Goal: Task Accomplishment & Management: Use online tool/utility

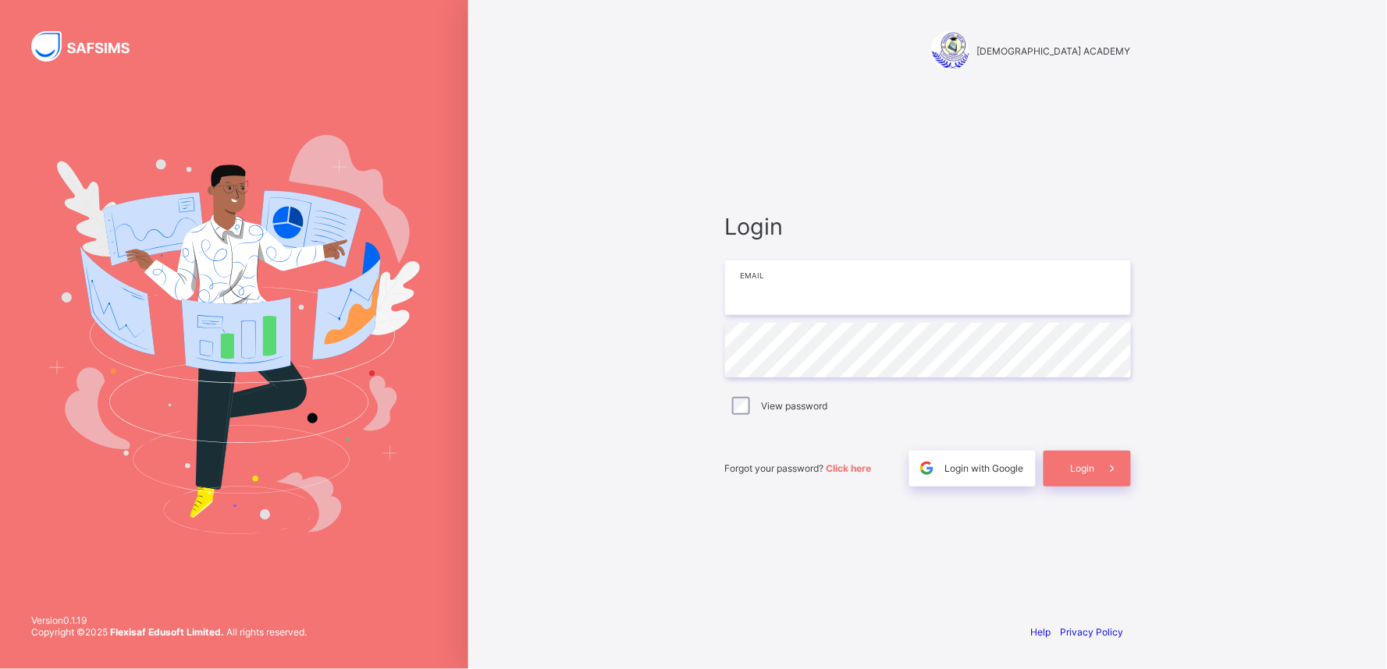
click at [773, 302] on input "email" at bounding box center [928, 288] width 406 height 55
type input "**********"
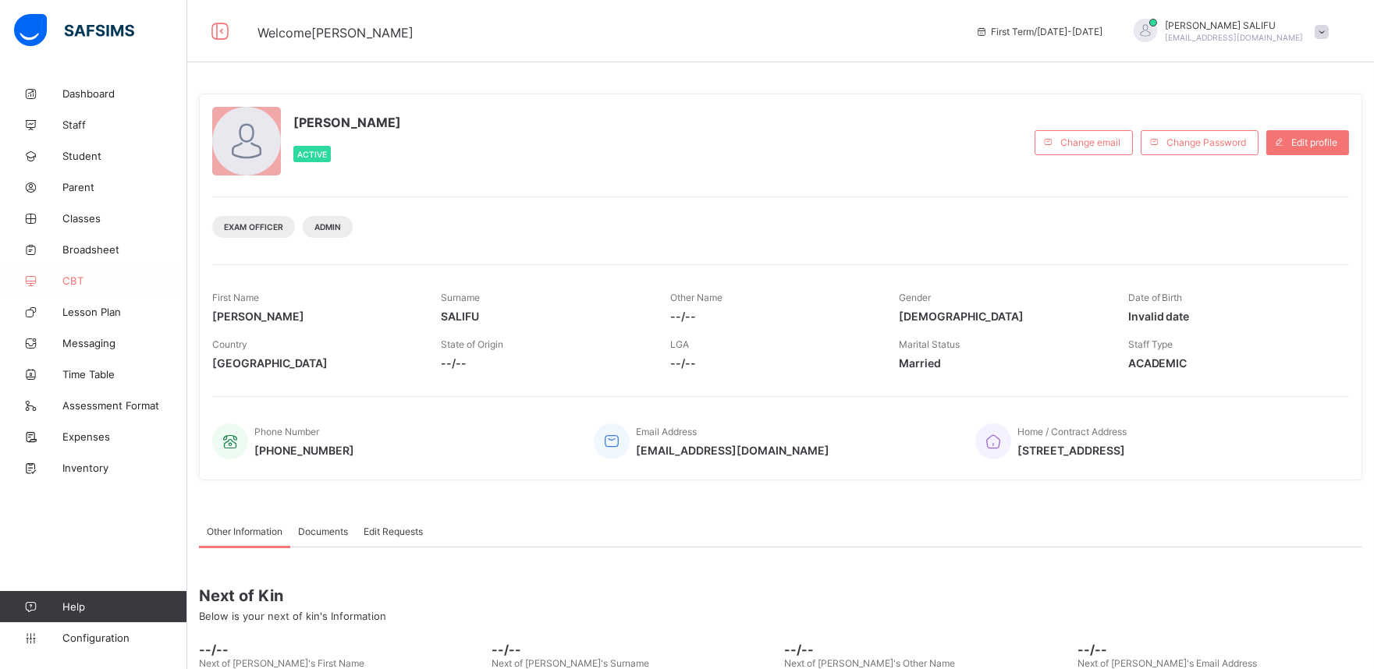
click at [73, 279] on span "CBT" at bounding box center [124, 281] width 125 height 12
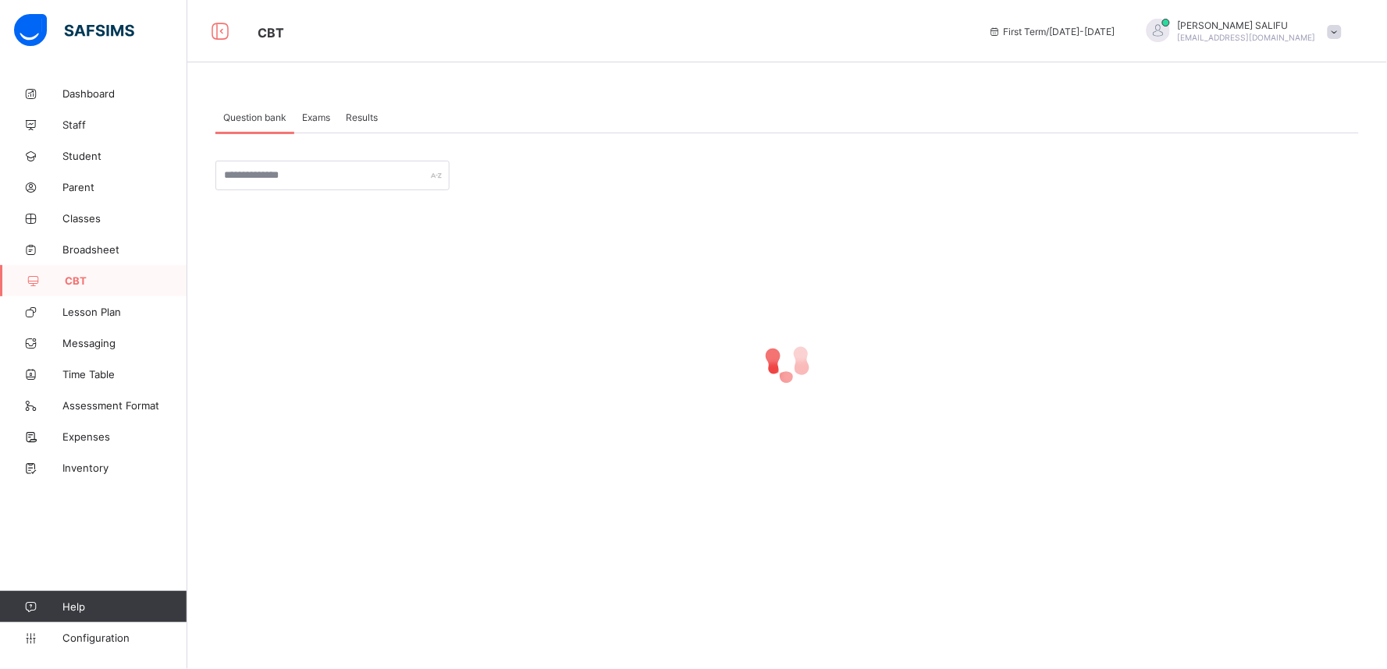
click at [362, 112] on span "Results" at bounding box center [362, 118] width 32 height 12
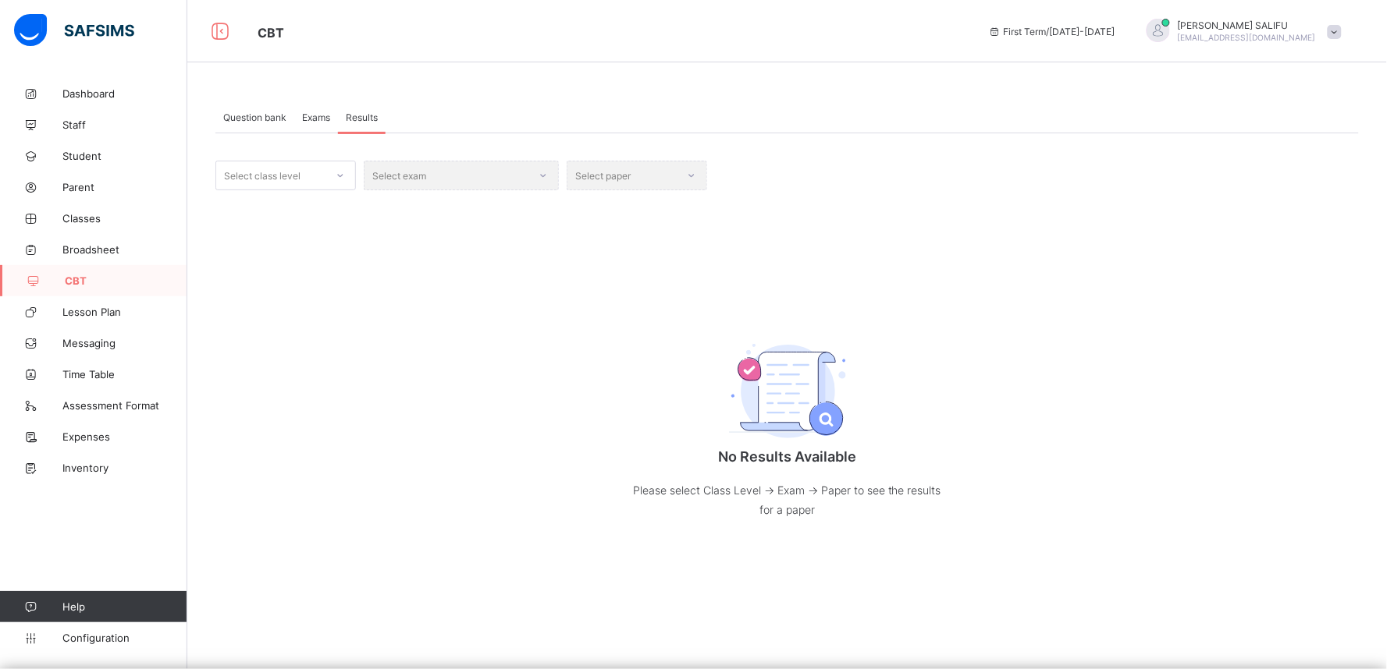
click at [338, 174] on icon at bounding box center [340, 176] width 9 height 16
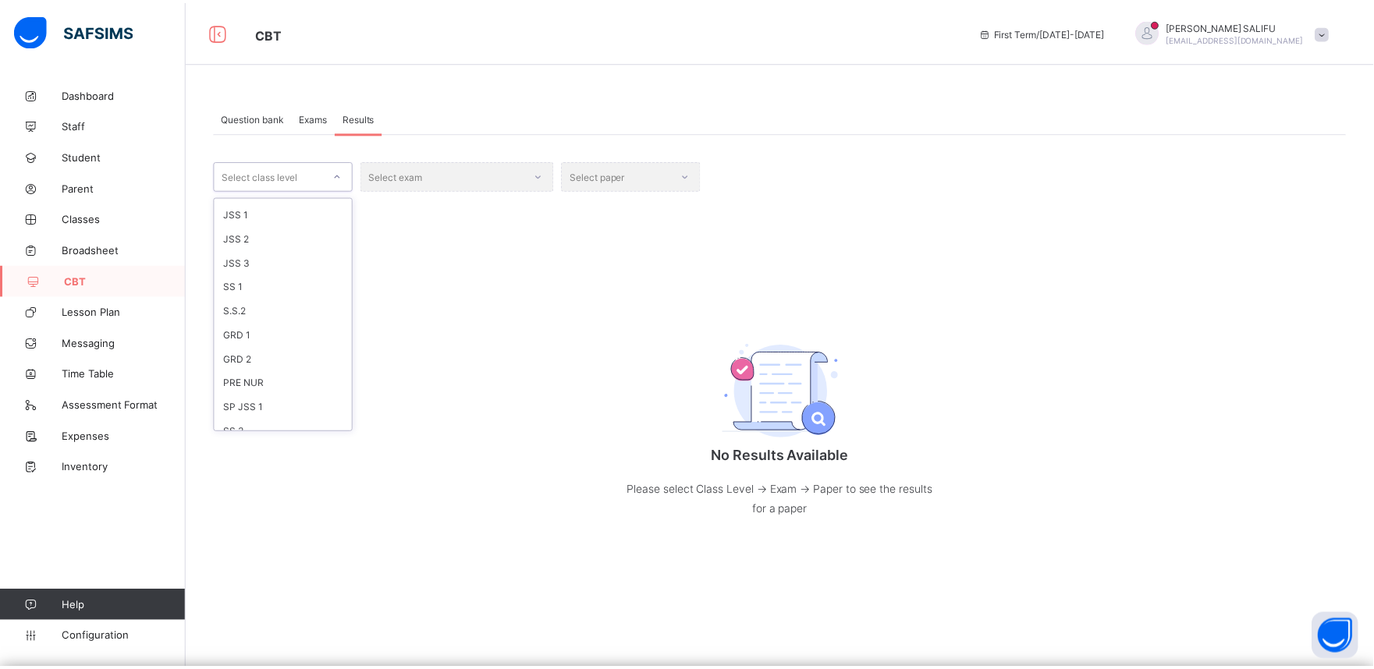
scroll to position [190, 0]
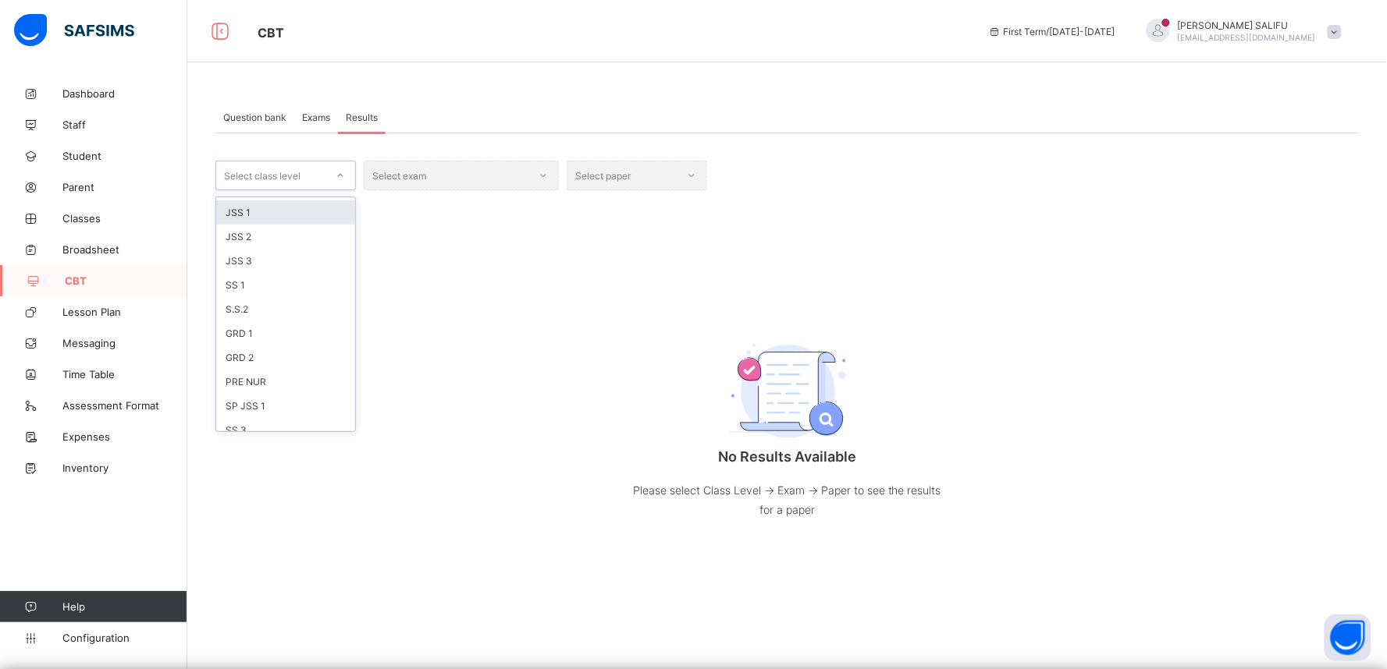
click at [251, 213] on div "JSS 1" at bounding box center [285, 213] width 139 height 24
click at [531, 179] on div "Select exam" at bounding box center [461, 176] width 195 height 30
click at [484, 261] on div "JSS 1 Select exam Select paper No Results Available Please select Class Level -…" at bounding box center [786, 356] width 1143 height 390
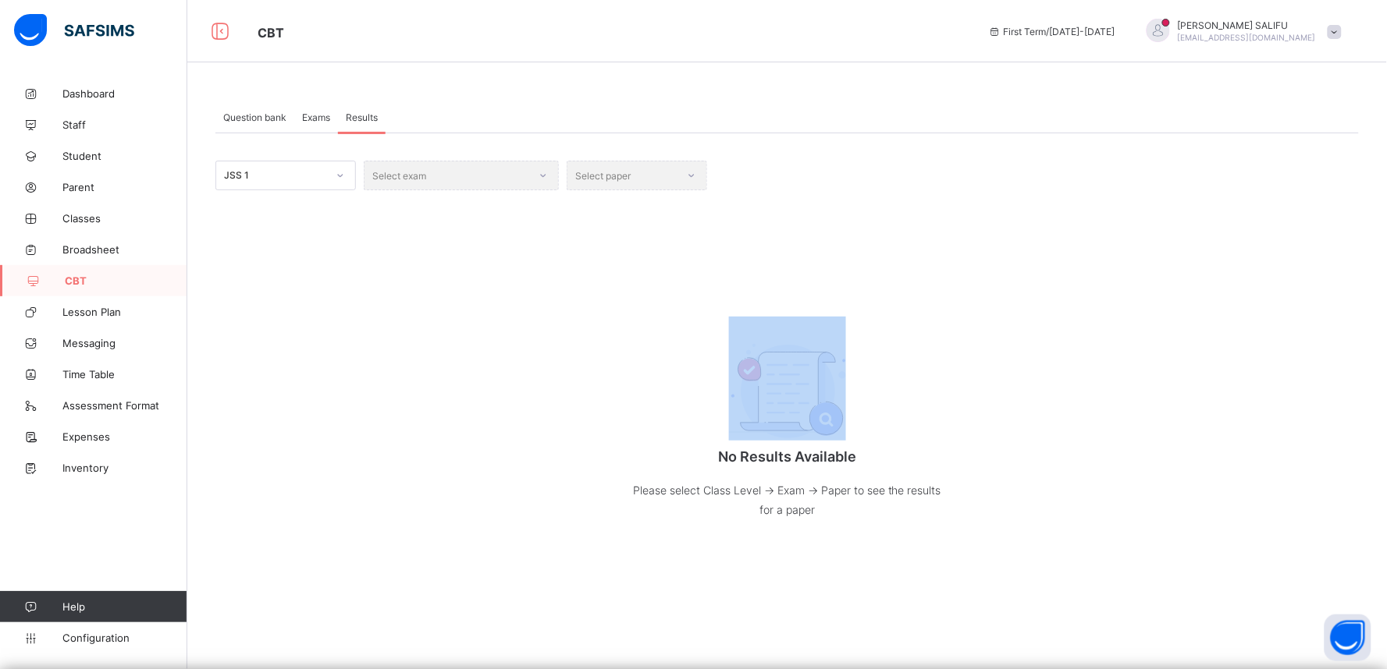
click at [484, 261] on div "JSS 1 Select exam Select paper No Results Available Please select Class Level -…" at bounding box center [786, 356] width 1143 height 390
click at [496, 258] on div "JSS 1 Select exam Select paper No Results Available Please select Class Level -…" at bounding box center [786, 356] width 1143 height 390
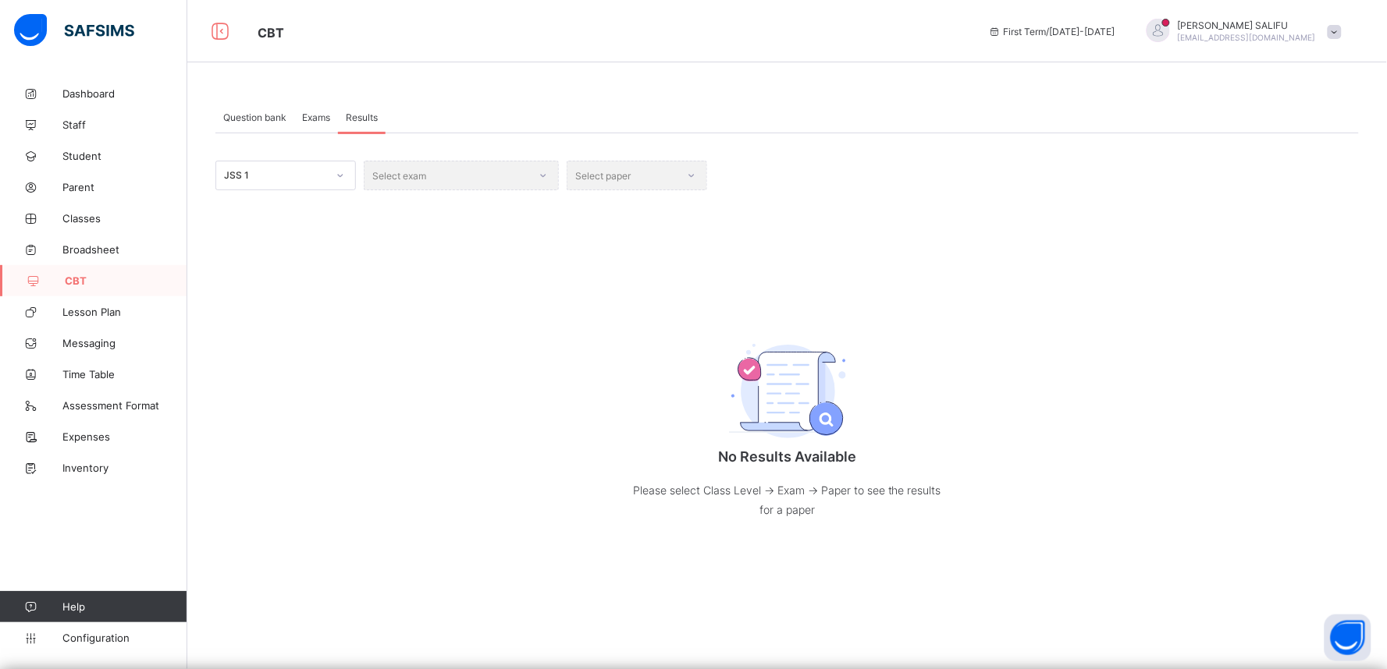
click at [537, 179] on div "Select exam" at bounding box center [461, 176] width 195 height 30
click at [544, 173] on div "Select exam" at bounding box center [461, 176] width 195 height 30
click at [693, 180] on div "Select paper" at bounding box center [636, 176] width 140 height 30
click at [536, 173] on div "Select exam" at bounding box center [461, 176] width 195 height 30
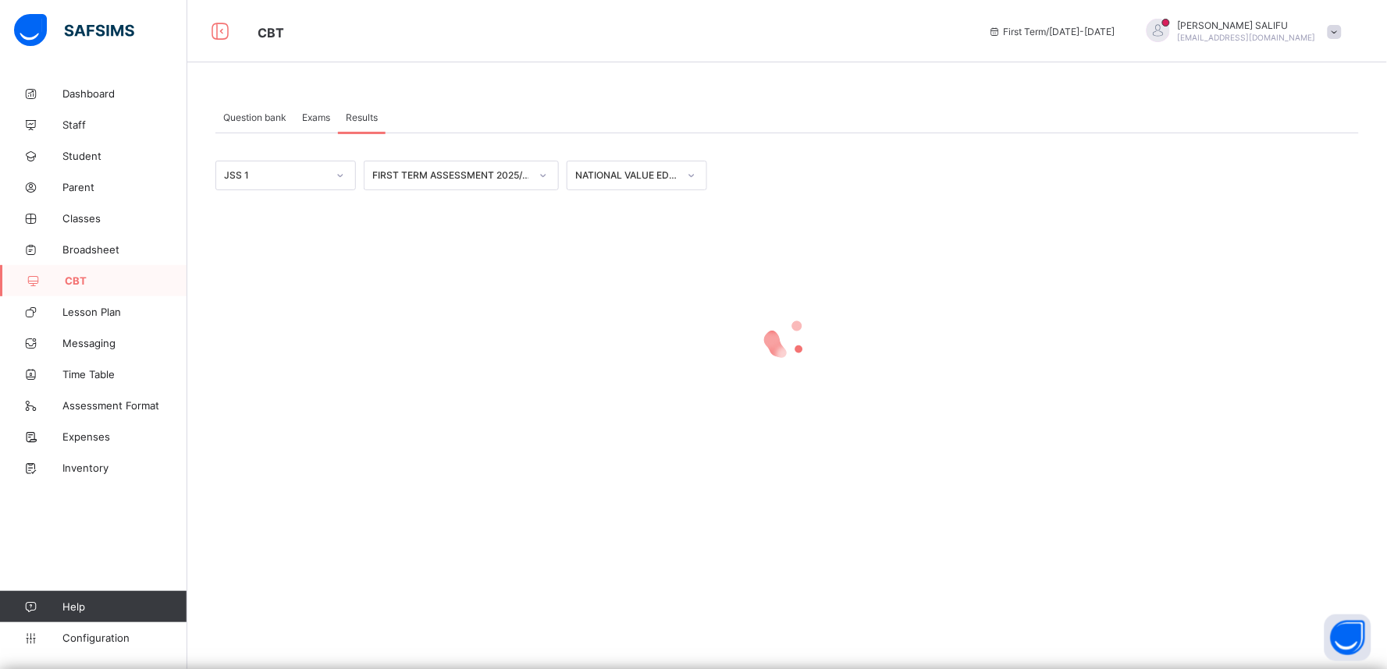
click at [536, 173] on div "FIRST TERM ASSESSMENT 2025/2026" at bounding box center [461, 176] width 195 height 30
click at [691, 174] on icon at bounding box center [691, 176] width 9 height 16
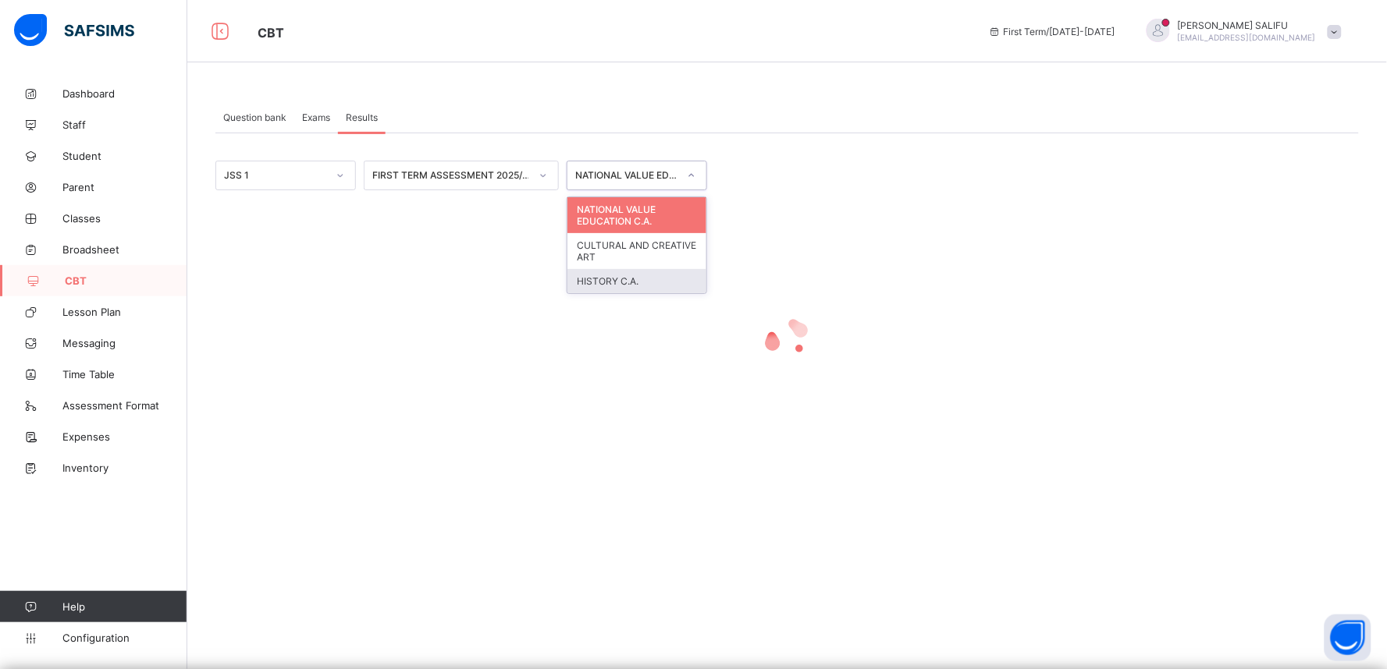
click at [646, 278] on div "HISTORY C.A." at bounding box center [636, 281] width 139 height 24
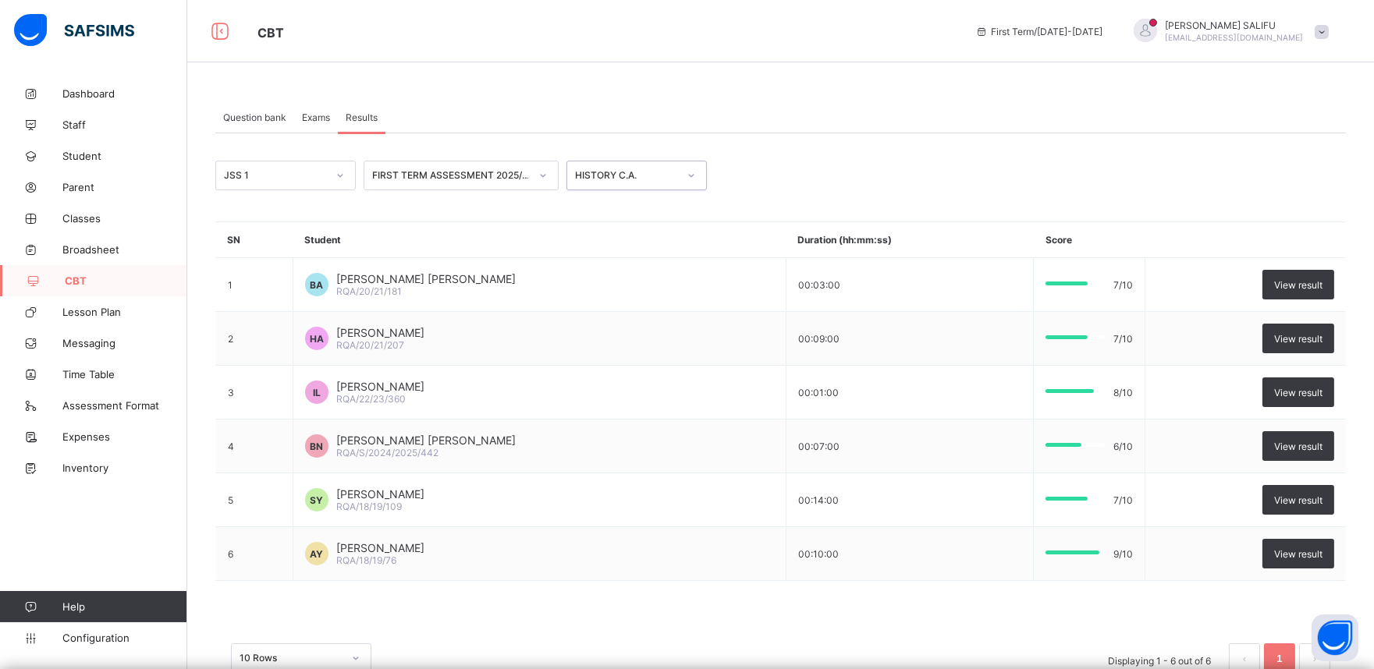
click at [343, 180] on div at bounding box center [340, 175] width 27 height 25
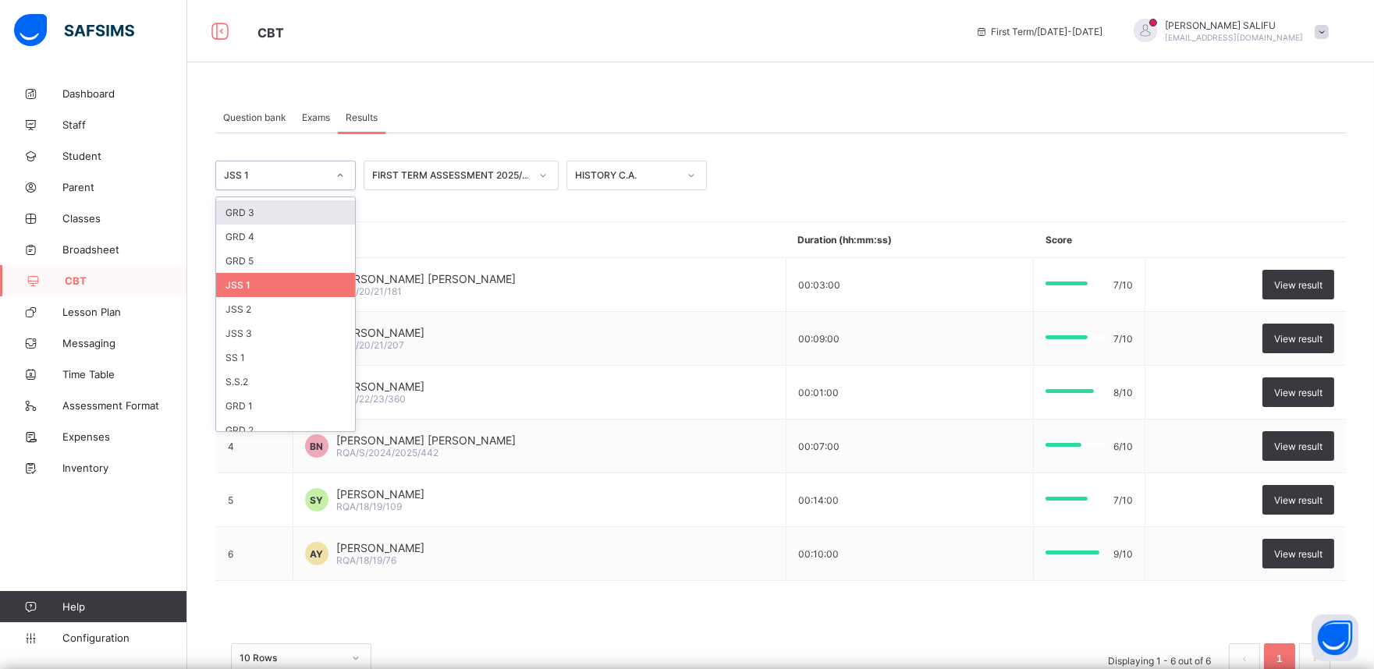
scroll to position [119, 0]
click at [275, 303] on div "JSS 2" at bounding box center [285, 308] width 139 height 24
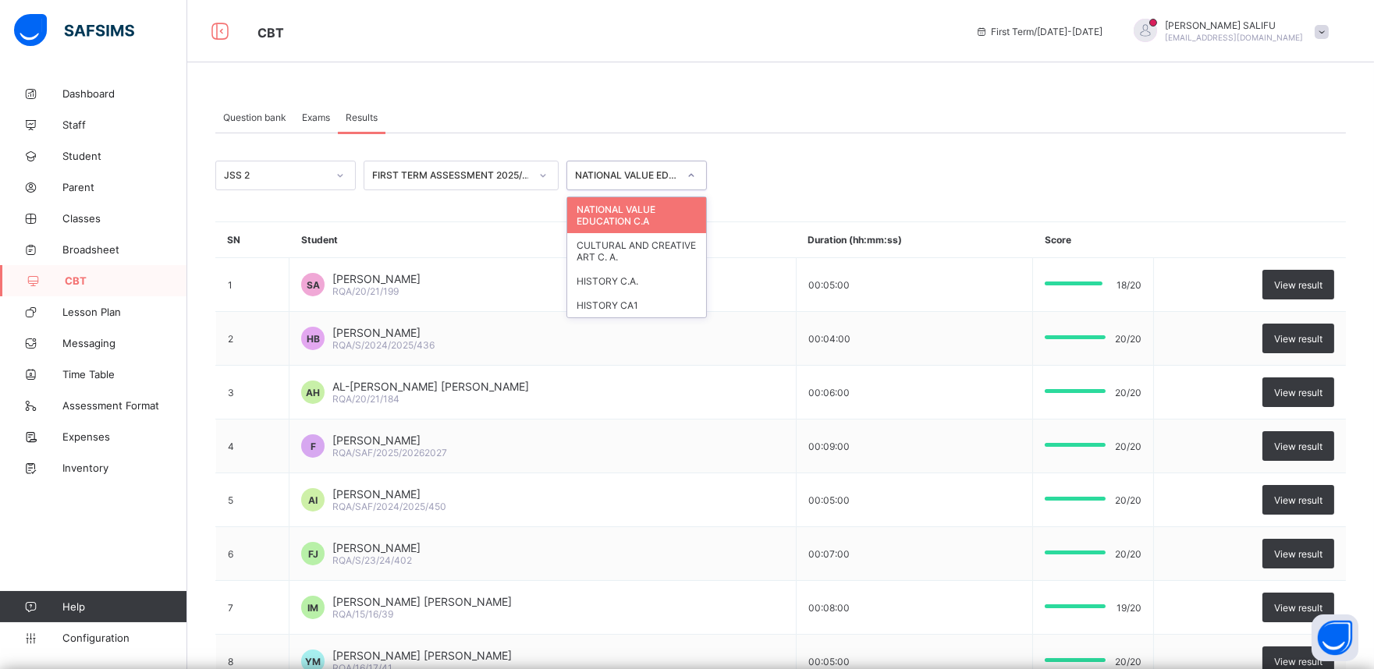
click at [680, 179] on div at bounding box center [691, 175] width 27 height 25
drag, startPoint x: 613, startPoint y: 295, endPoint x: 613, endPoint y: 285, distance: 10.1
click at [613, 285] on div "NATIONAL VALUE EDUCATION C.A CULTURAL AND CREATIVE ART C. A. HISTORY C.A. HISTO…" at bounding box center [636, 257] width 139 height 120
click at [613, 285] on div "HISTORY C.A." at bounding box center [636, 281] width 139 height 24
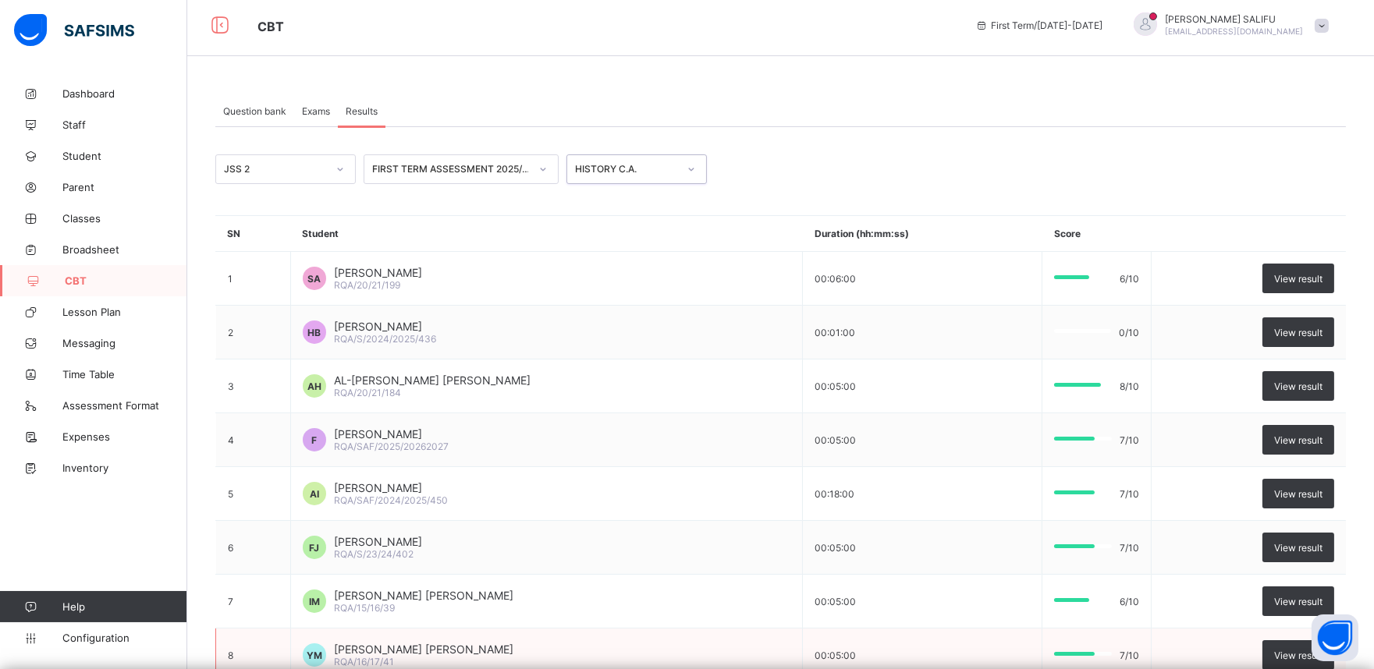
scroll to position [5, 0]
click at [688, 169] on icon at bounding box center [691, 170] width 9 height 16
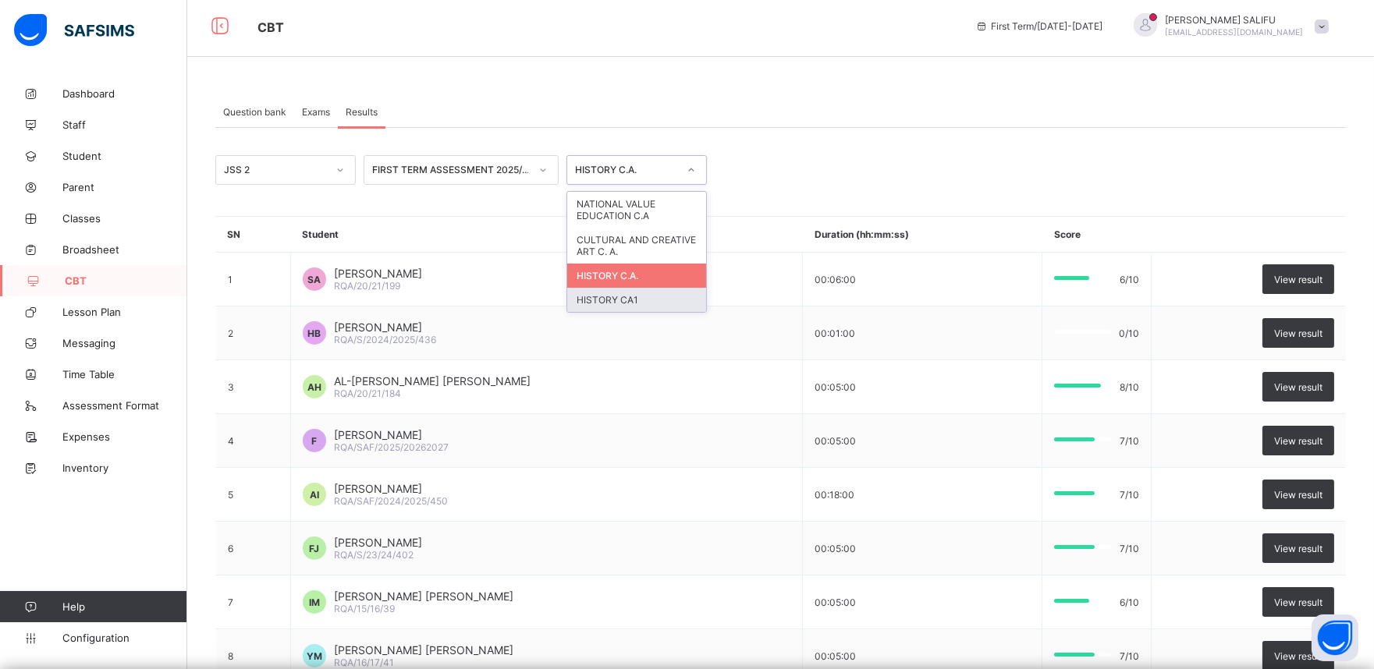
click at [641, 293] on div "HISTORY CA1" at bounding box center [636, 300] width 139 height 24
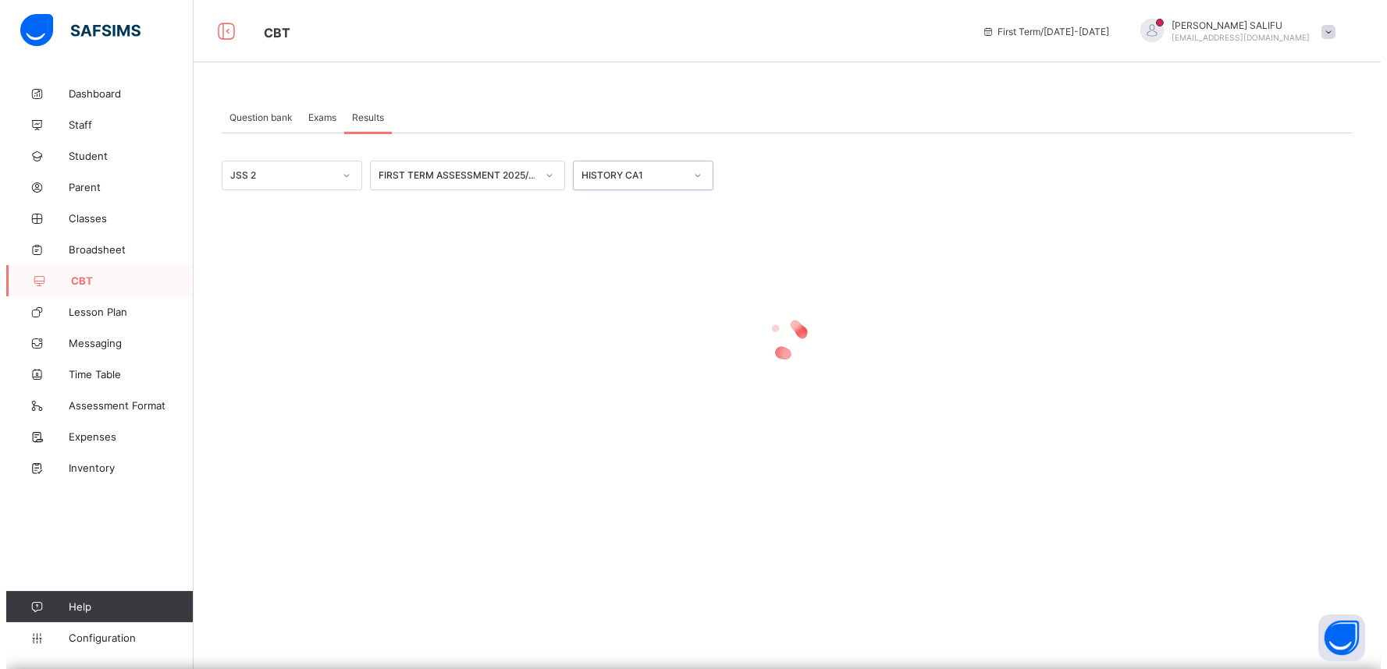
scroll to position [0, 0]
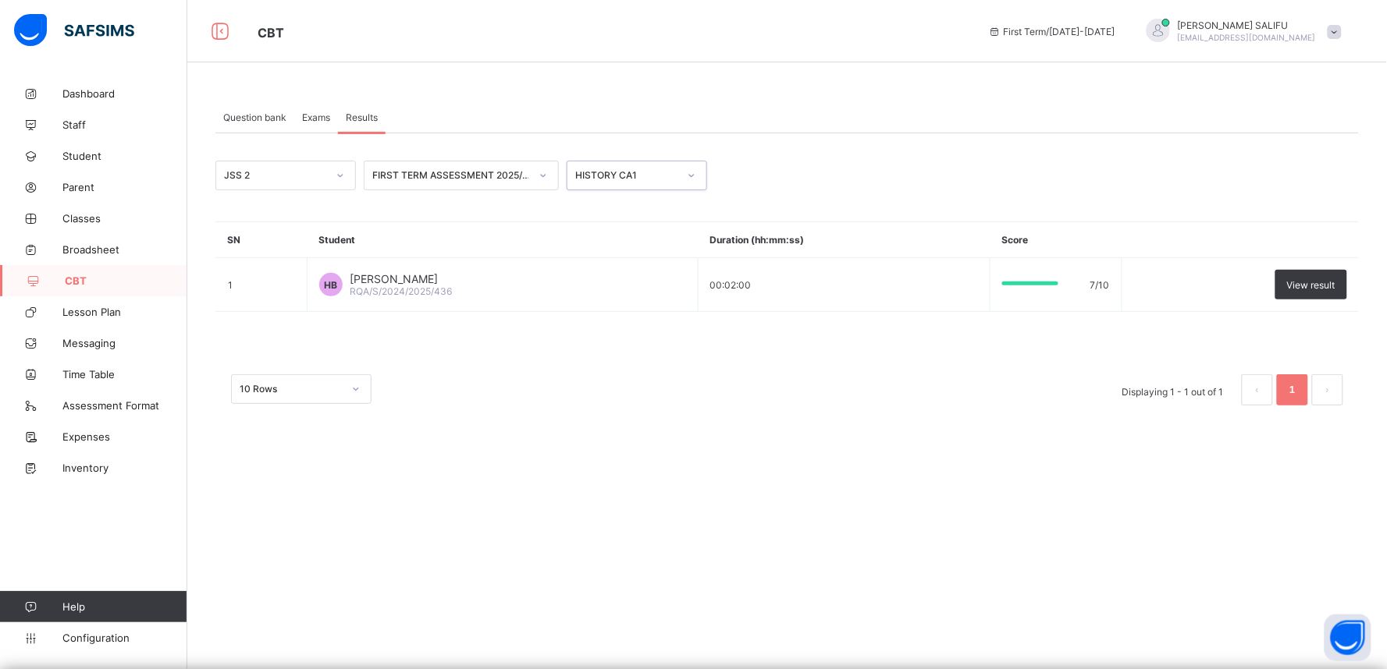
click at [341, 166] on div at bounding box center [340, 175] width 27 height 25
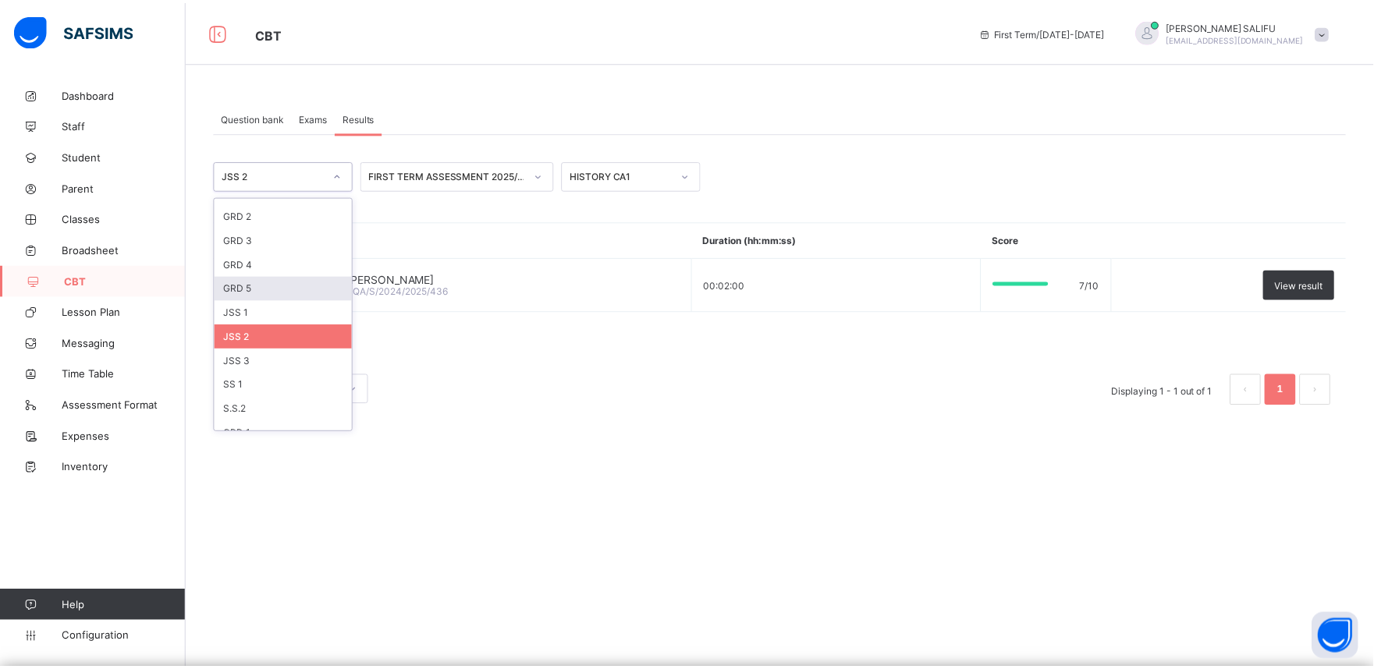
scroll to position [91, 0]
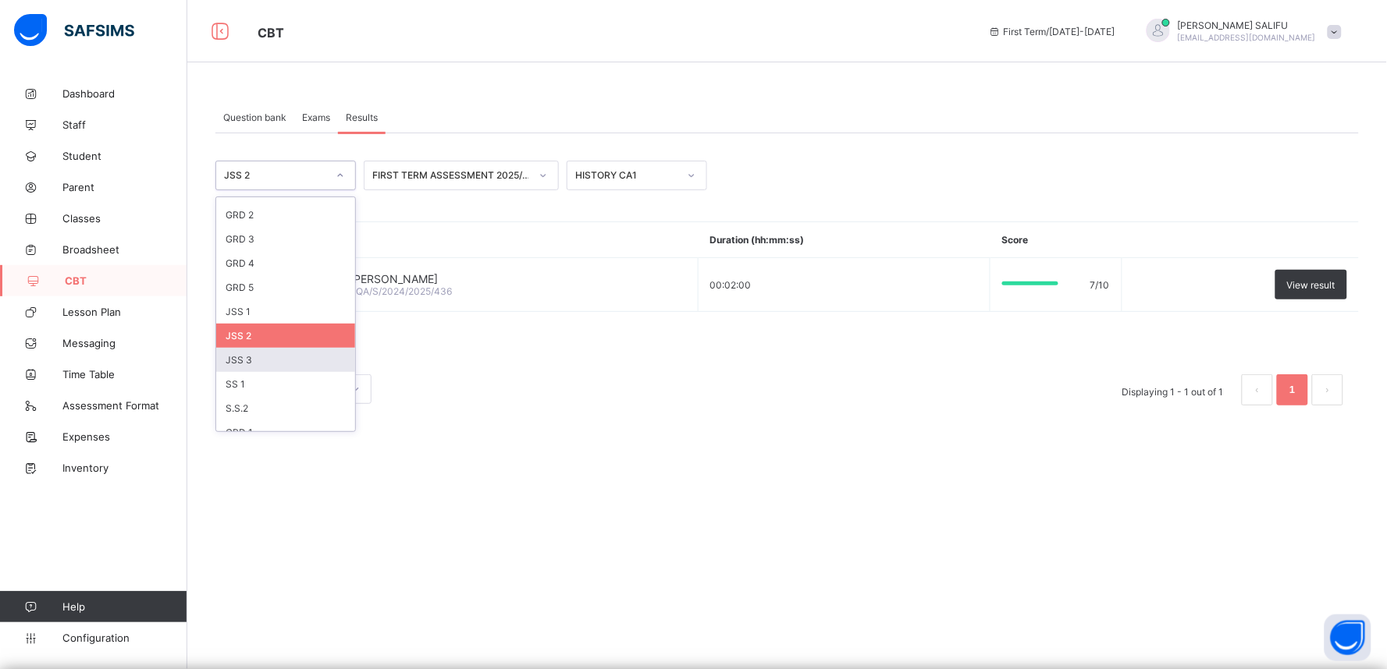
click at [279, 360] on div "JSS 3" at bounding box center [285, 360] width 139 height 24
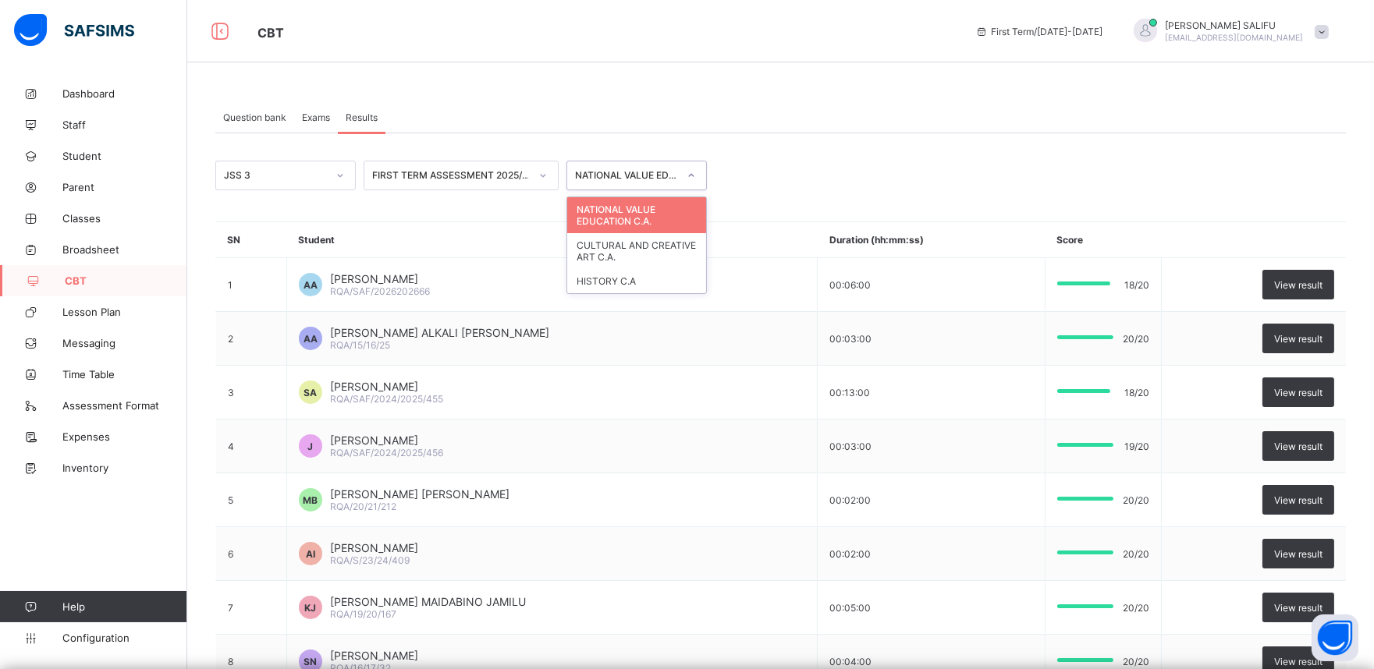
click at [683, 172] on div at bounding box center [691, 175] width 27 height 25
click at [658, 279] on div "HISTORY C.A" at bounding box center [636, 281] width 139 height 24
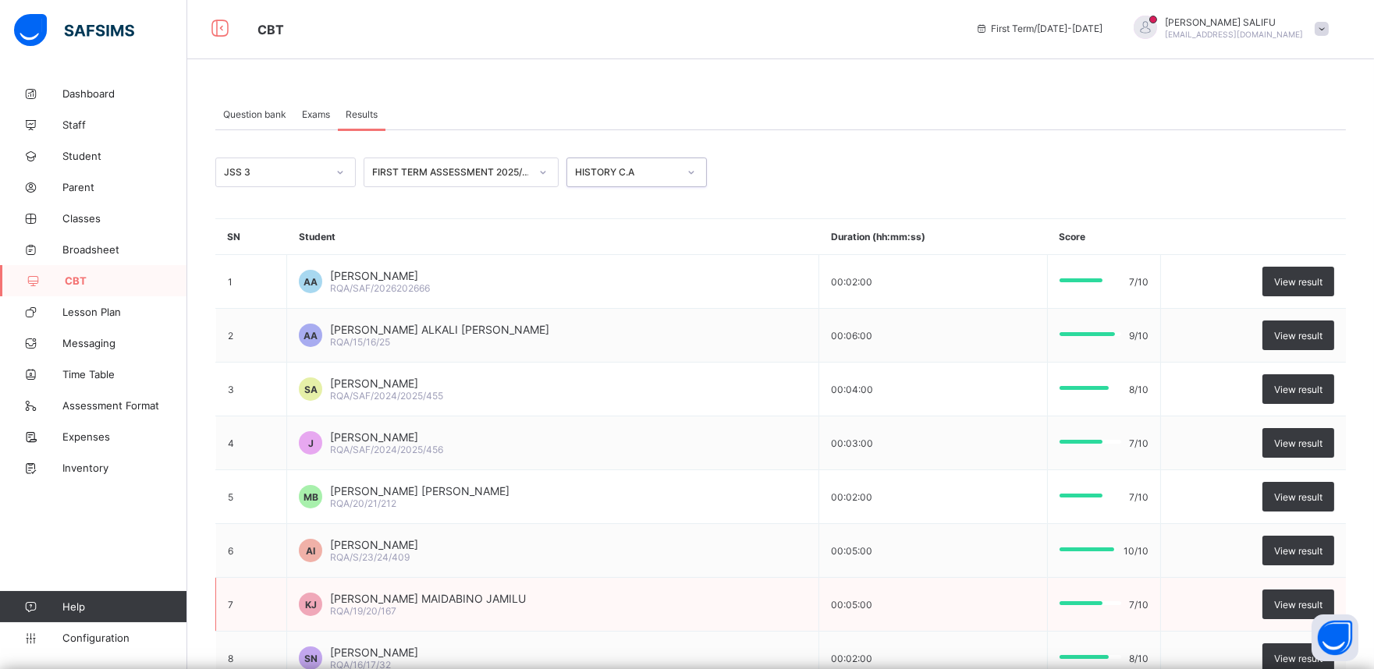
scroll to position [0, 0]
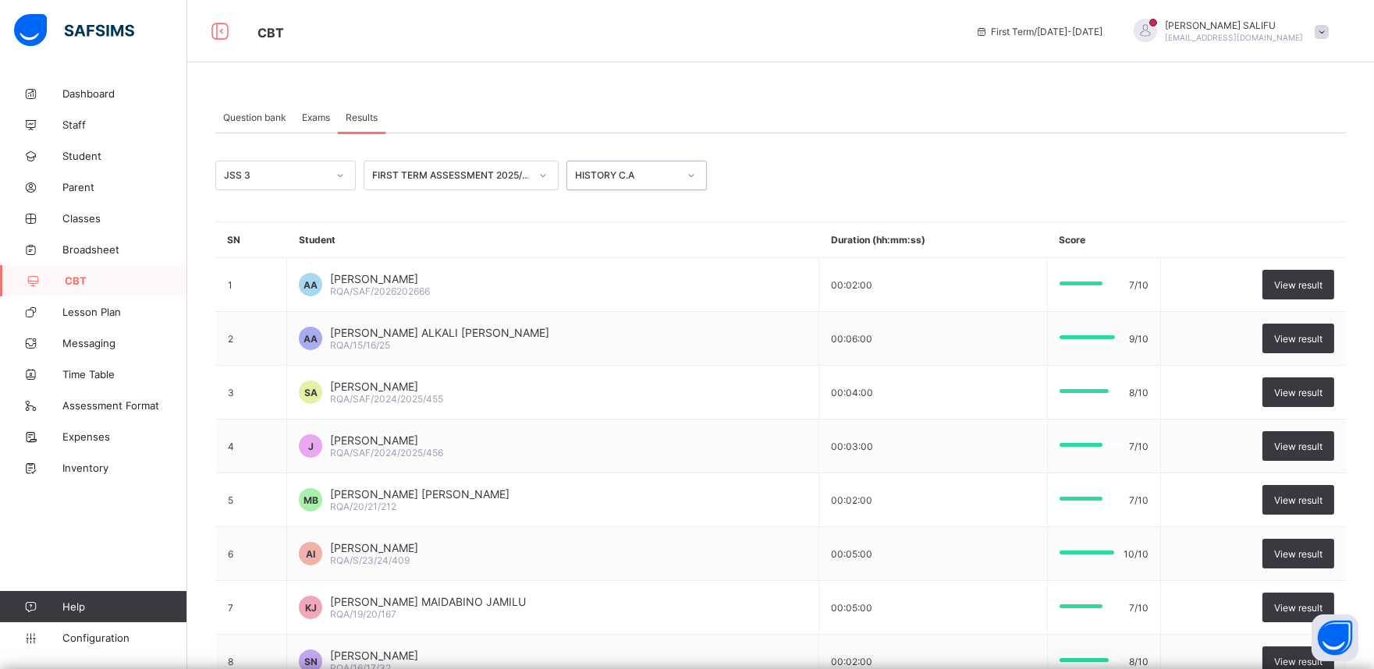
click at [271, 109] on div "Question bank" at bounding box center [254, 116] width 79 height 31
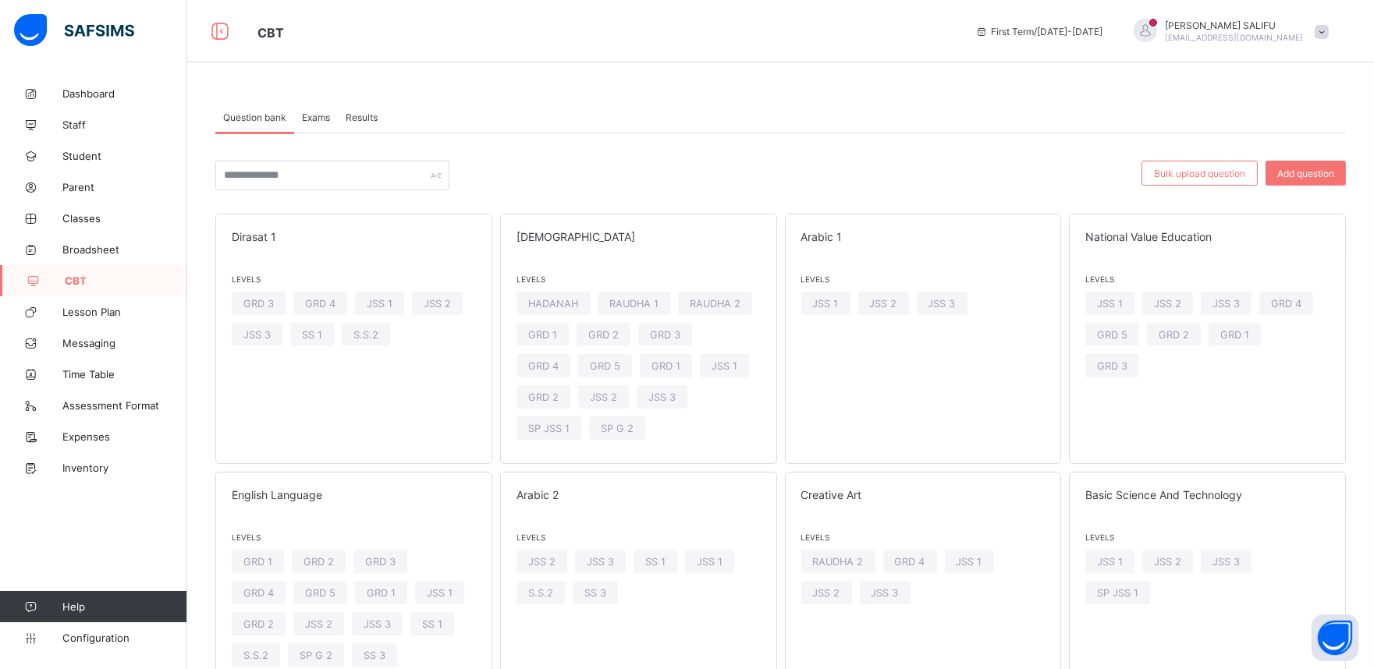
click at [313, 119] on span "Exams" at bounding box center [316, 118] width 28 height 12
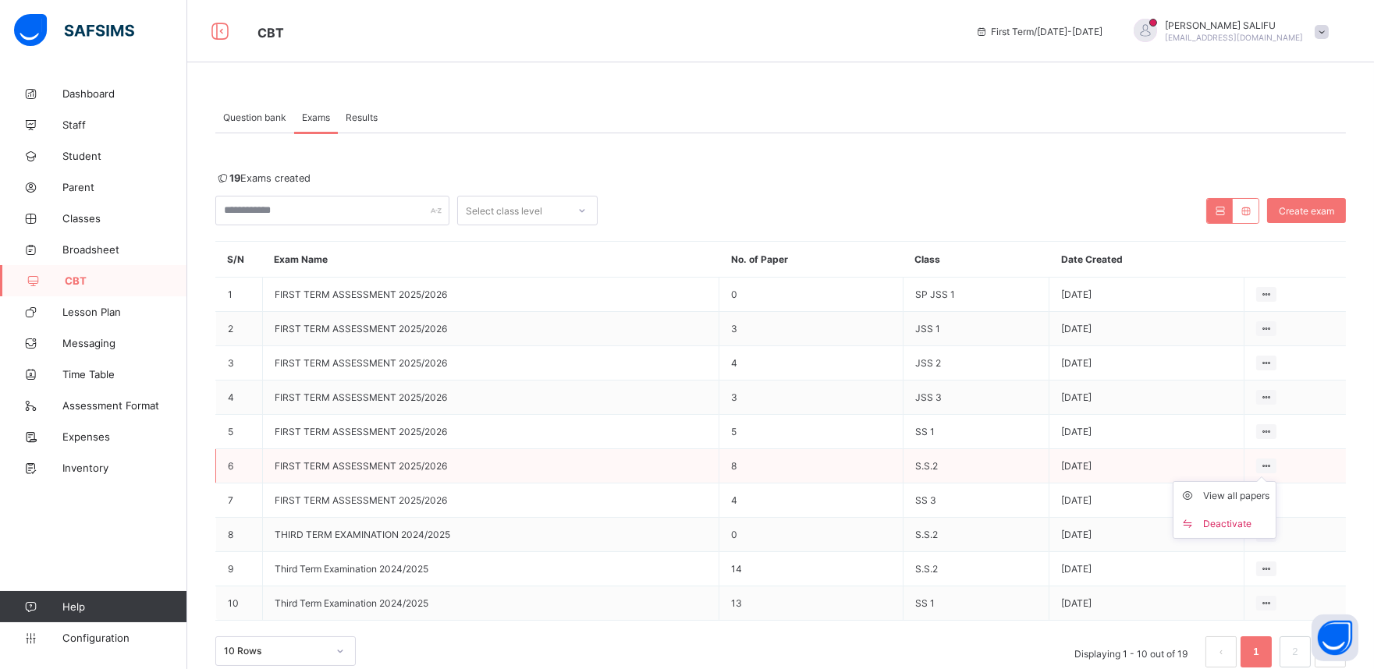
click at [1273, 463] on icon at bounding box center [1266, 466] width 13 height 12
click at [1239, 499] on div "View all papers" at bounding box center [1236, 496] width 66 height 16
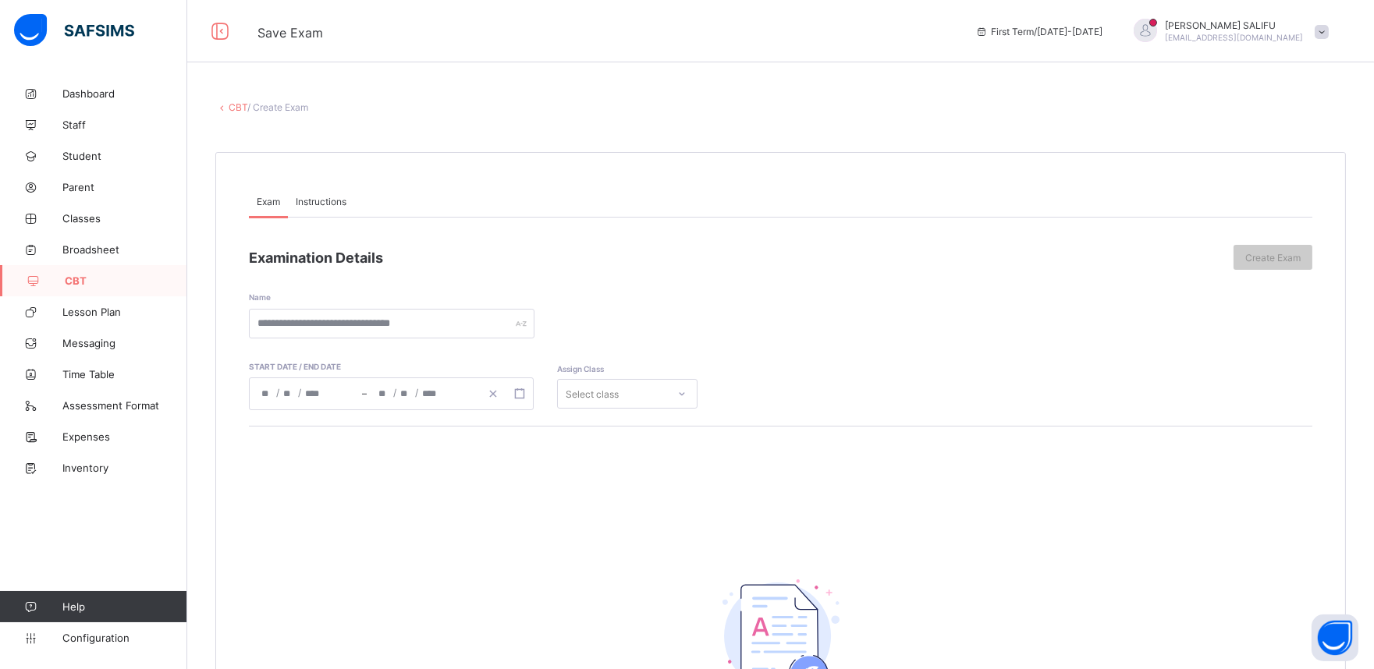
click at [533, 282] on div "Name" at bounding box center [780, 304] width 1063 height 69
click at [237, 102] on link "CBT" at bounding box center [238, 107] width 19 height 12
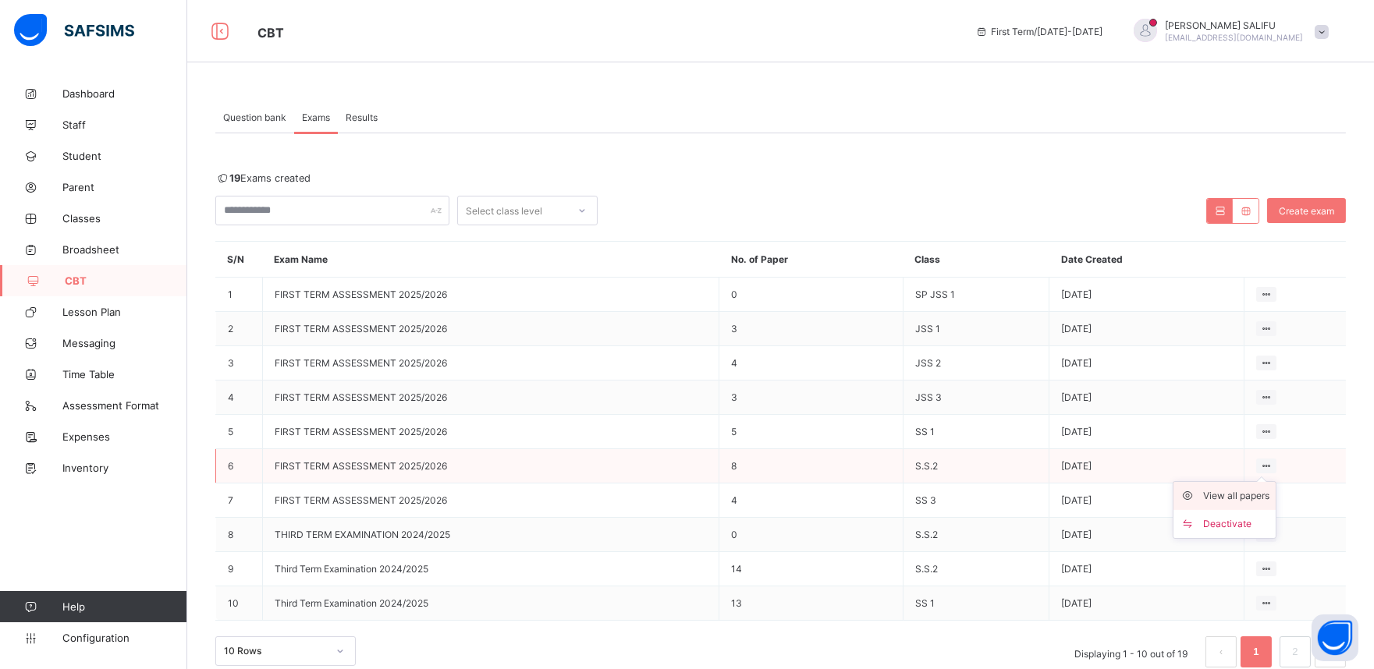
click at [1261, 492] on div "View all papers" at bounding box center [1236, 496] width 66 height 16
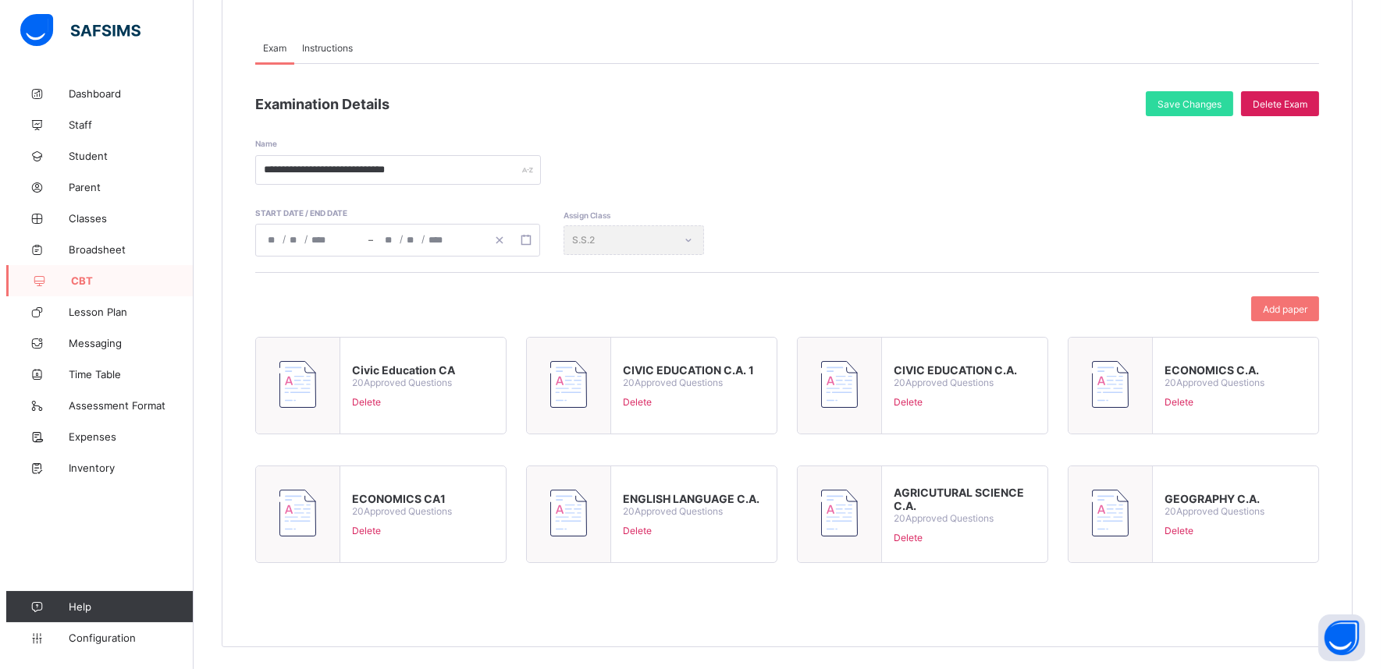
scroll to position [154, 0]
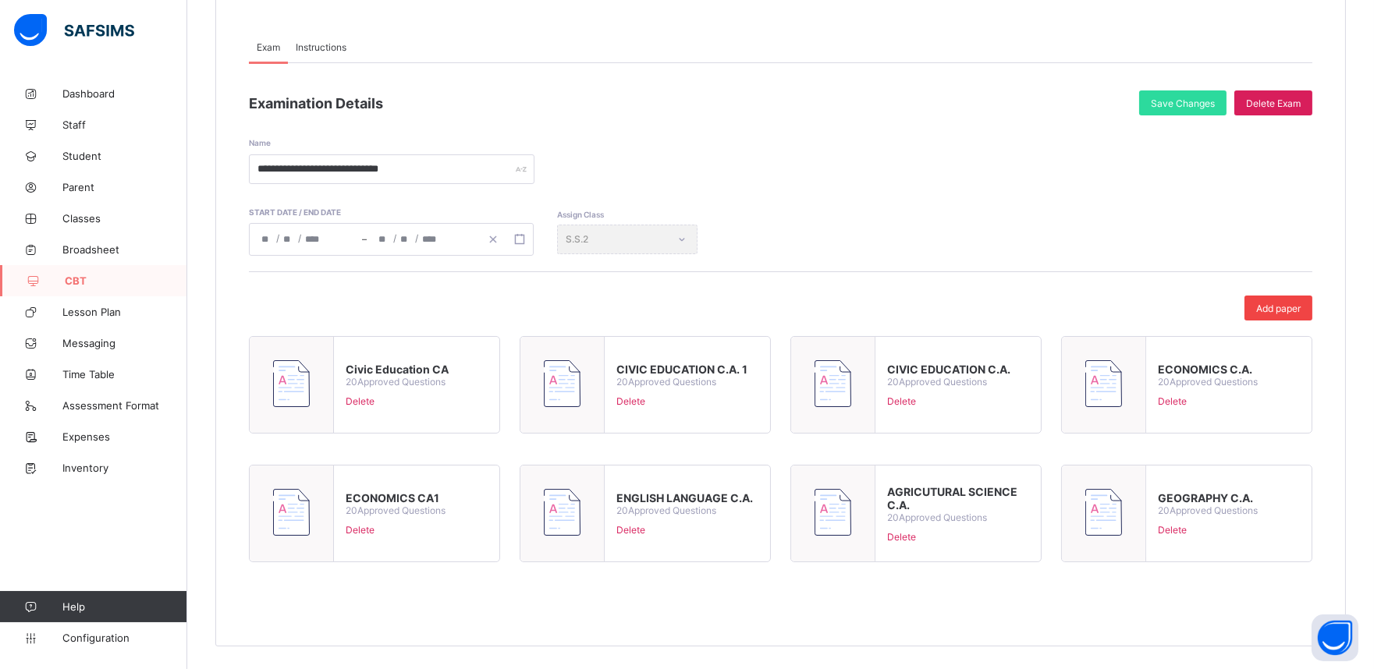
click at [1269, 303] on span "Add paper" at bounding box center [1278, 309] width 44 height 12
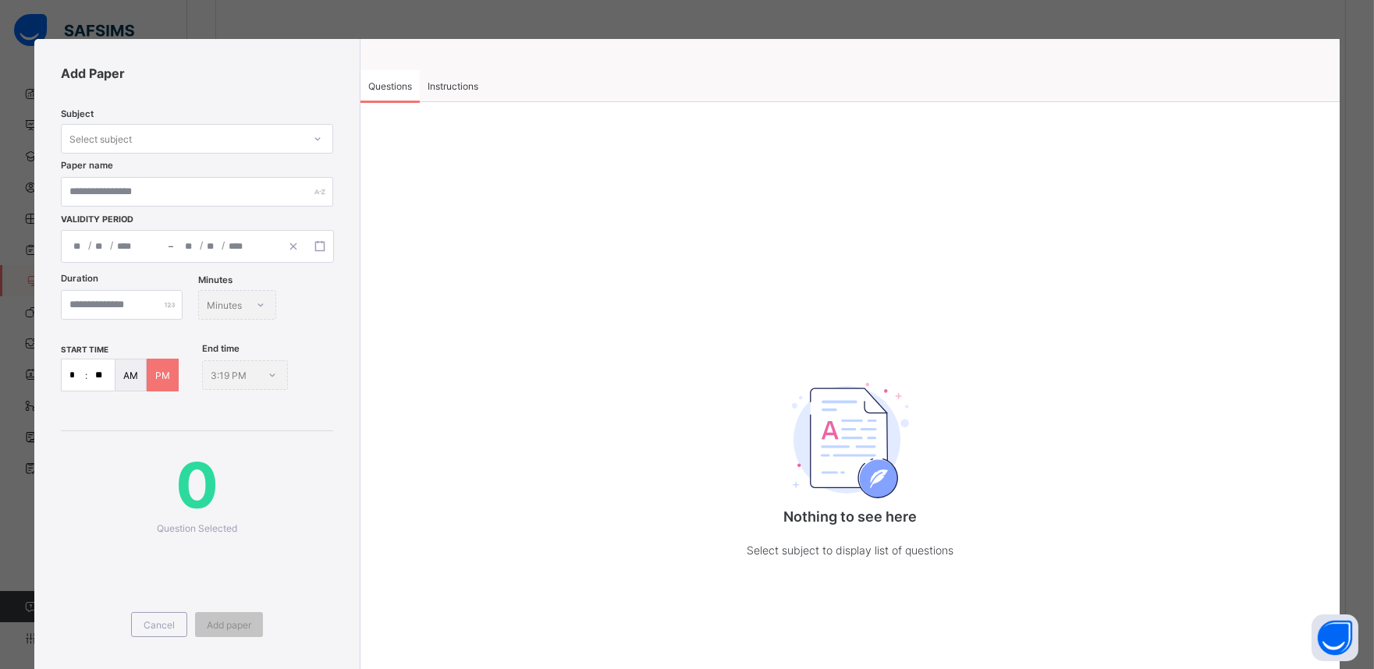
click at [154, 138] on div "Select subject" at bounding box center [182, 139] width 241 height 22
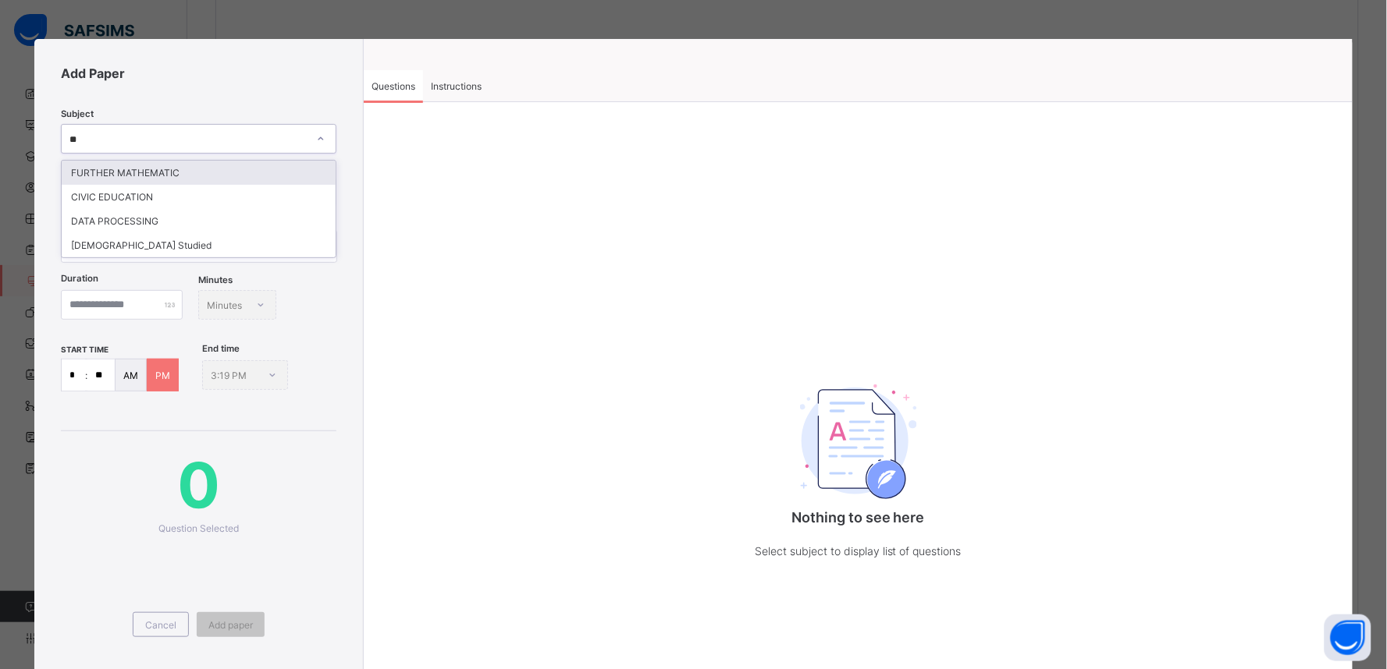
type input "***"
click at [175, 174] on div "DATA PROCESSING" at bounding box center [199, 173] width 274 height 24
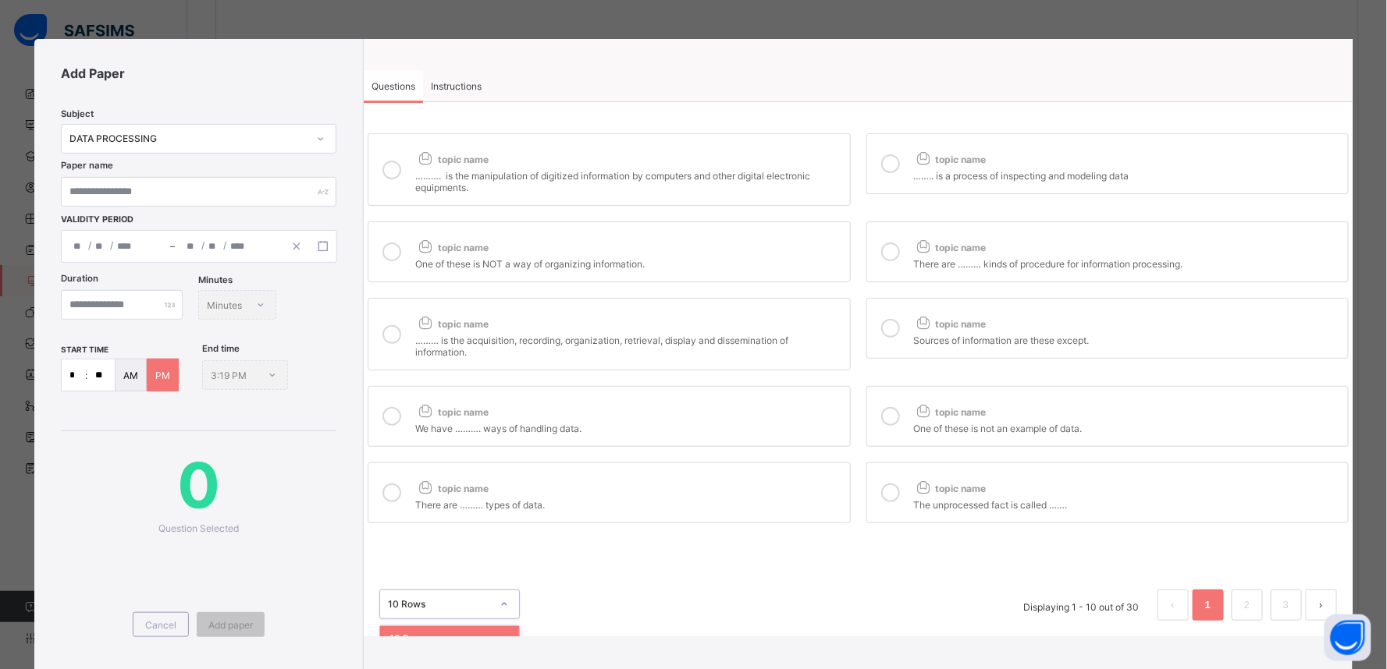
scroll to position [37, 0]
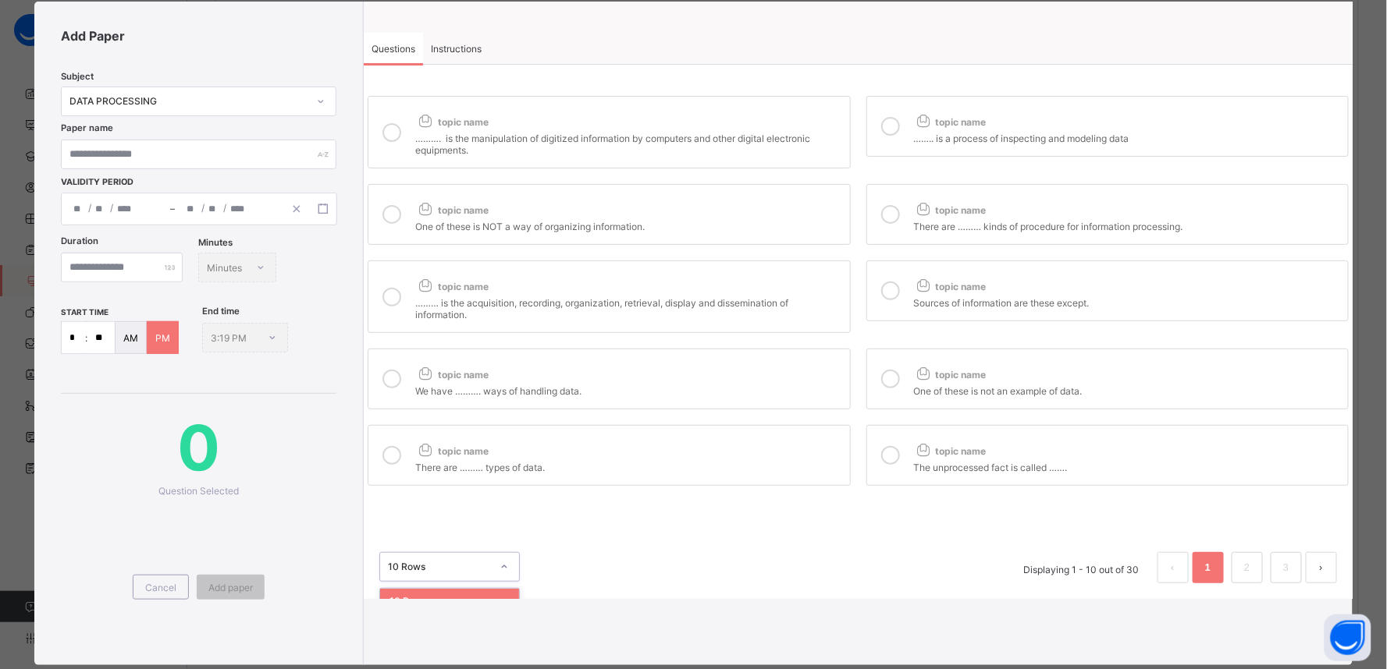
click at [507, 609] on div "Add Paper Subject DATA PROCESSING Paper name Validity Period / / – / / Duration…" at bounding box center [692, 334] width 1317 height 664
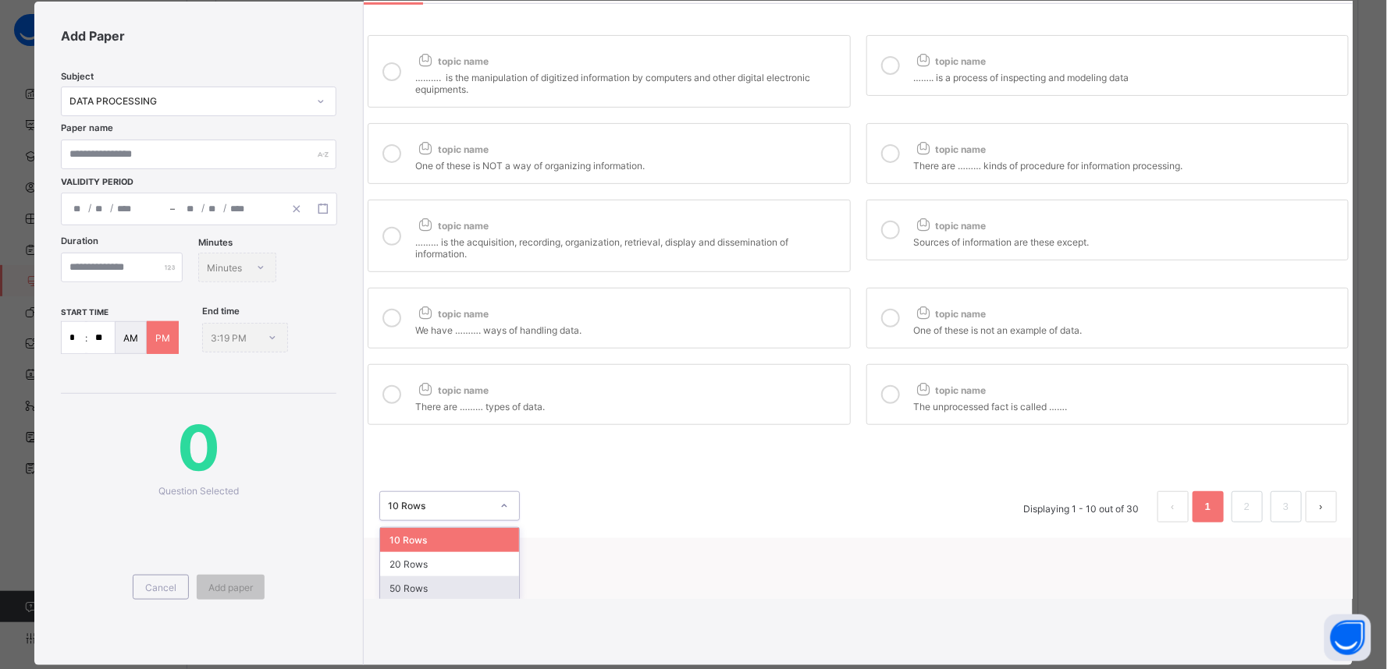
click at [466, 581] on div "50 Rows" at bounding box center [449, 589] width 139 height 24
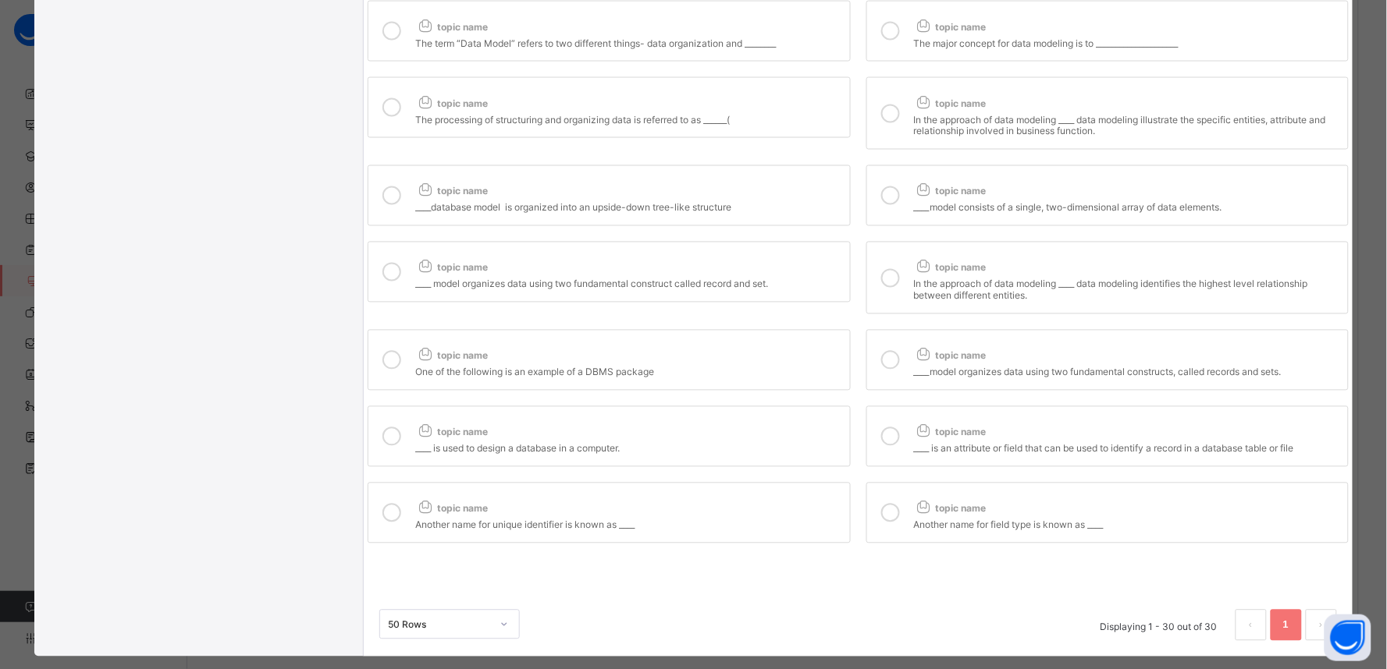
scroll to position [802, 0]
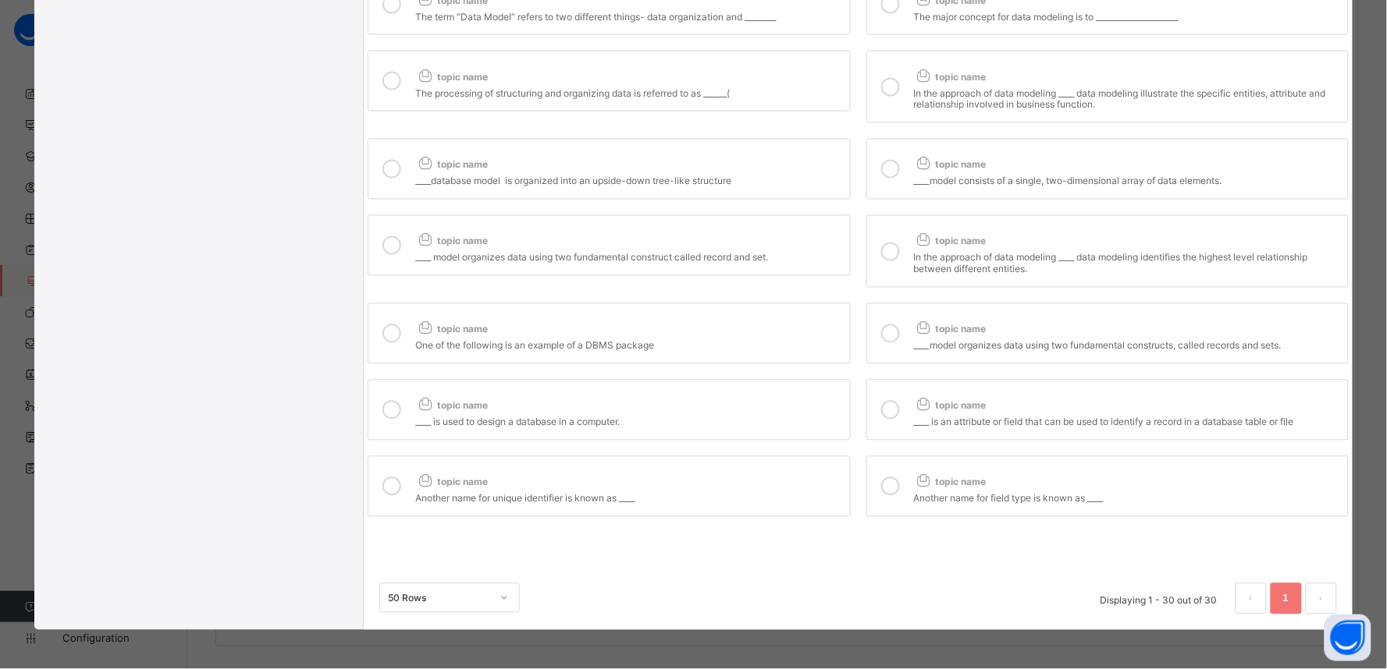
click at [504, 597] on icon at bounding box center [503, 599] width 9 height 16
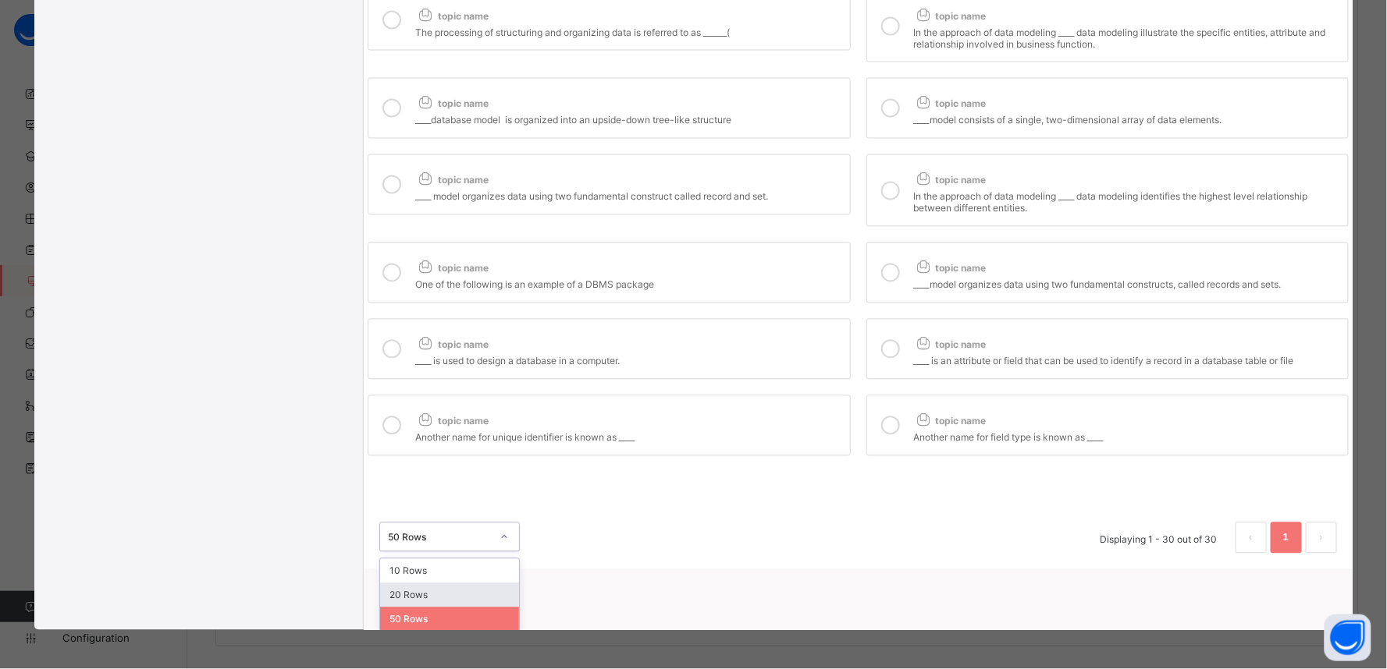
click at [679, 555] on div "option 20 Rows focused, 2 of 3. 3 results available. Use Up and Down to choose …" at bounding box center [858, 531] width 988 height 78
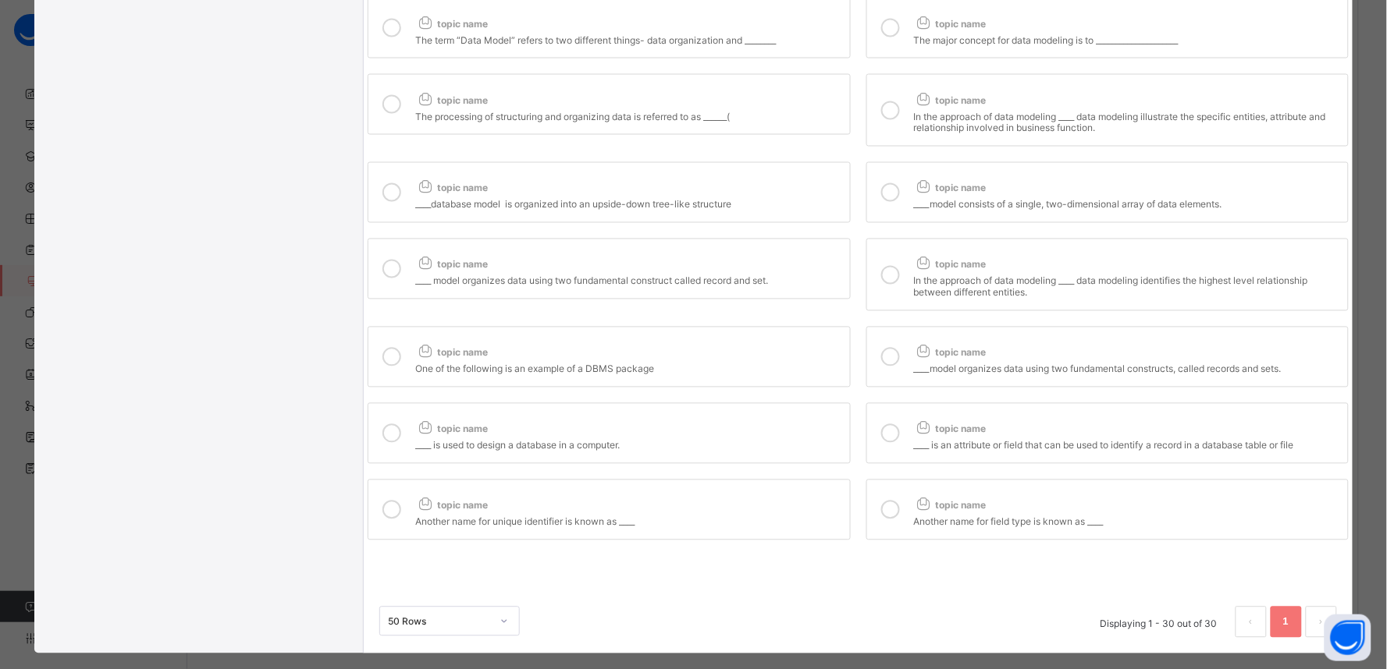
scroll to position [802, 0]
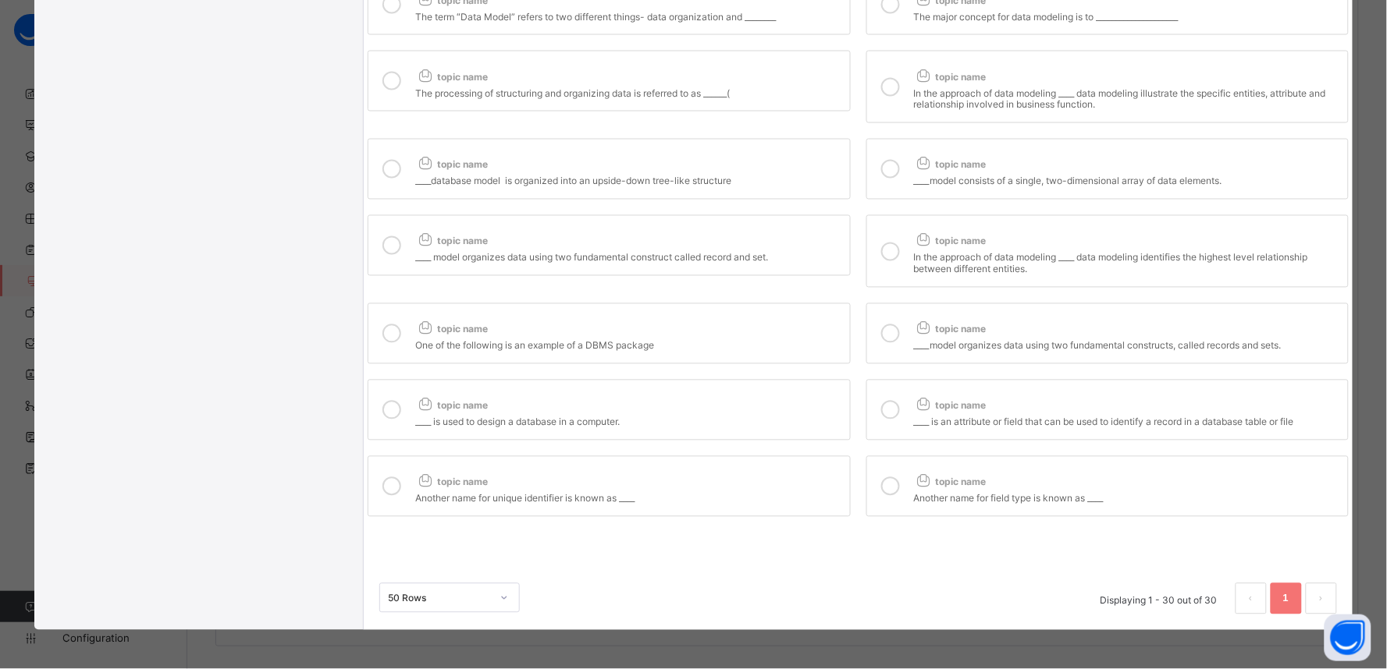
click at [533, 484] on div "topic name" at bounding box center [628, 479] width 426 height 20
click at [893, 488] on icon at bounding box center [890, 487] width 19 height 19
click at [937, 411] on div "topic name" at bounding box center [1127, 402] width 426 height 20
click at [630, 406] on div "topic name" at bounding box center [628, 402] width 426 height 20
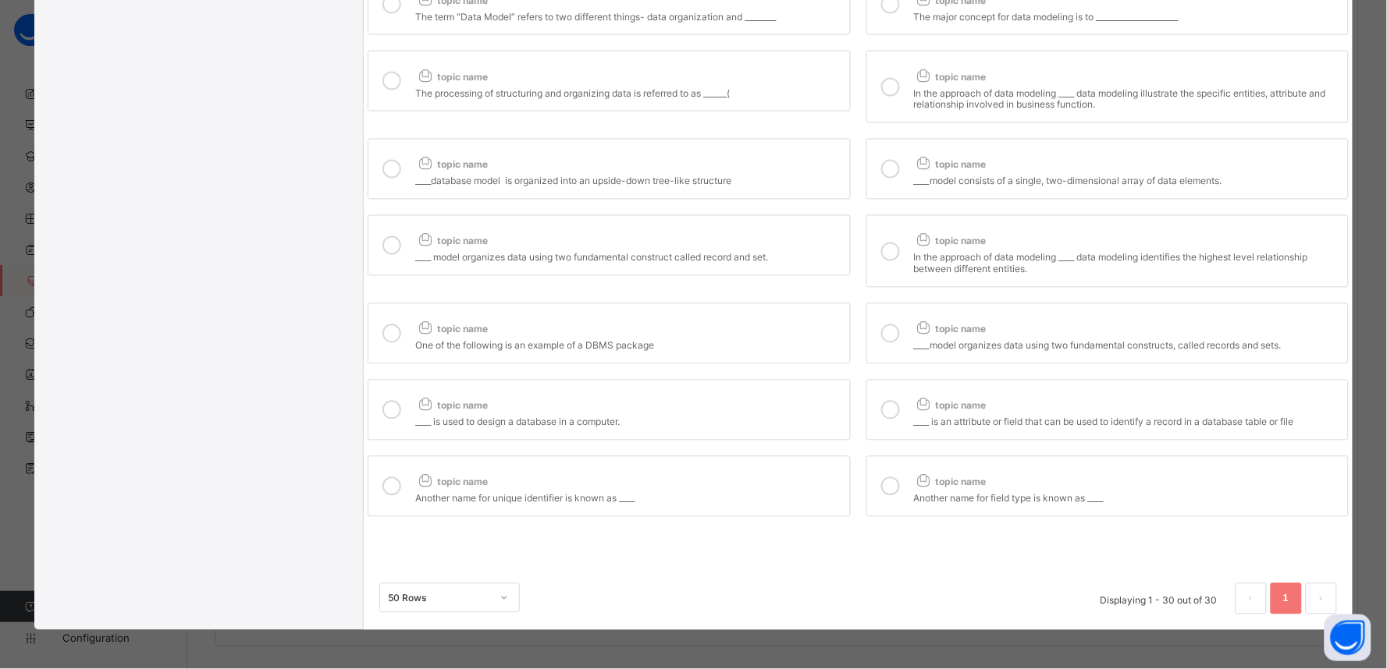
click at [889, 349] on div at bounding box center [890, 334] width 31 height 36
click at [659, 345] on div "One of the following is an example of a DBMS package" at bounding box center [628, 344] width 426 height 16
click at [914, 270] on div "In the approach of data modeling ____ data modeling identifies the highest leve…" at bounding box center [1127, 261] width 426 height 27
click at [615, 246] on div "topic name" at bounding box center [628, 238] width 426 height 20
click at [925, 158] on icon at bounding box center [924, 163] width 20 height 16
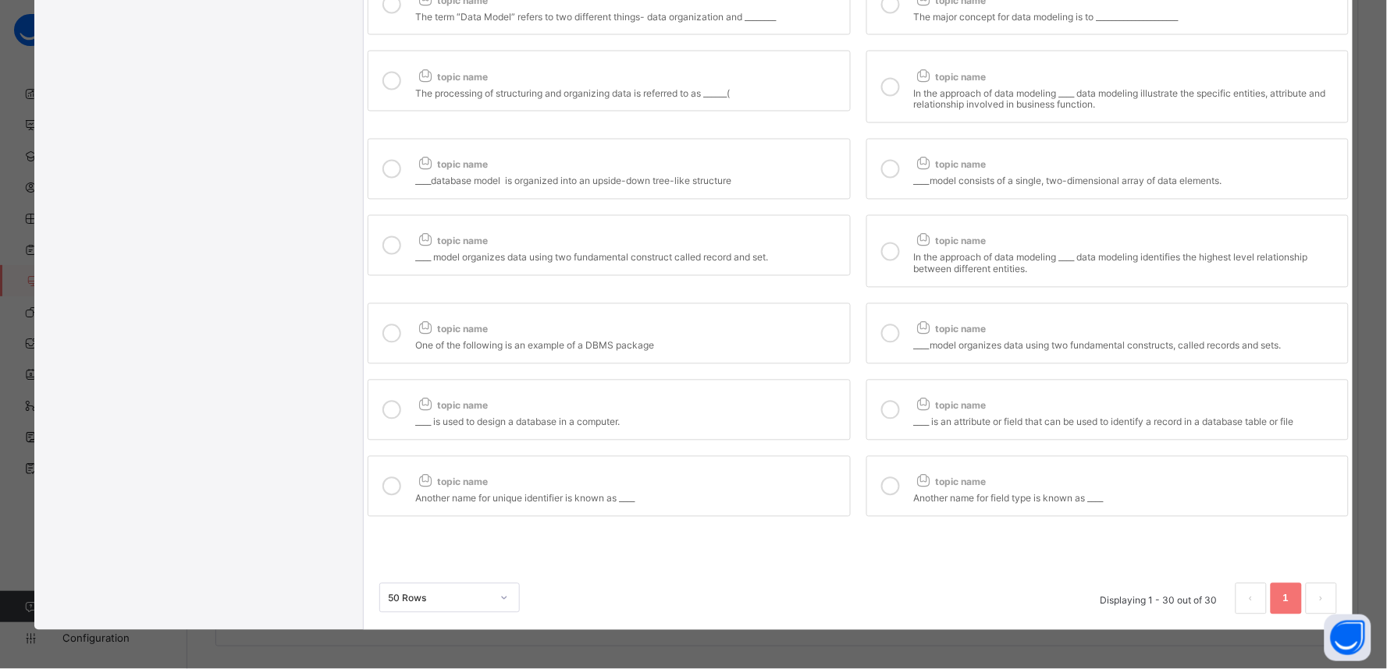
click at [641, 151] on div "topic name" at bounding box center [628, 161] width 426 height 20
click at [925, 99] on div "In the approach of data modeling ____ data modeling illustrate the specific ent…" at bounding box center [1127, 96] width 426 height 27
click at [663, 78] on div "topic name" at bounding box center [628, 73] width 426 height 20
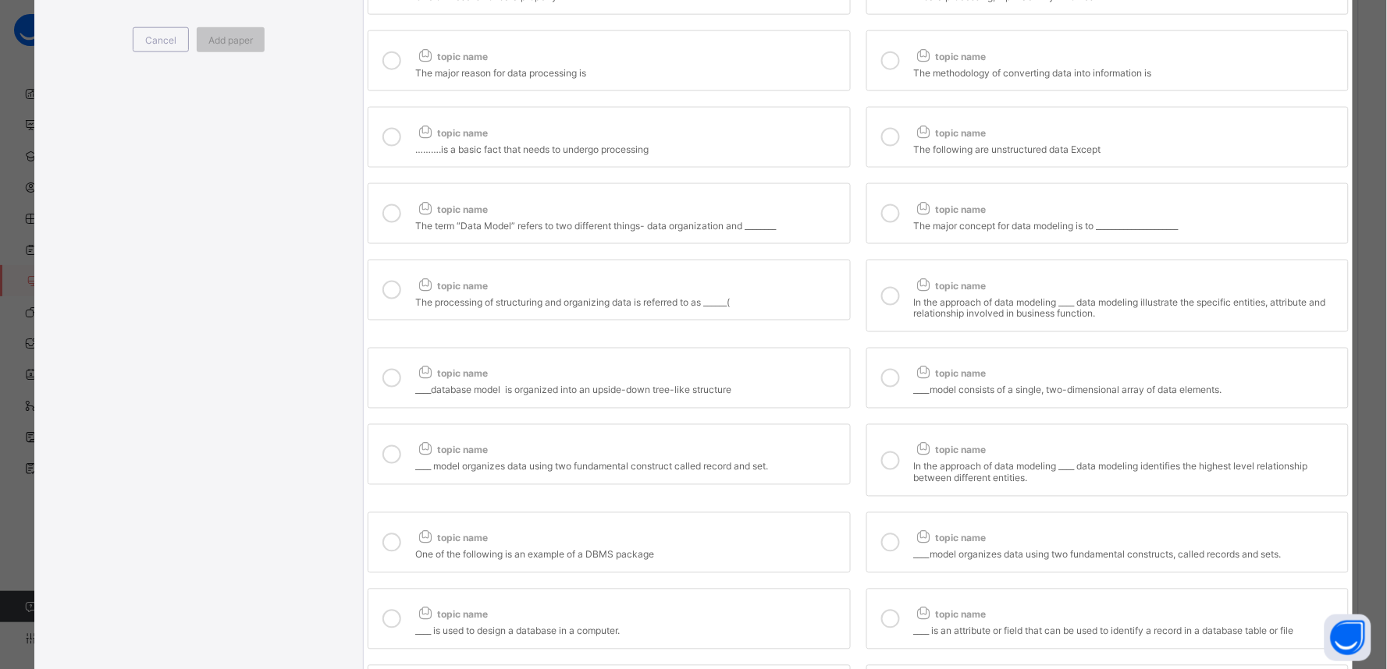
scroll to position [584, 0]
click at [896, 233] on div at bounding box center [890, 215] width 31 height 36
click at [655, 215] on div "topic name" at bounding box center [628, 207] width 426 height 20
click at [914, 127] on div "topic name" at bounding box center [1127, 131] width 426 height 20
click at [734, 138] on div "topic name" at bounding box center [628, 131] width 426 height 20
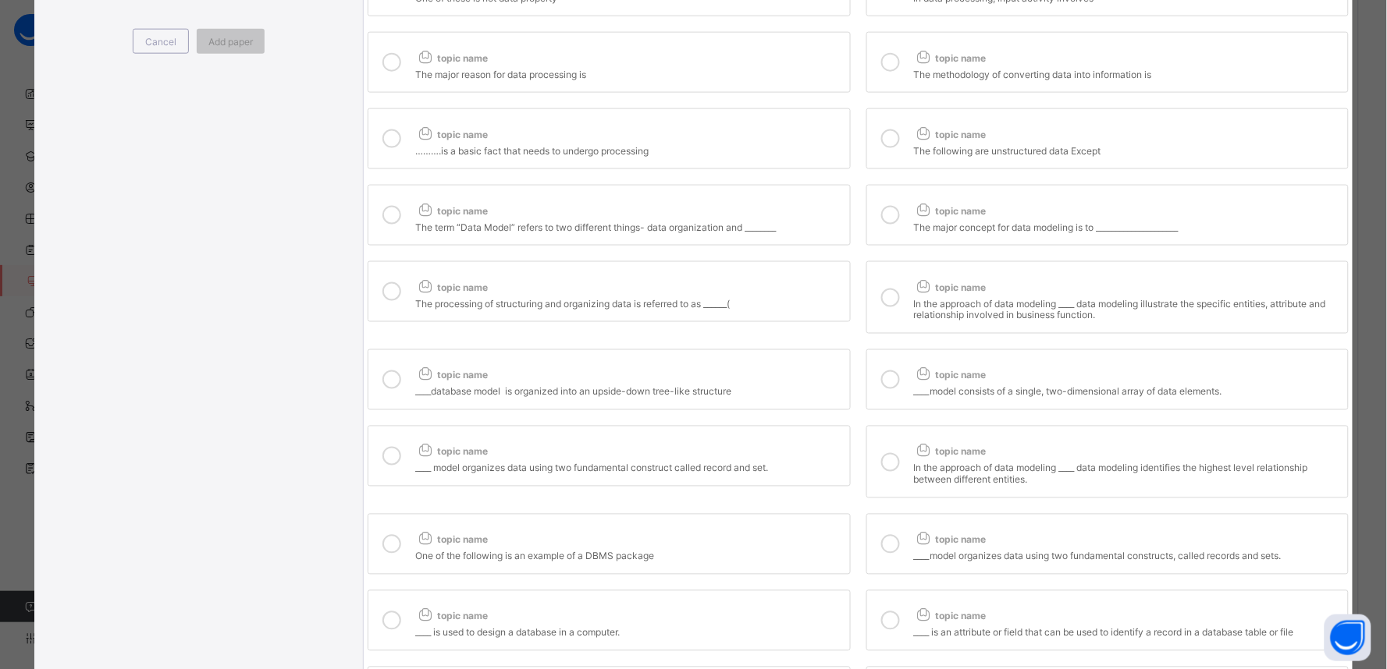
click at [613, 157] on div "……….is a basic fact that needs to undergo processing" at bounding box center [628, 149] width 426 height 16
click at [918, 151] on div "The following are unstructured data Except" at bounding box center [1127, 149] width 426 height 16
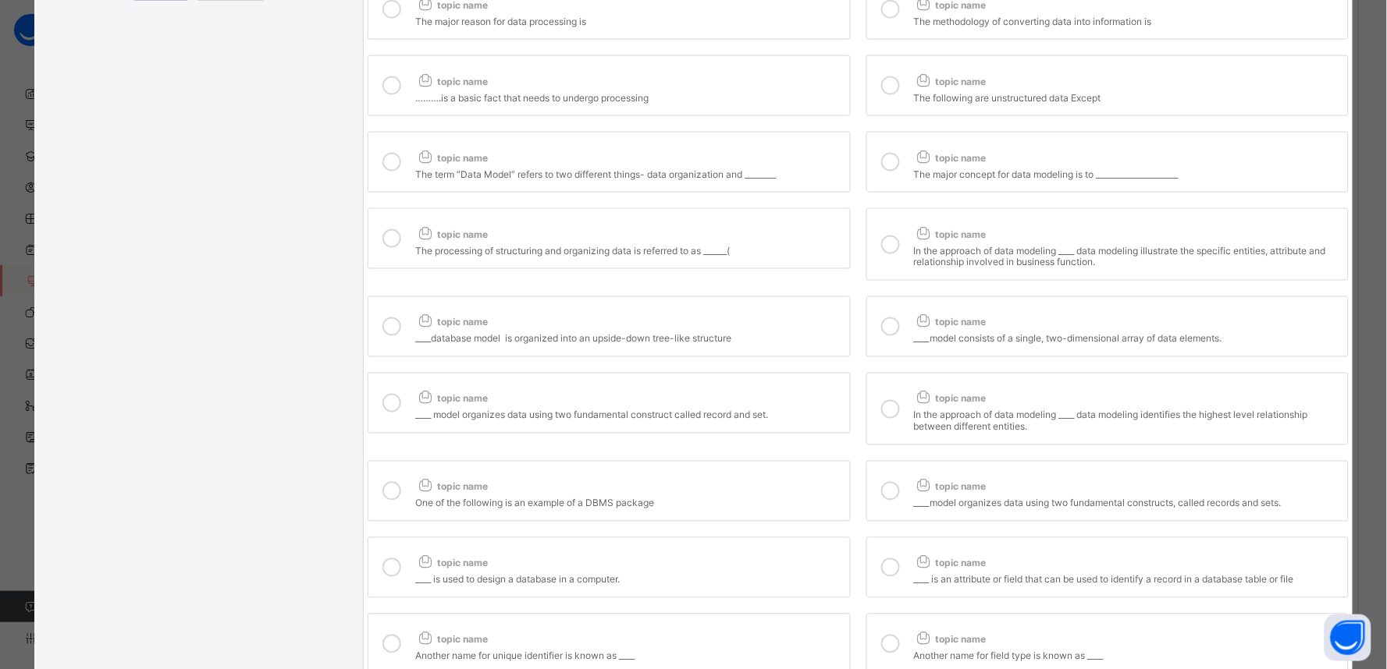
scroll to position [636, 0]
click at [907, 105] on label "topic name The following are unstructured data Except" at bounding box center [1107, 86] width 482 height 61
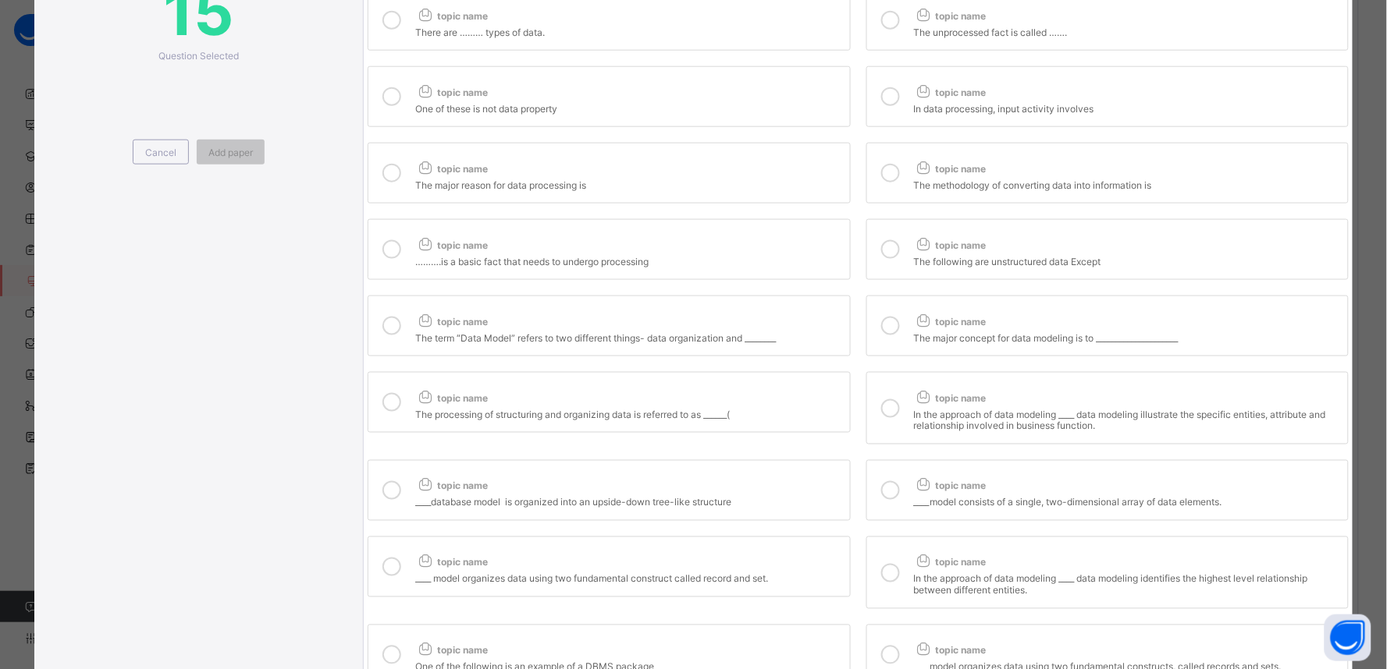
scroll to position [486, 0]
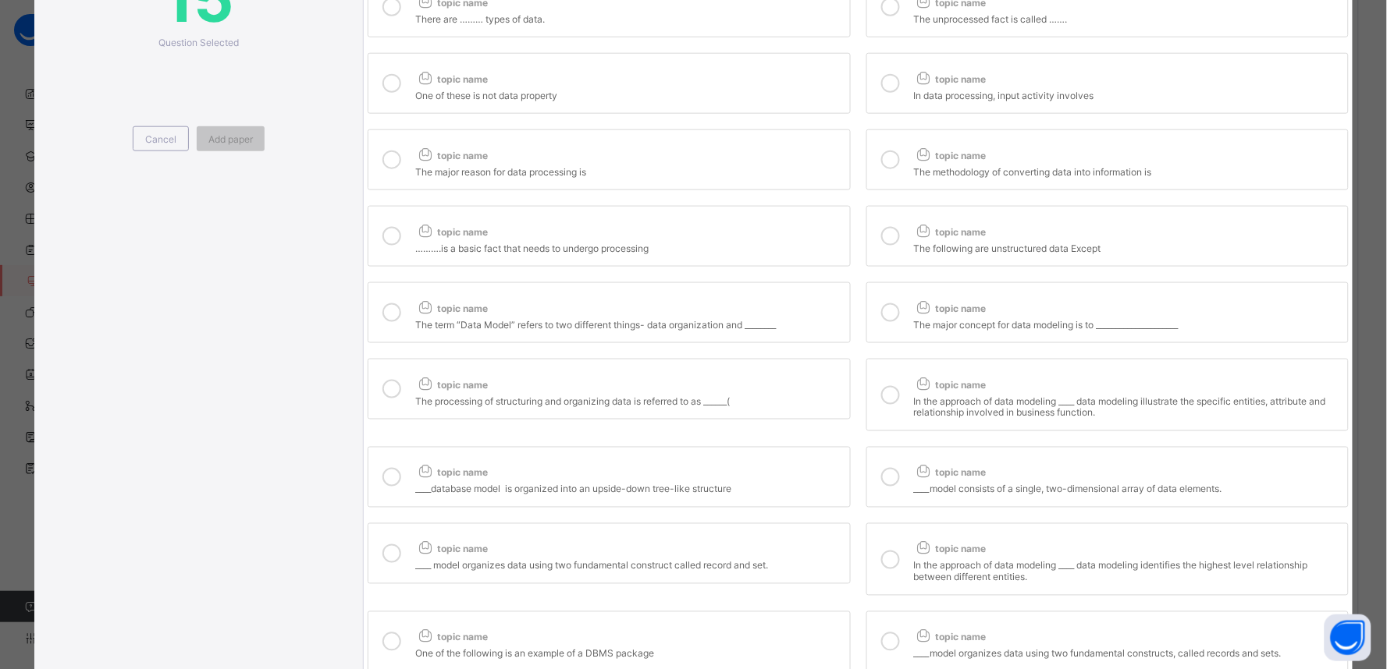
click at [563, 247] on div "……….is a basic fact that needs to undergo processing" at bounding box center [628, 247] width 426 height 16
click at [973, 162] on span "topic name" at bounding box center [950, 156] width 73 height 12
click at [571, 181] on label "topic name The major reason for data processing is" at bounding box center [609, 160] width 482 height 61
click at [563, 94] on div "One of these is not data property" at bounding box center [628, 94] width 426 height 16
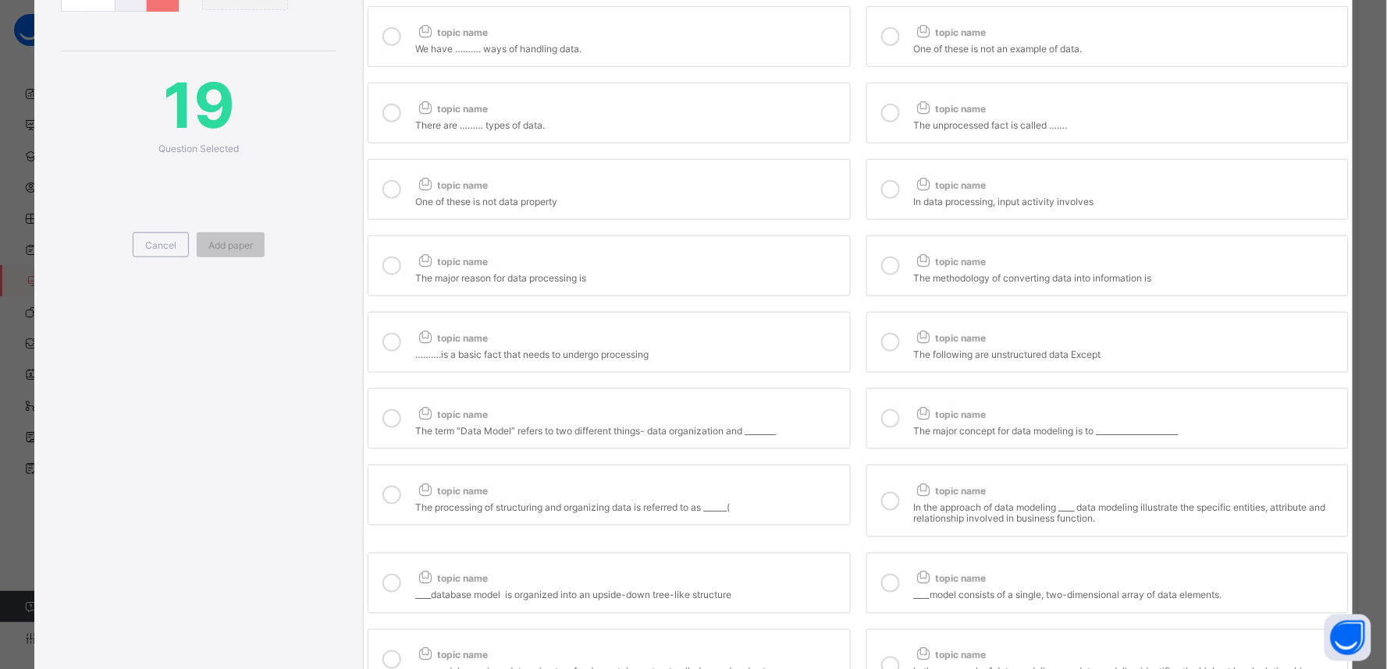
scroll to position [348, 0]
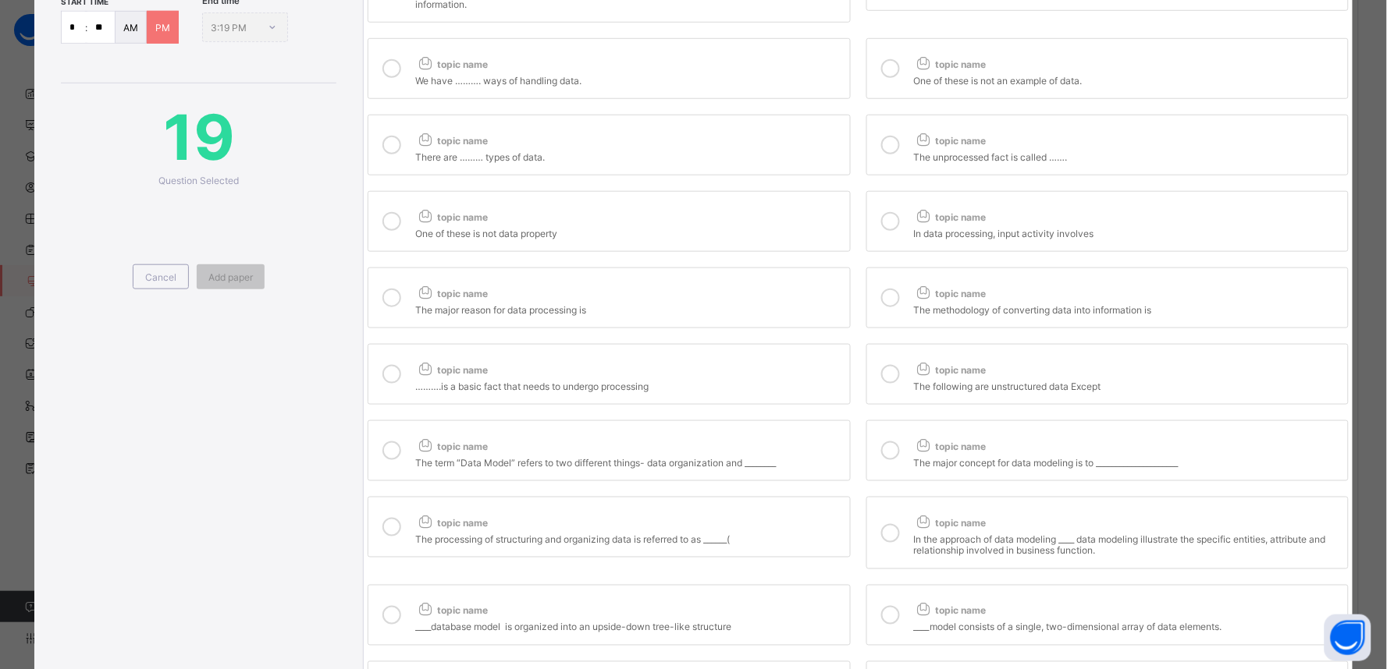
click at [973, 152] on div "The unprocessed fact is called ……." at bounding box center [1127, 155] width 426 height 16
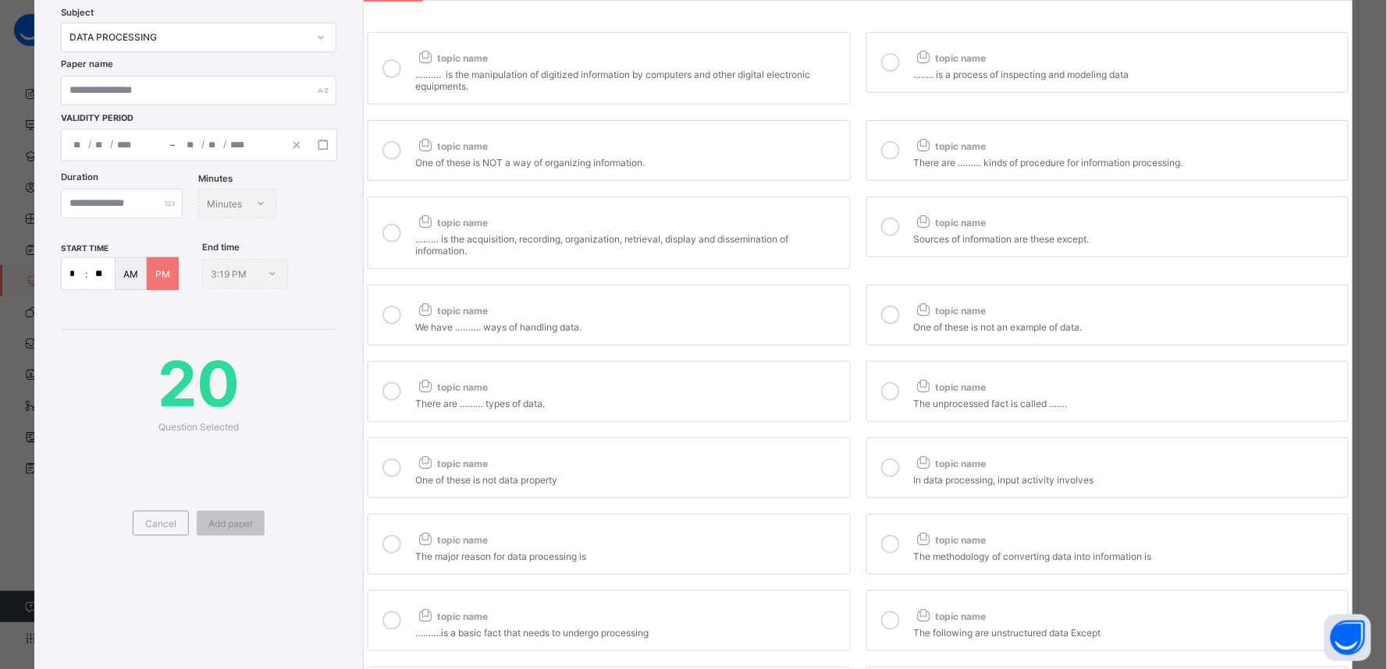
scroll to position [134, 0]
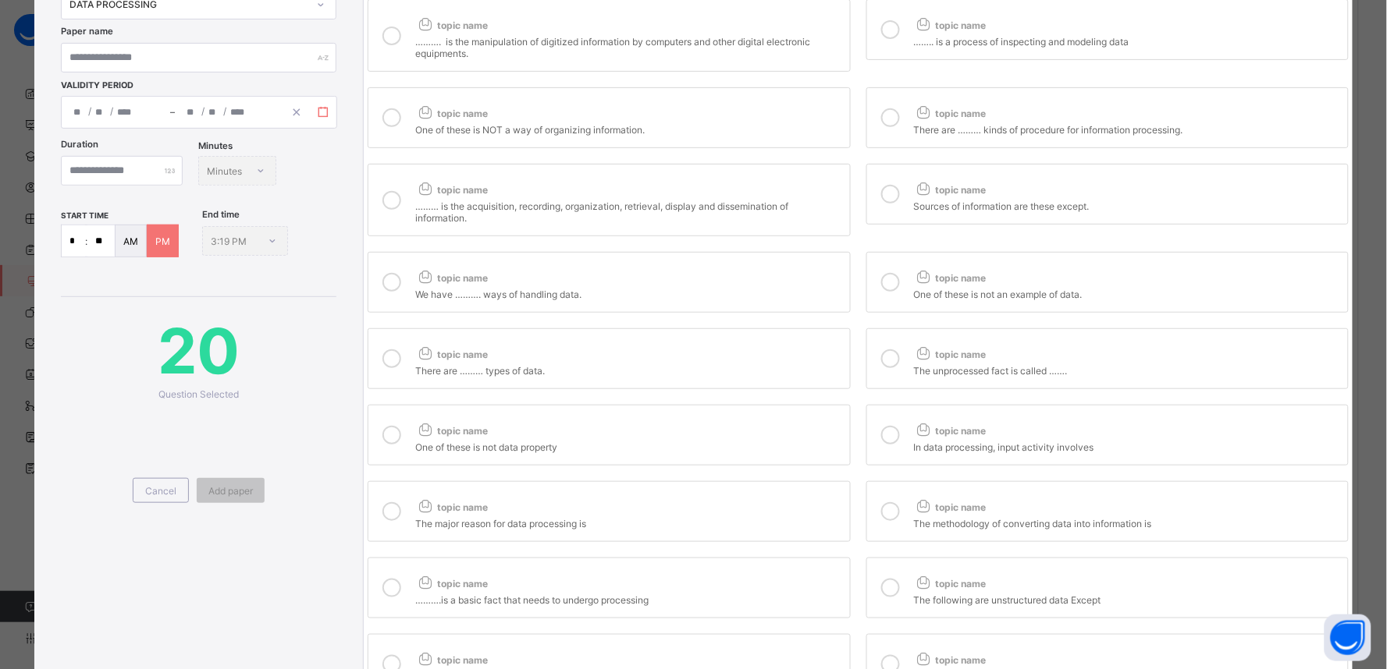
click at [323, 104] on button "button" at bounding box center [323, 112] width 27 height 17
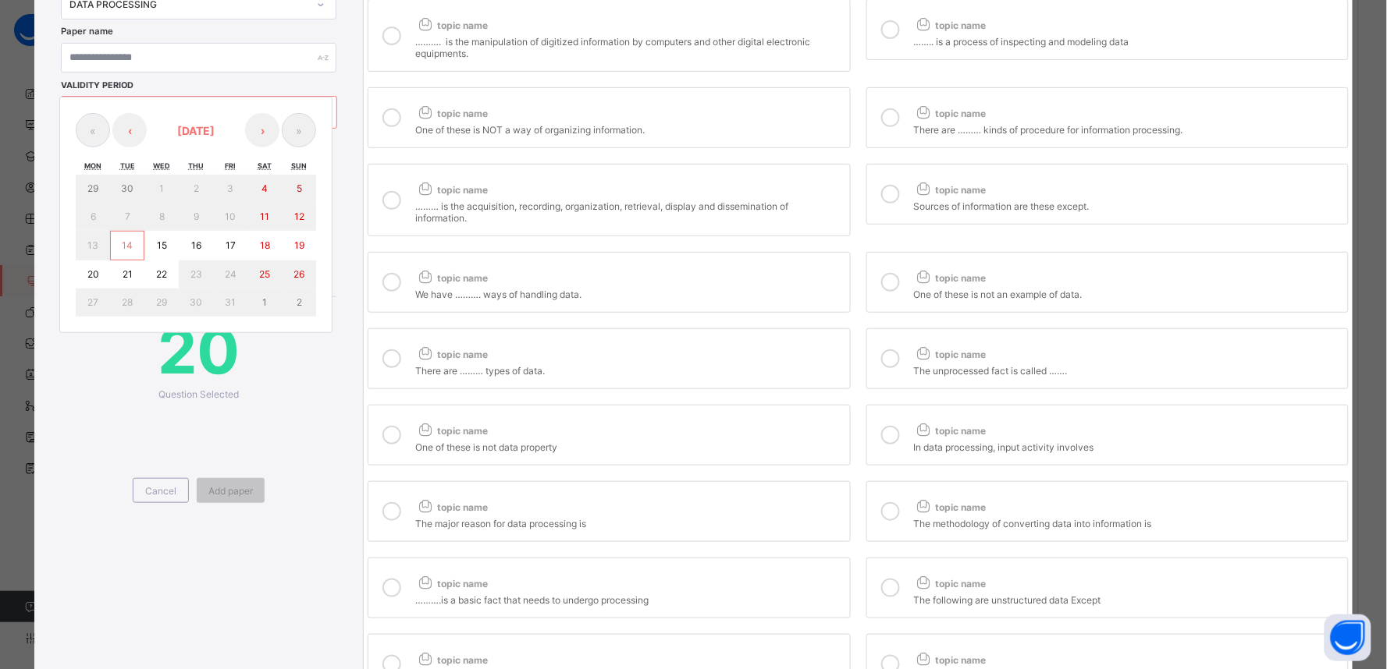
click at [157, 240] on abbr "15" at bounding box center [162, 246] width 10 height 12
type input "**********"
type input "**"
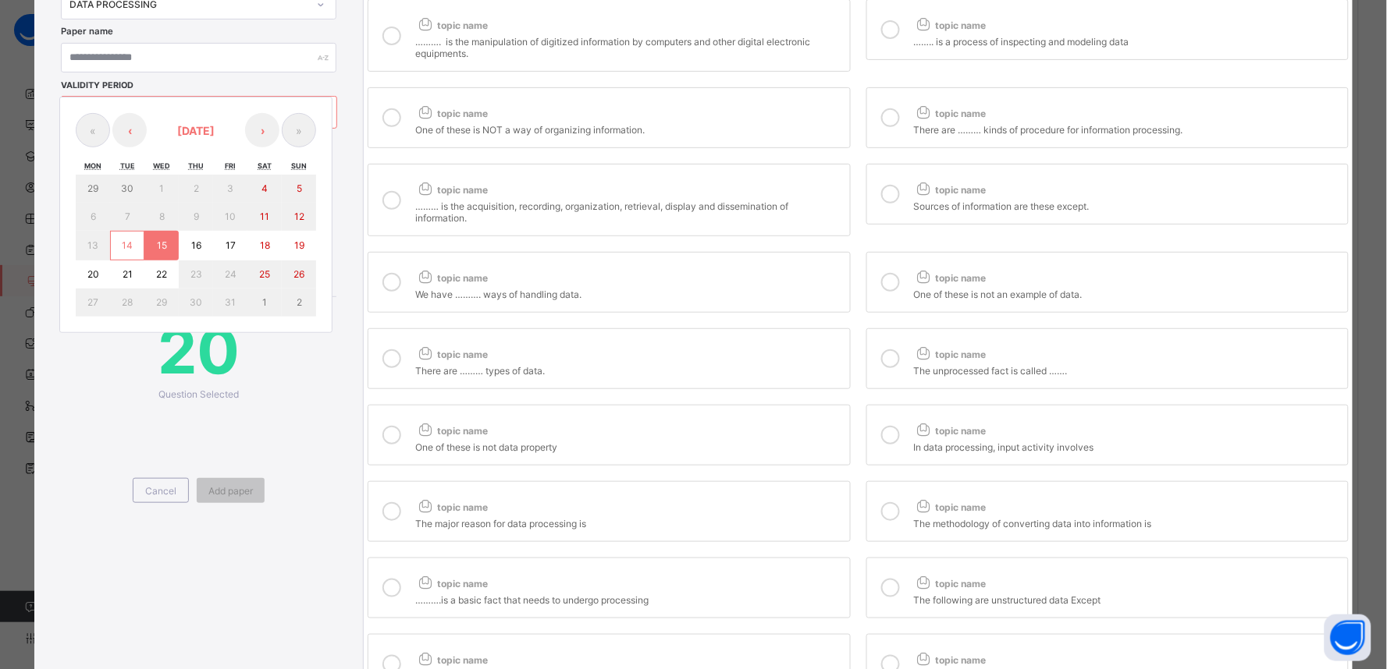
type input "****"
type input "**********"
type input "**"
type input "****"
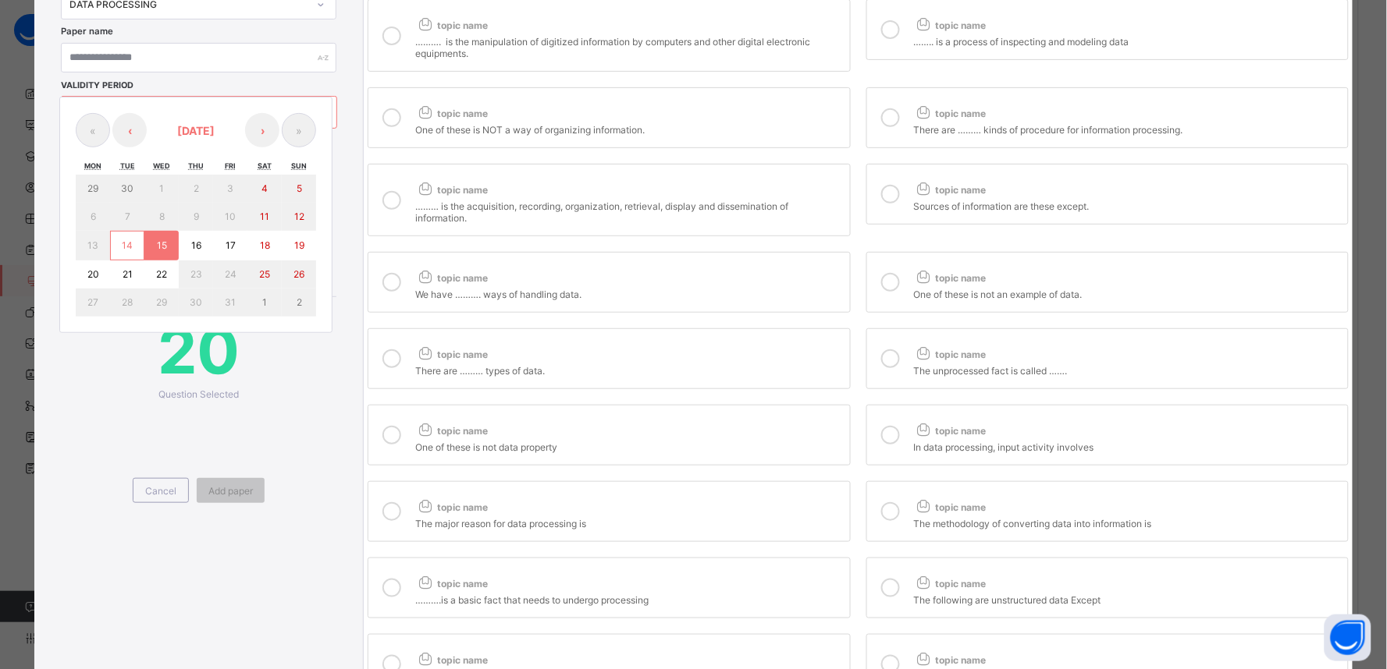
type input "**"
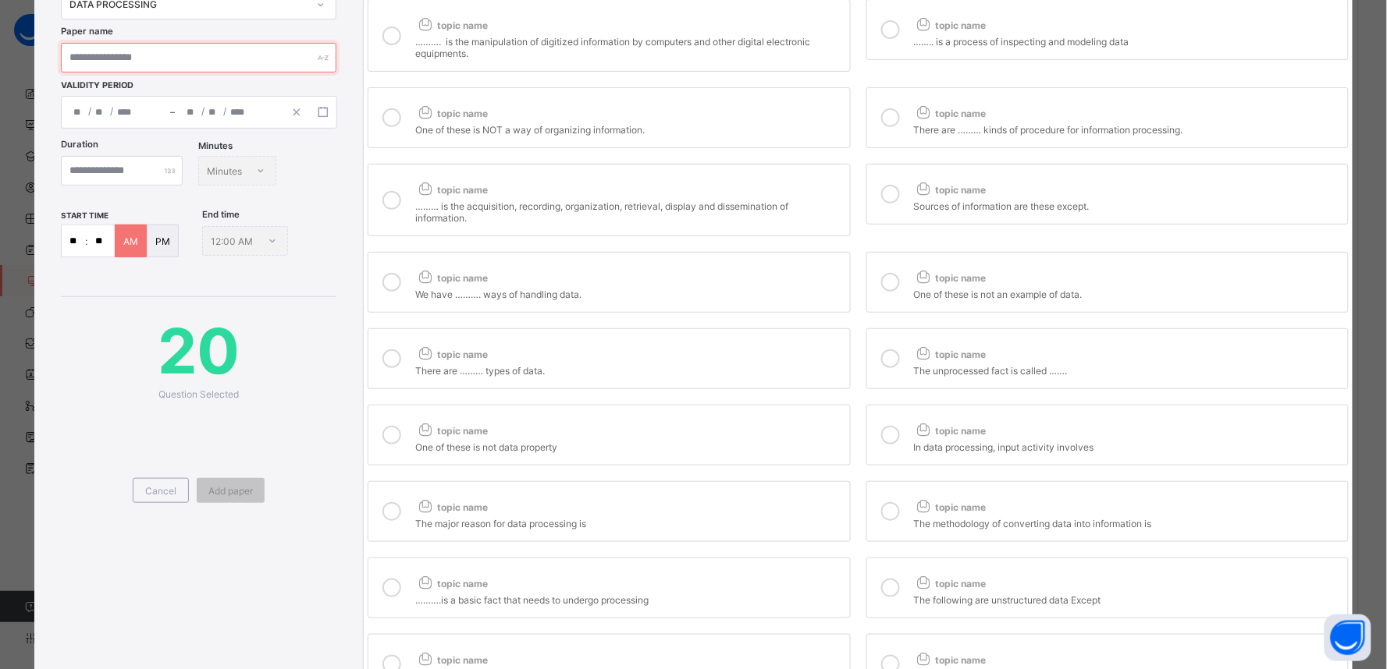
click at [158, 62] on input "text" at bounding box center [198, 58] width 275 height 30
type input "**********"
click at [122, 173] on input "number" at bounding box center [122, 171] width 122 height 30
type input "**"
click at [316, 353] on span "20" at bounding box center [198, 351] width 275 height 76
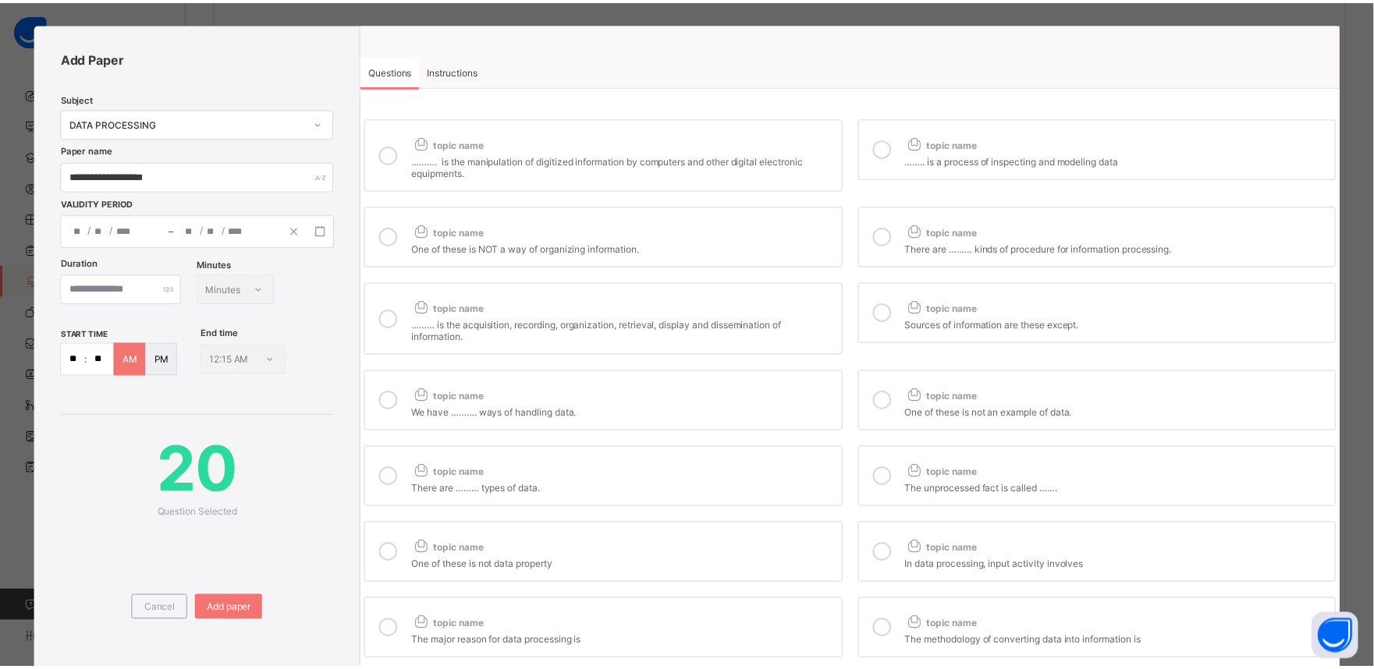
scroll to position [0, 0]
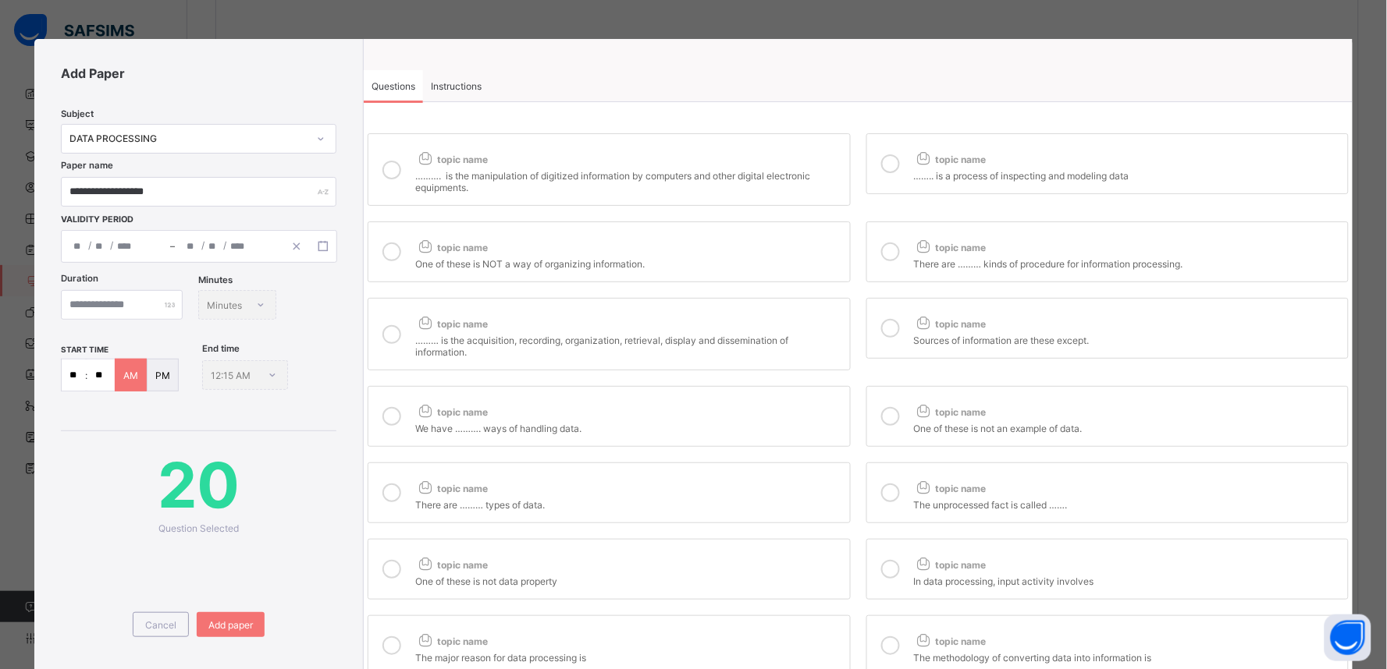
click at [455, 80] on span "Instructions" at bounding box center [456, 86] width 51 height 12
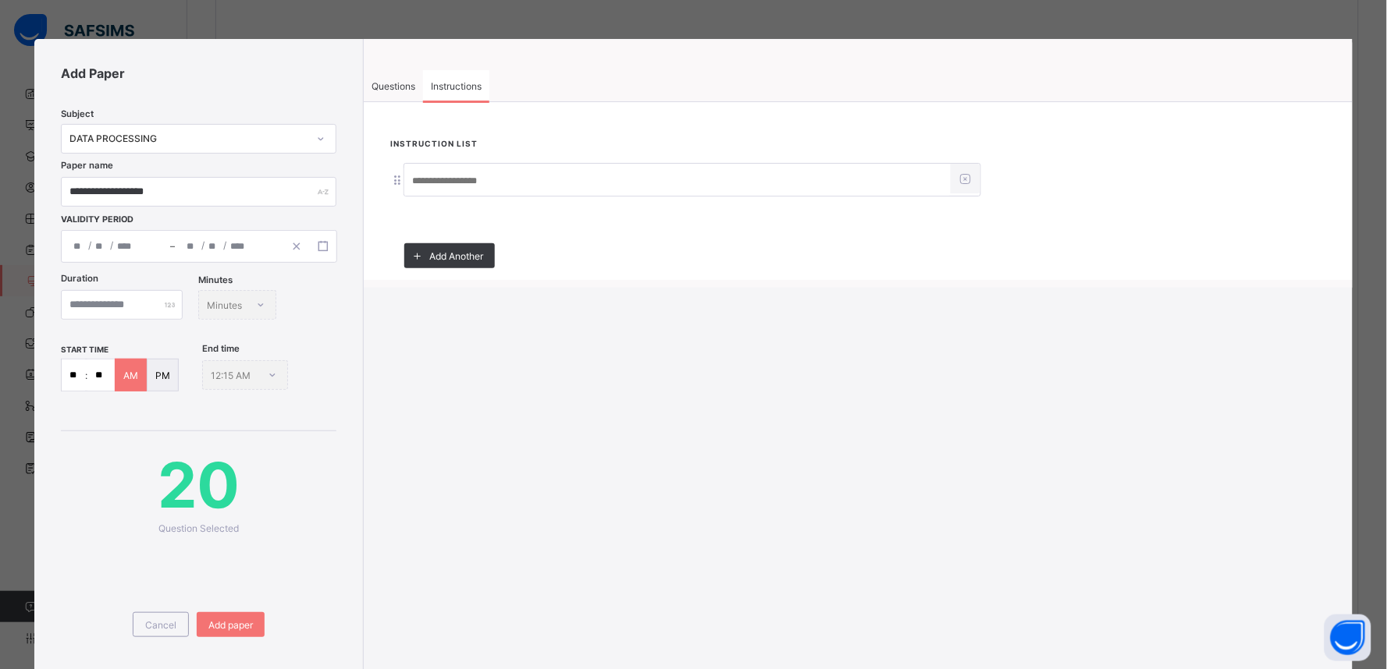
click at [460, 183] on input at bounding box center [677, 181] width 546 height 30
type input "*"
type input "**********"
click at [445, 250] on span "Add Another" at bounding box center [456, 256] width 54 height 12
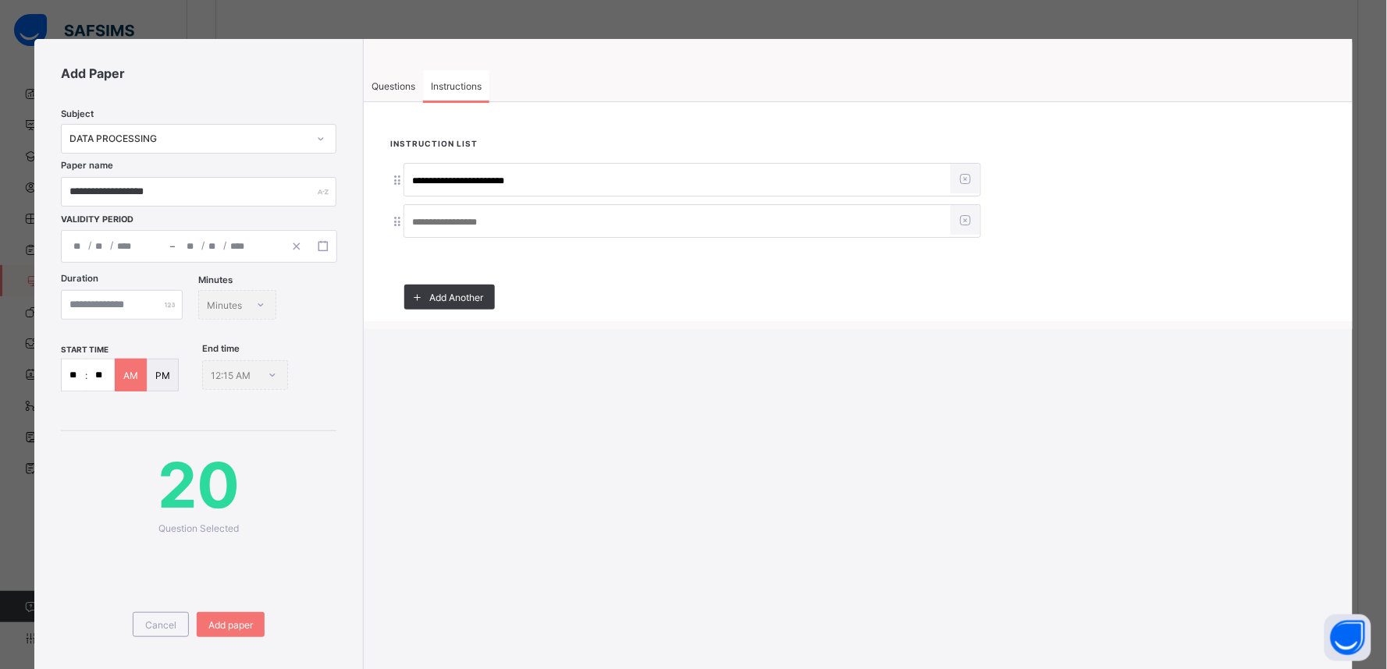
click at [453, 215] on input at bounding box center [677, 223] width 546 height 30
type input "*"
type input "**********"
click at [213, 615] on div "Add paper" at bounding box center [231, 625] width 68 height 25
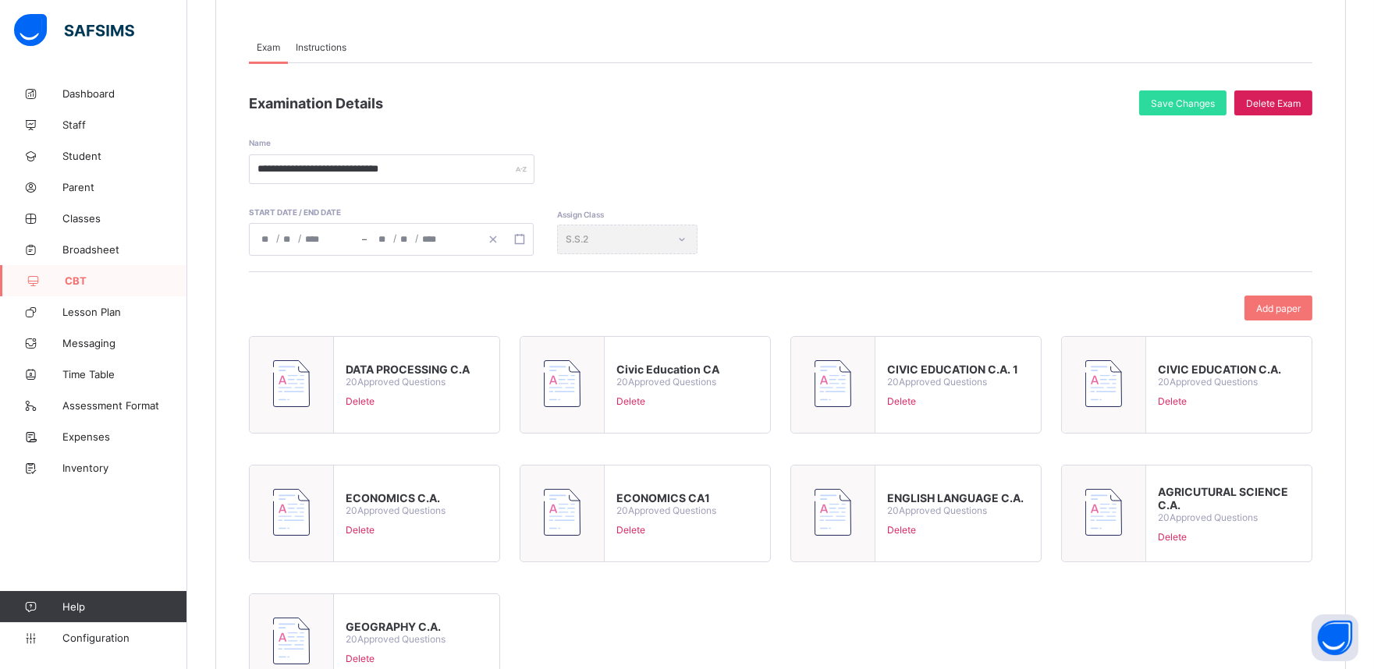
click at [1034, 165] on div "**********" at bounding box center [780, 149] width 1063 height 69
click at [1181, 98] on span "Save Changes" at bounding box center [1183, 104] width 64 height 12
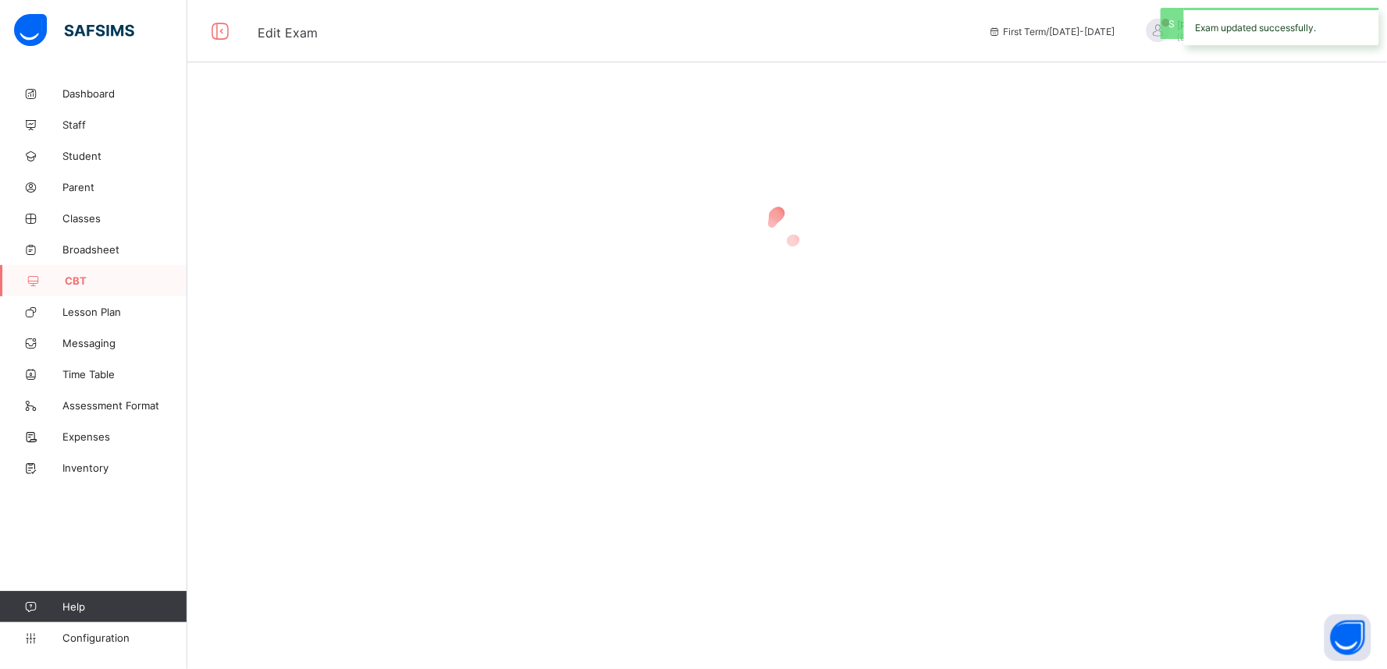
click at [229, 109] on div at bounding box center [786, 226] width 1199 height 296
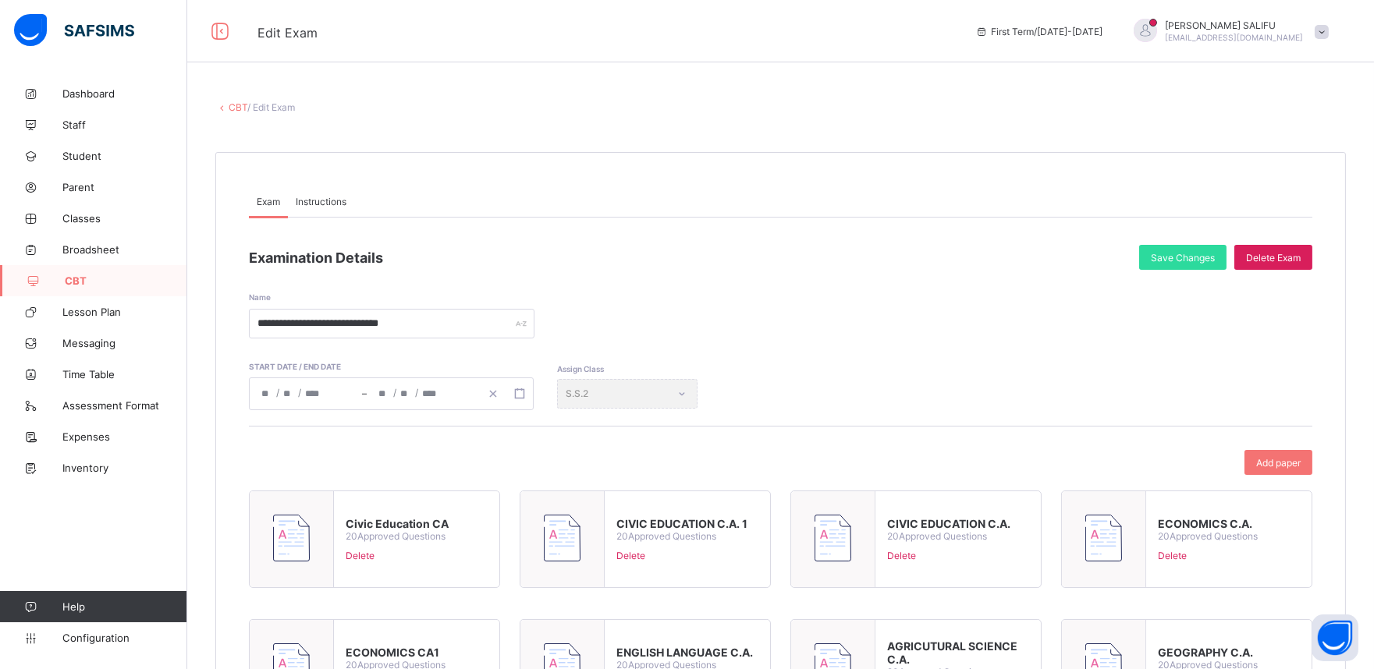
click at [776, 281] on div "**********" at bounding box center [780, 304] width 1063 height 69
click at [222, 111] on icon at bounding box center [221, 107] width 13 height 12
click at [232, 105] on link "CBT" at bounding box center [238, 107] width 19 height 12
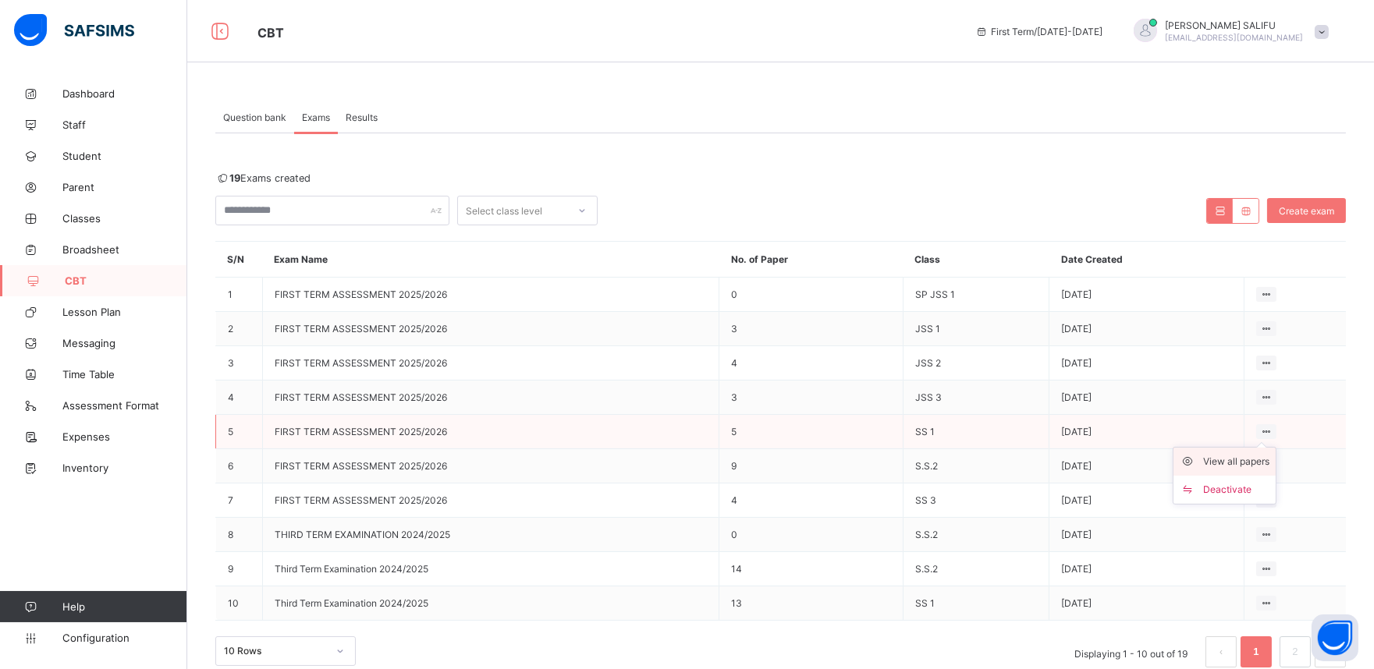
click at [1255, 459] on div "View all papers" at bounding box center [1236, 462] width 66 height 16
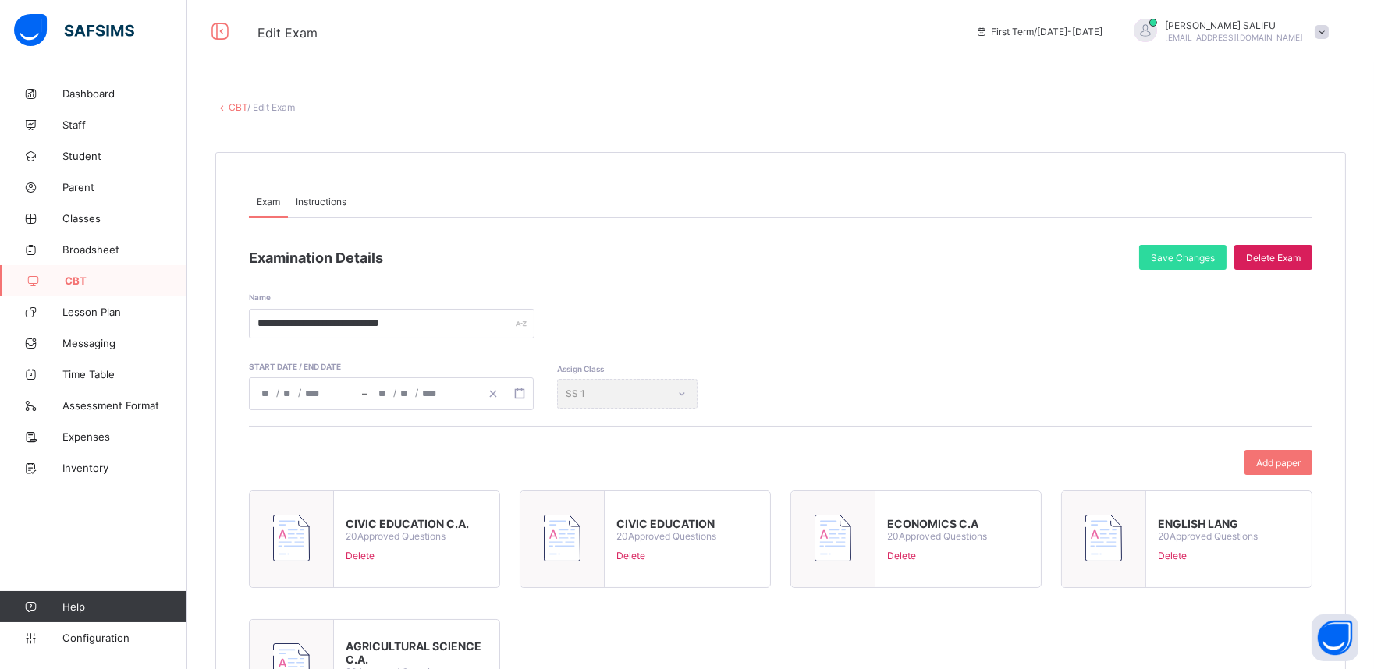
click at [1294, 446] on div "Add paper CIVIC EDUCATION C.A. 20 Approved Questions Delete CIVIC EDUCATION 20 …" at bounding box center [780, 590] width 1063 height 310
click at [1293, 454] on div "Add paper" at bounding box center [1279, 462] width 68 height 25
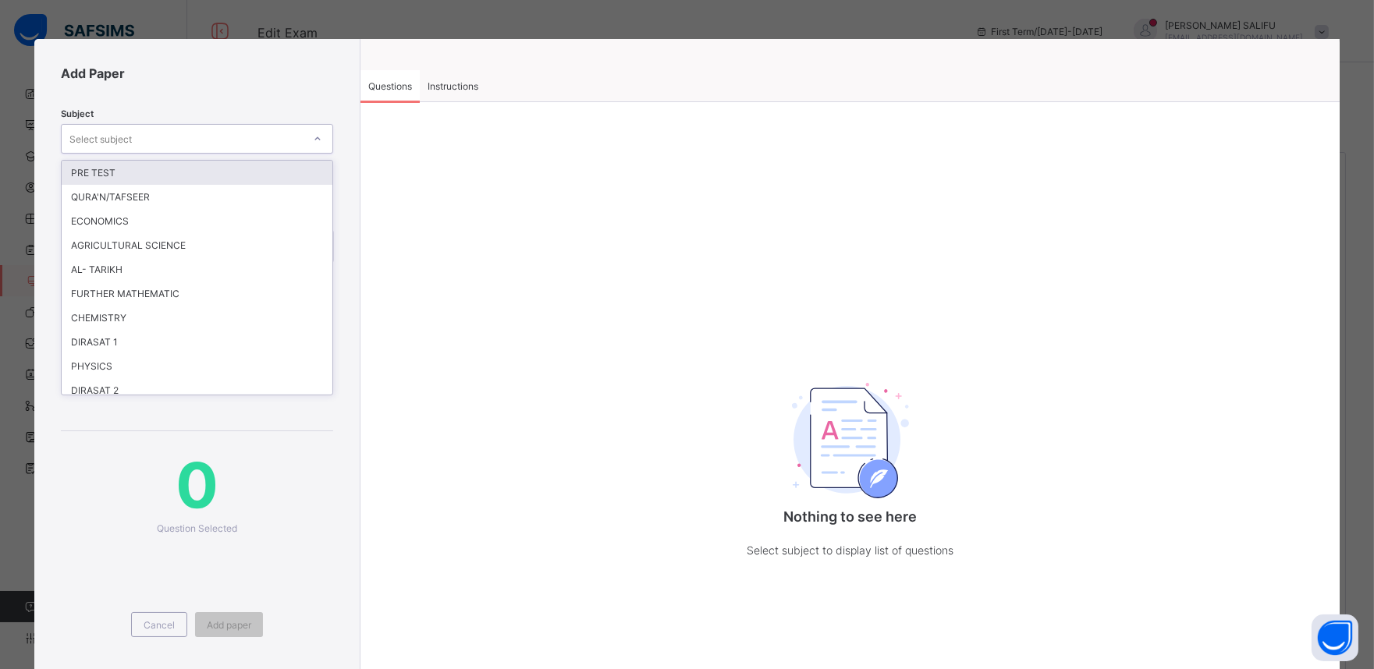
click at [313, 131] on icon at bounding box center [317, 139] width 9 height 16
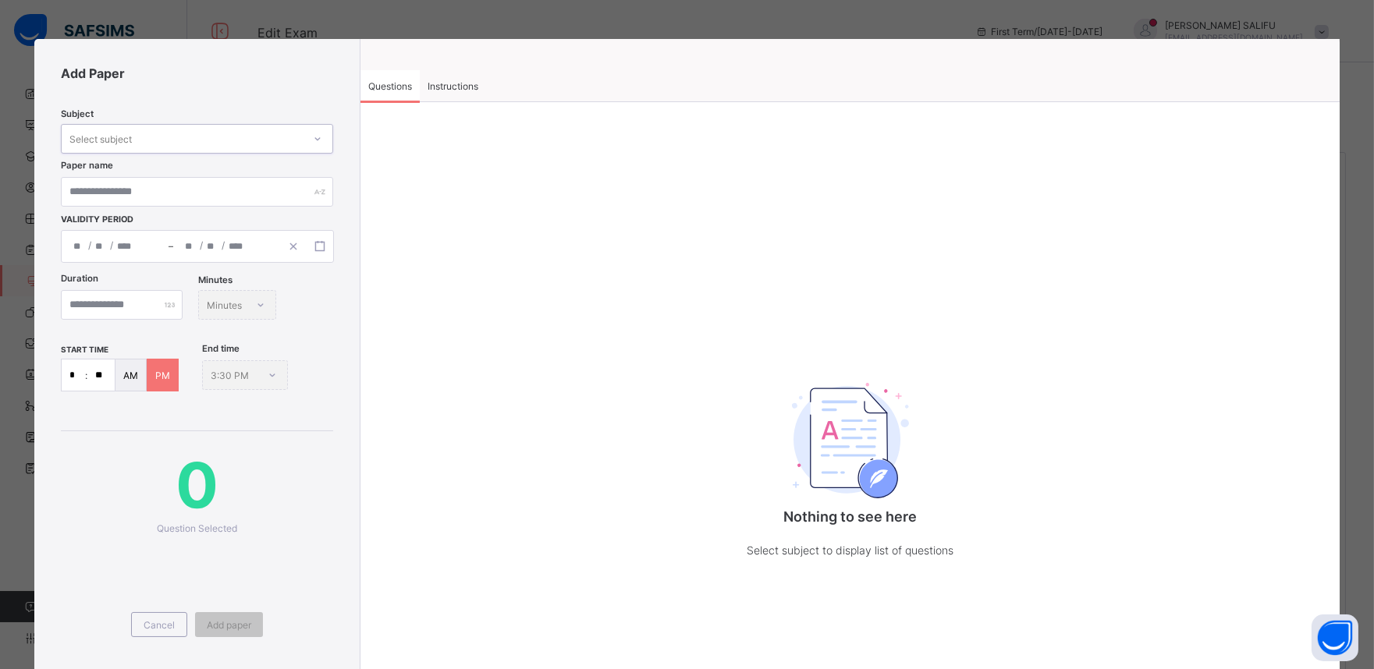
click at [188, 136] on div "Select subject" at bounding box center [182, 139] width 241 height 22
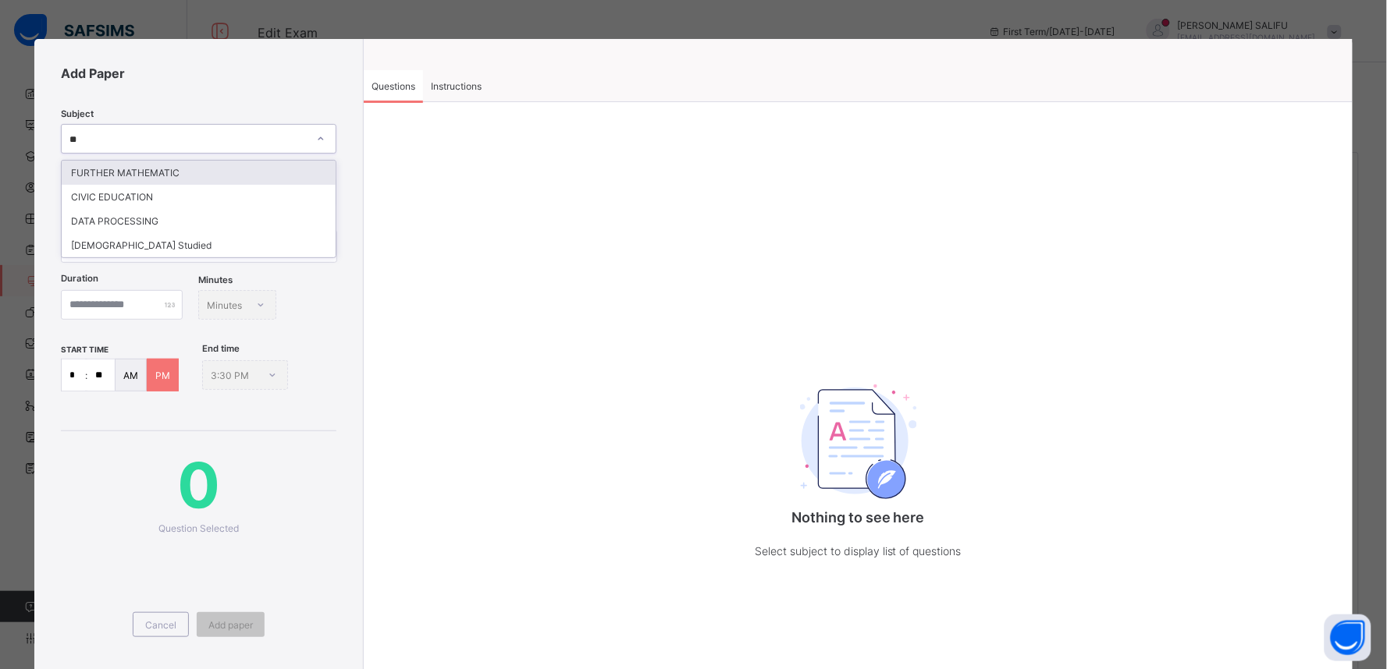
type input "***"
click at [162, 166] on div "DATA PROCESSING" at bounding box center [199, 173] width 274 height 24
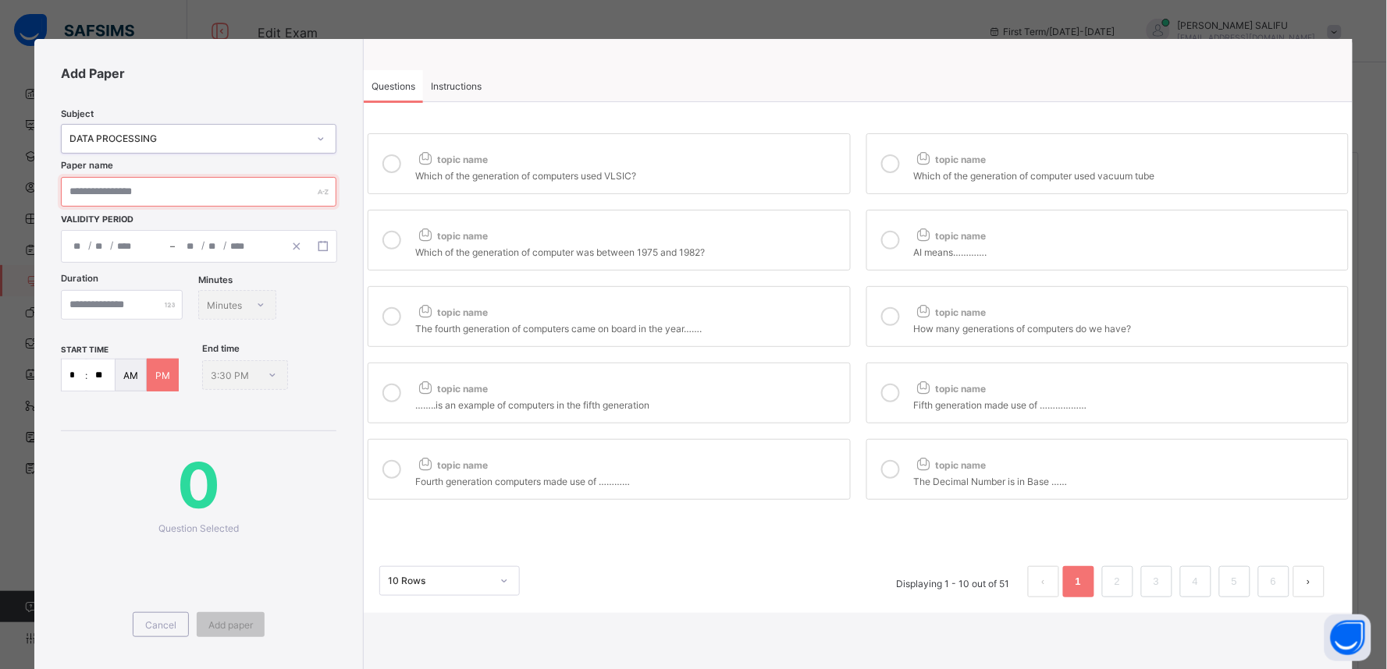
click at [181, 193] on input "text" at bounding box center [198, 192] width 275 height 30
type input "**********"
click at [325, 247] on icon "button" at bounding box center [323, 246] width 11 height 11
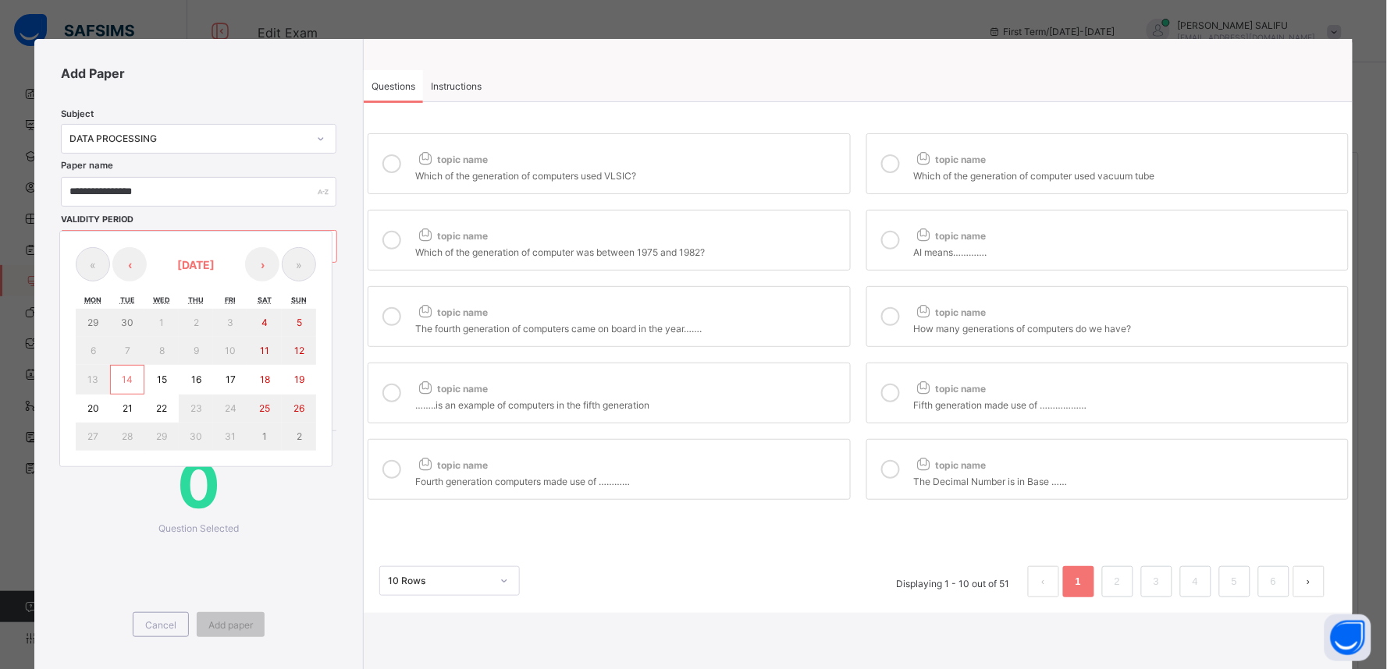
click at [154, 371] on button "15" at bounding box center [161, 380] width 34 height 30
type input "**********"
type input "**"
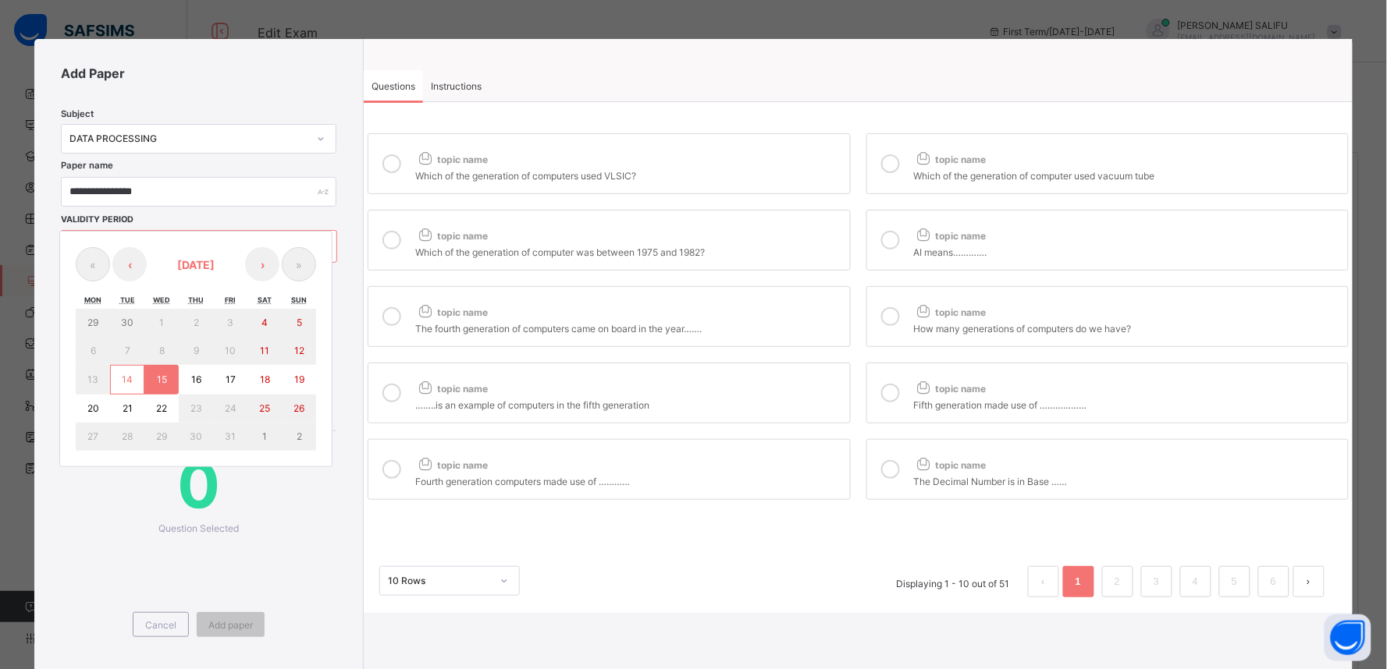
type input "****"
type input "**********"
type input "**"
type input "****"
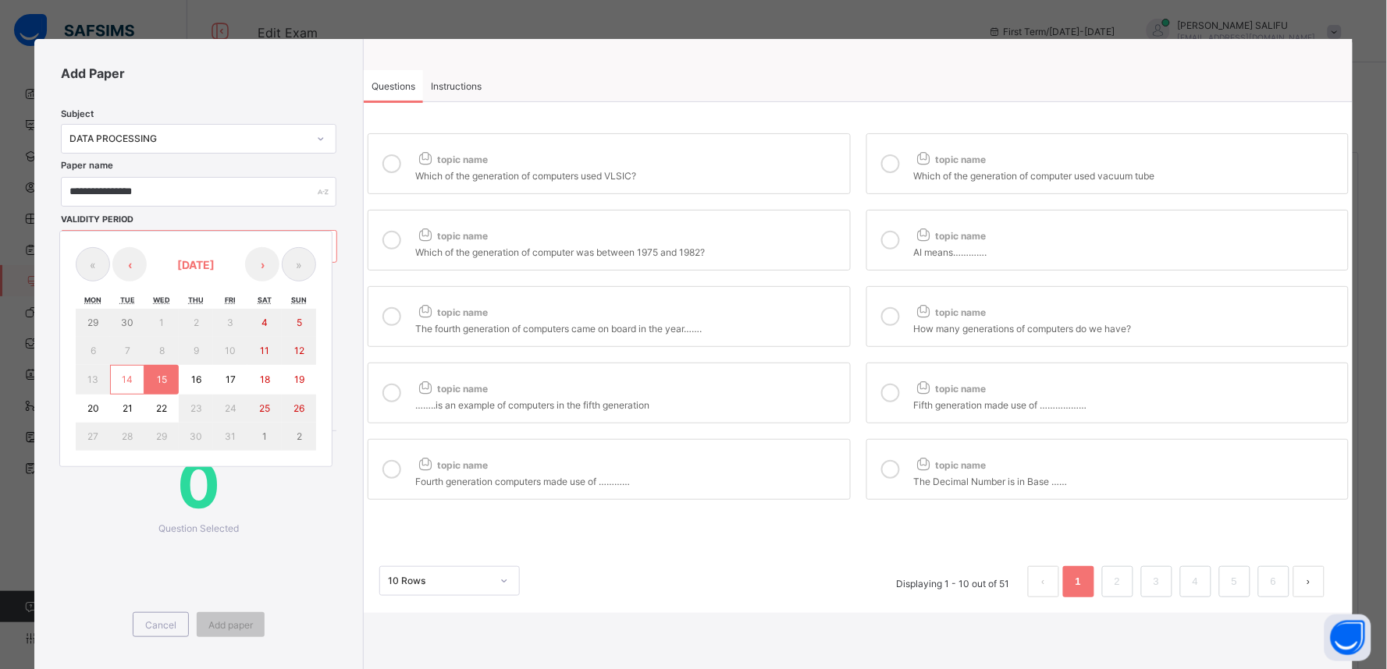
type input "**"
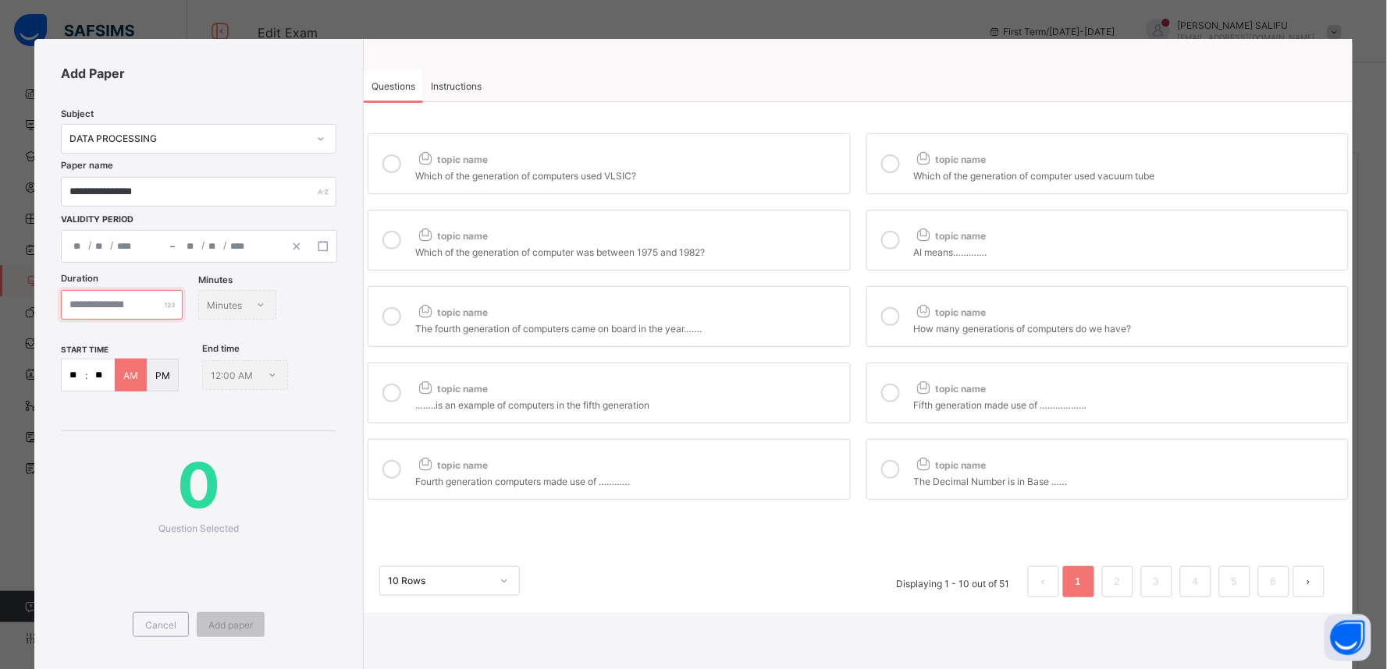
click at [160, 306] on input "number" at bounding box center [122, 305] width 122 height 30
type input "**"
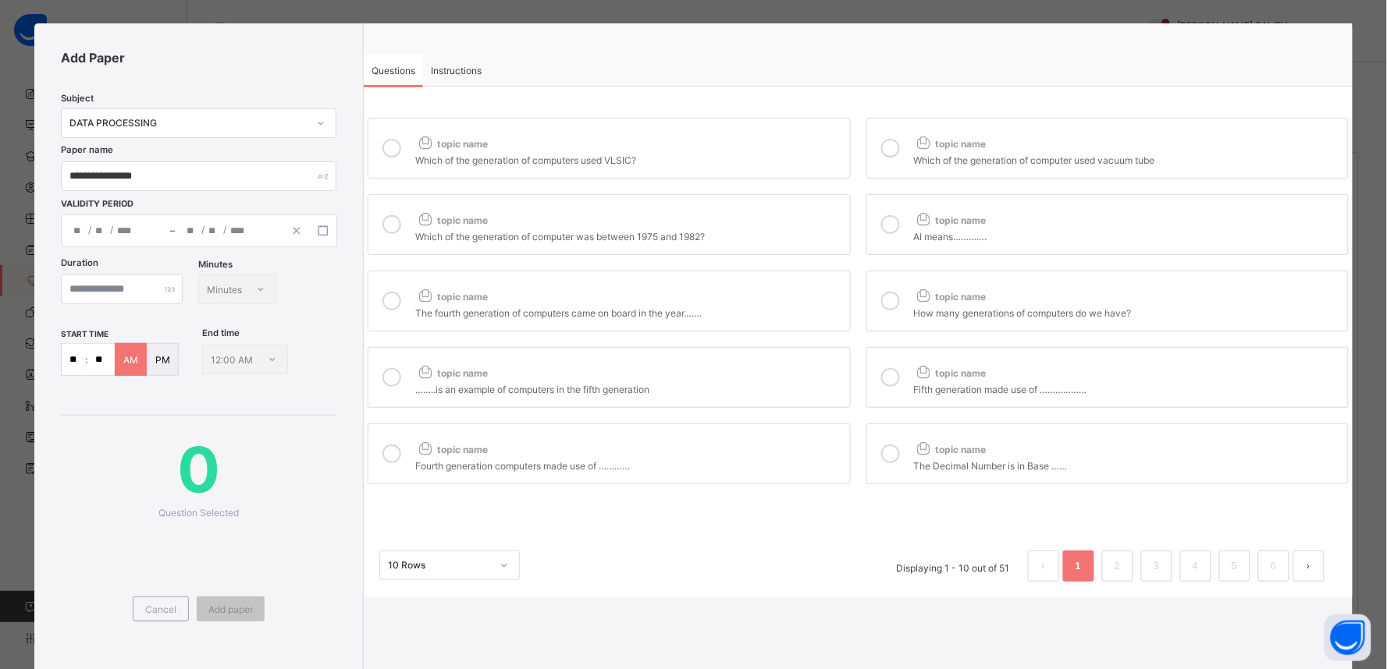
click at [476, 581] on div "10 Rows" at bounding box center [449, 566] width 140 height 30
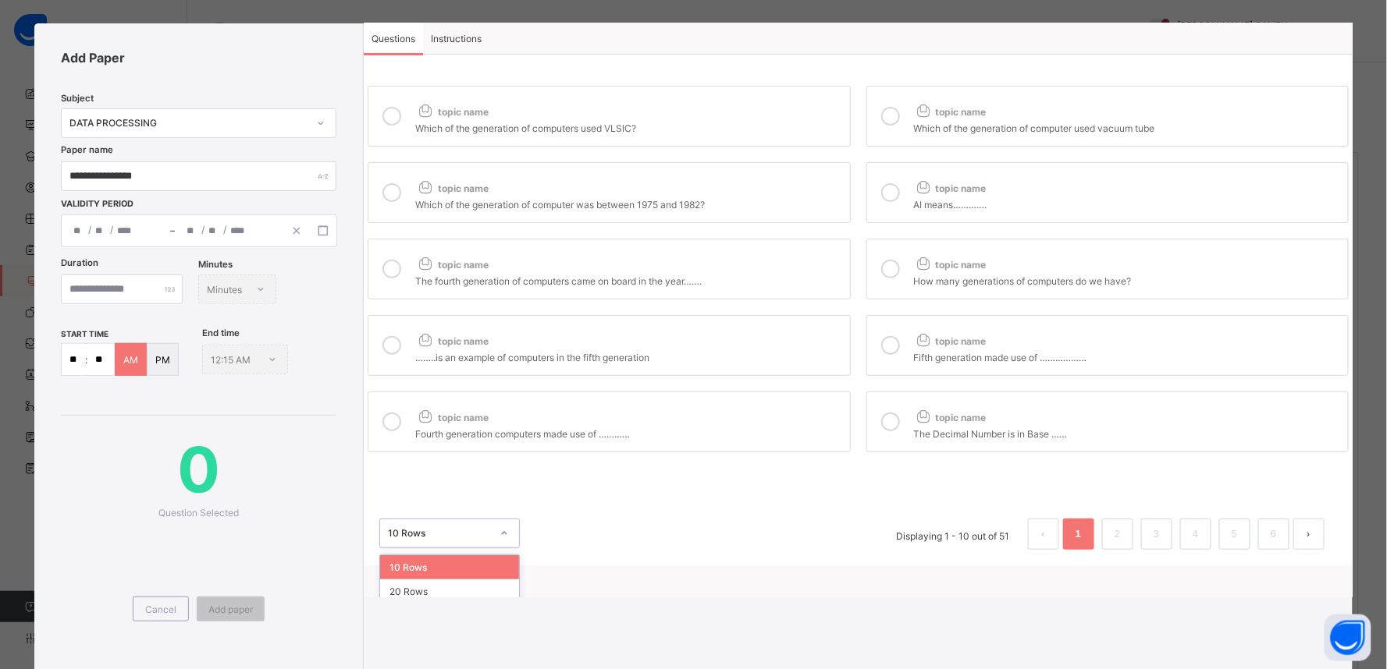
scroll to position [61, 0]
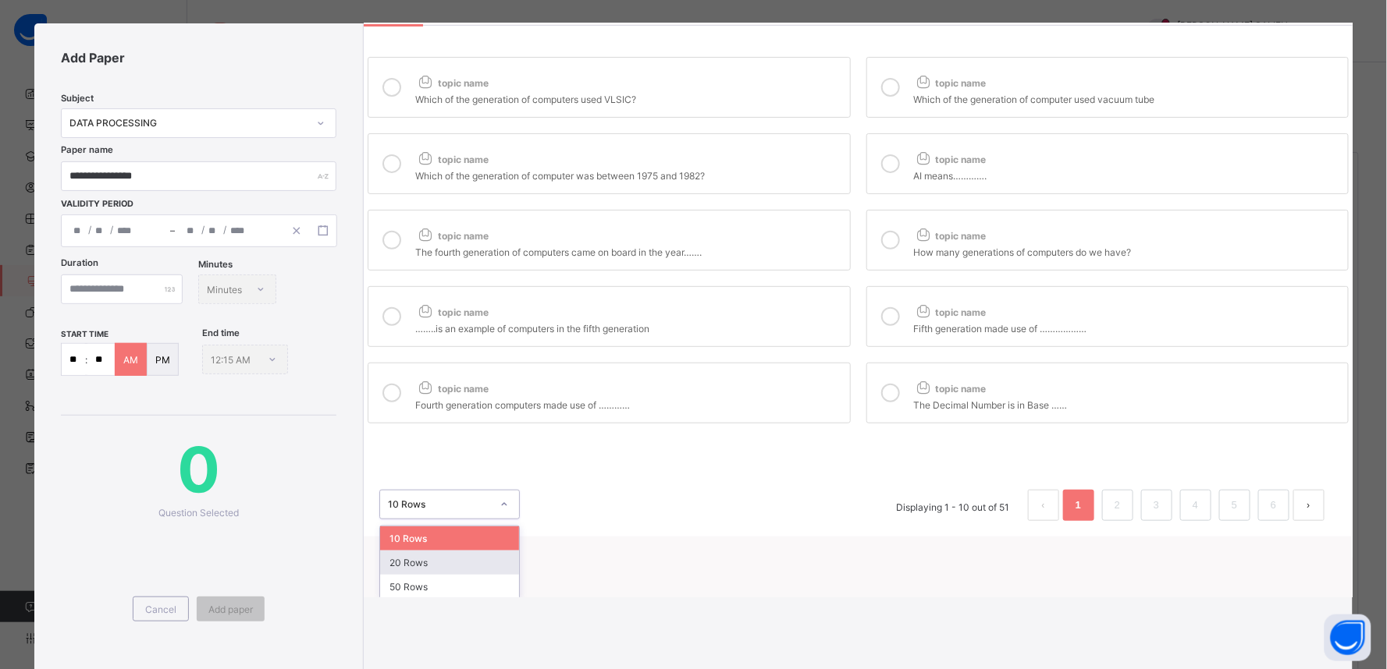
click at [460, 567] on div "20 Rows" at bounding box center [449, 563] width 139 height 24
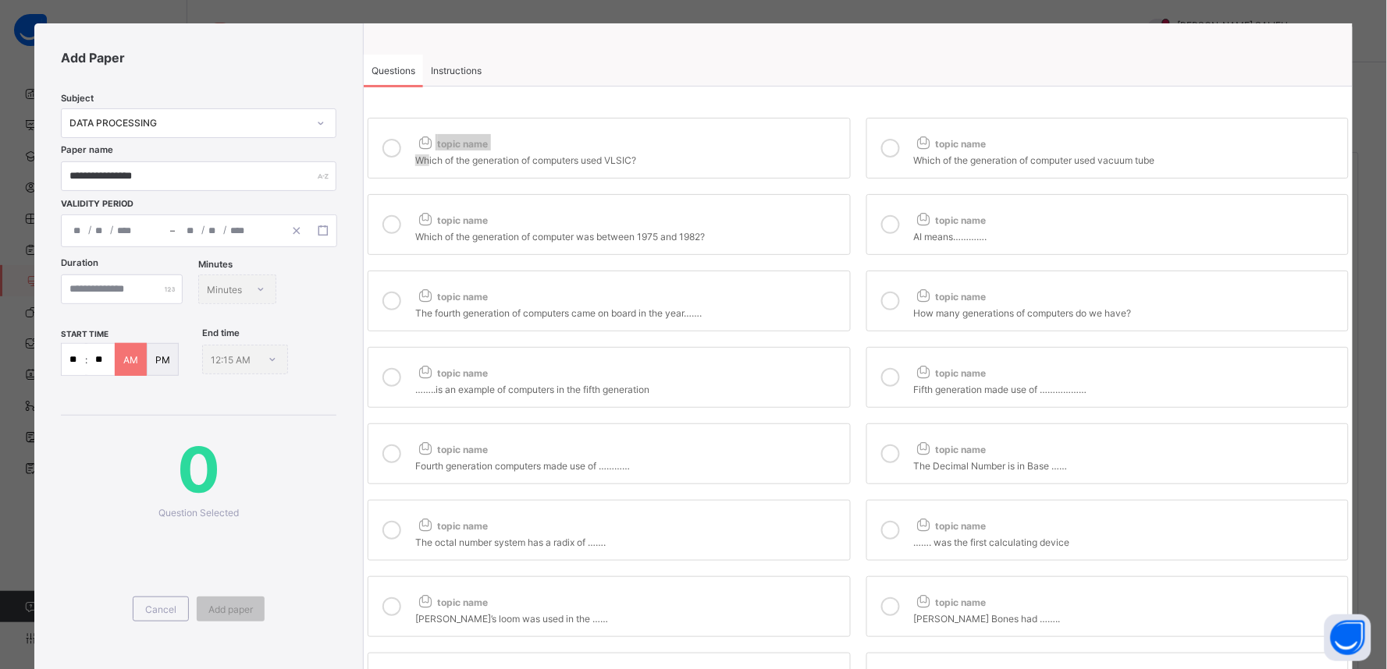
drag, startPoint x: 407, startPoint y: 154, endPoint x: 536, endPoint y: 173, distance: 131.0
click at [445, 153] on label "topic name Which of the generation of computers used VLSIC?" at bounding box center [609, 148] width 482 height 61
click at [919, 183] on div "topic name Which of the generation of computers used VLSIC? topic name Which of…" at bounding box center [858, 492] width 988 height 757
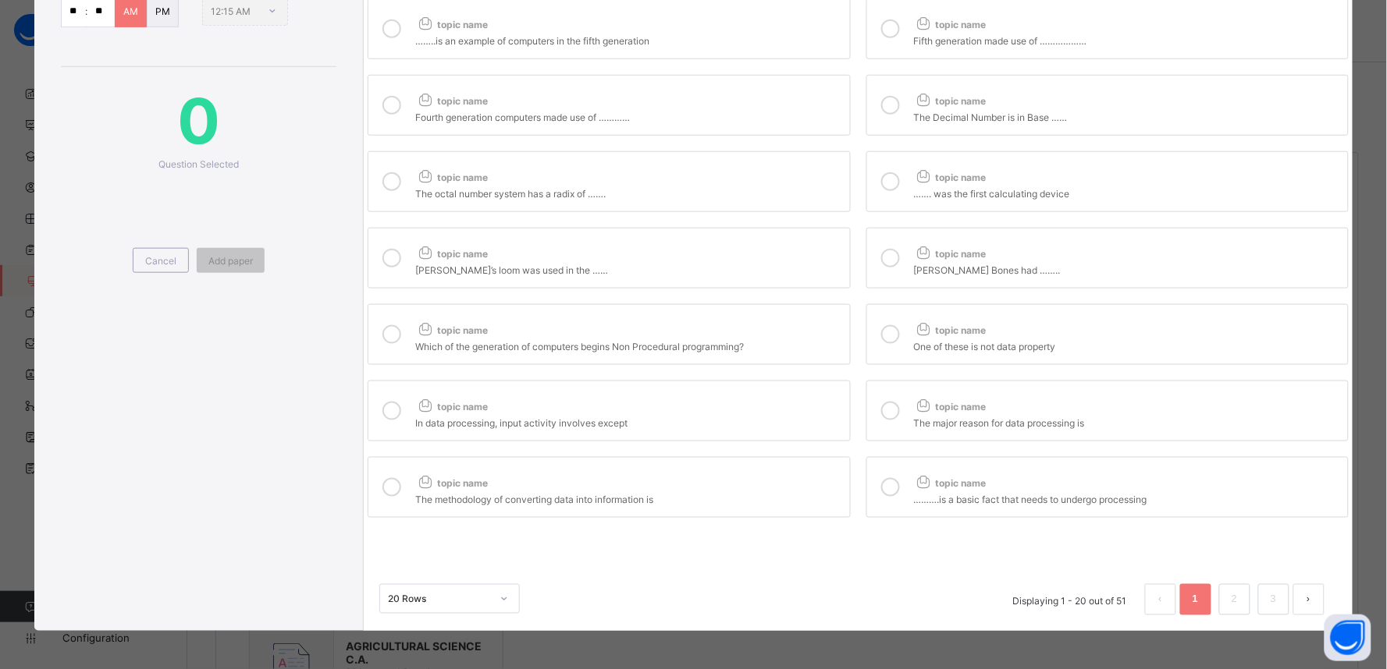
scroll to position [371, 0]
click at [952, 478] on span "topic name" at bounding box center [950, 483] width 73 height 12
click at [705, 495] on div "The methodology of converting data into information is" at bounding box center [628, 497] width 426 height 16
click at [937, 387] on label "topic name The major reason for data processing is" at bounding box center [1107, 410] width 482 height 61
click at [571, 422] on div "In data processing, input activity involves except" at bounding box center [628, 421] width 426 height 16
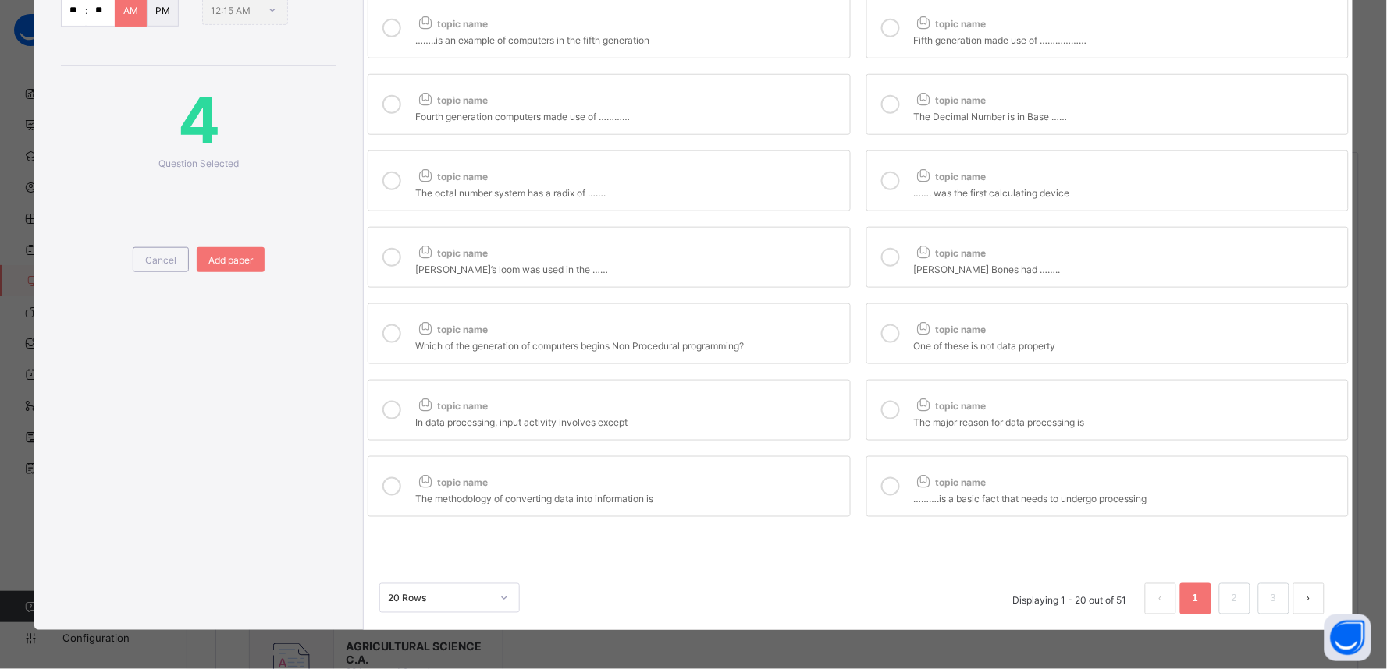
click at [881, 330] on icon at bounding box center [890, 334] width 19 height 19
click at [667, 344] on div "Which of the generation of computers begins Non Procedural programming?" at bounding box center [628, 344] width 426 height 16
drag, startPoint x: 952, startPoint y: 229, endPoint x: 944, endPoint y: 236, distance: 10.5
click at [944, 236] on label "topic name [PERSON_NAME] Bones had …….." at bounding box center [1107, 257] width 482 height 61
click at [898, 250] on div at bounding box center [890, 258] width 31 height 36
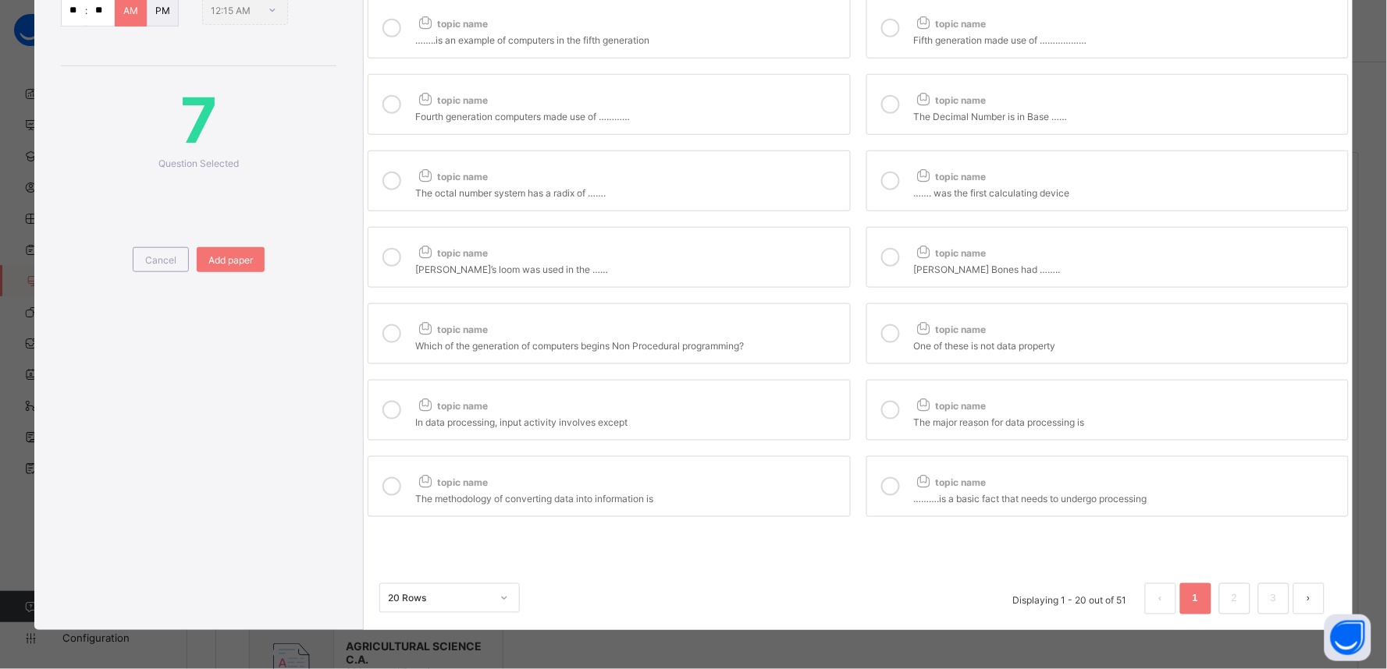
click at [680, 252] on div "topic name" at bounding box center [628, 250] width 426 height 20
click at [907, 178] on label "topic name ……. was the first calculating device" at bounding box center [1107, 181] width 482 height 61
click at [693, 169] on div "topic name" at bounding box center [628, 173] width 426 height 20
click at [925, 91] on icon at bounding box center [924, 99] width 20 height 16
click at [728, 92] on div "topic name" at bounding box center [628, 97] width 426 height 20
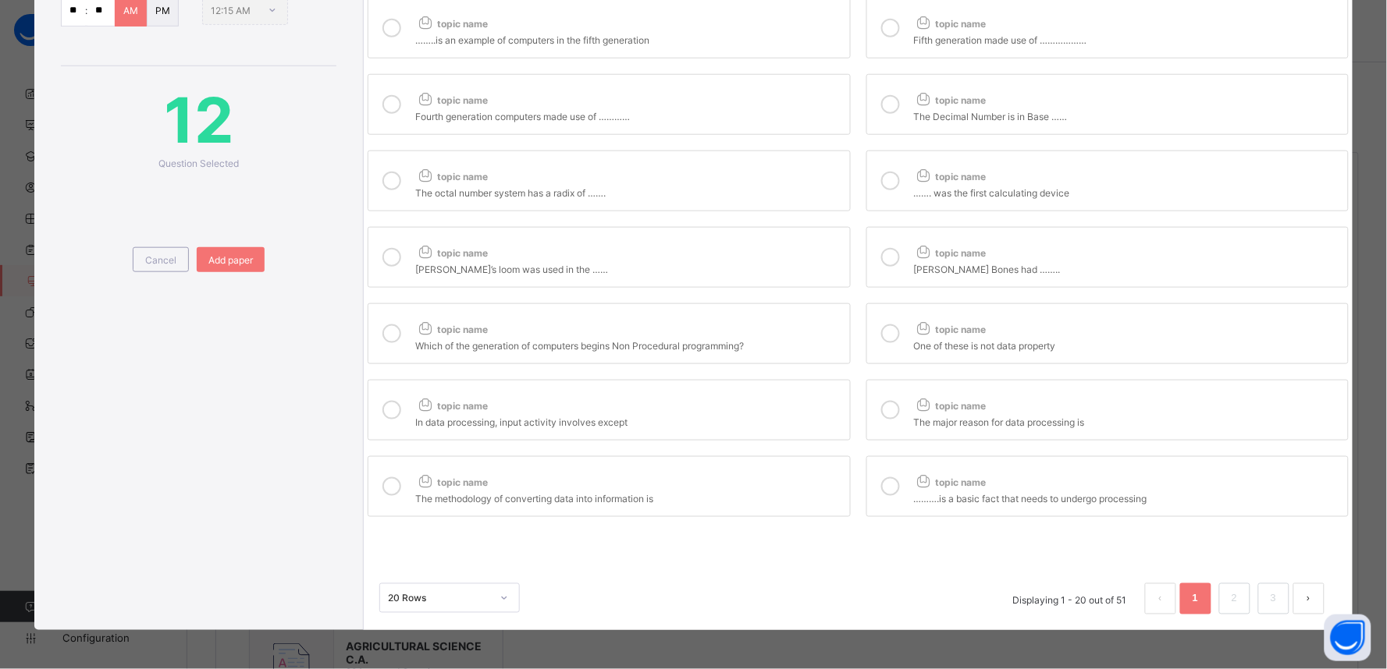
click at [921, 30] on div "Fifth generation made use of ………………" at bounding box center [1127, 38] width 426 height 16
click at [769, 22] on div "topic name" at bounding box center [628, 20] width 426 height 20
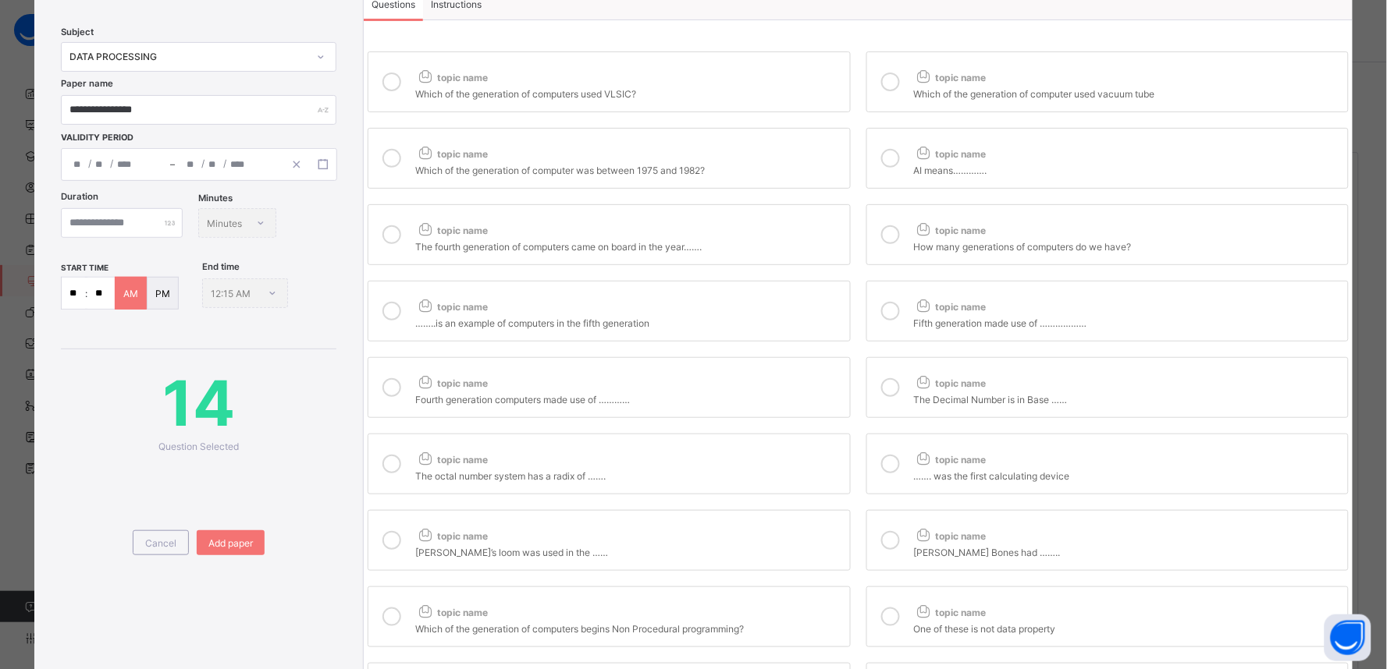
scroll to position [16, 0]
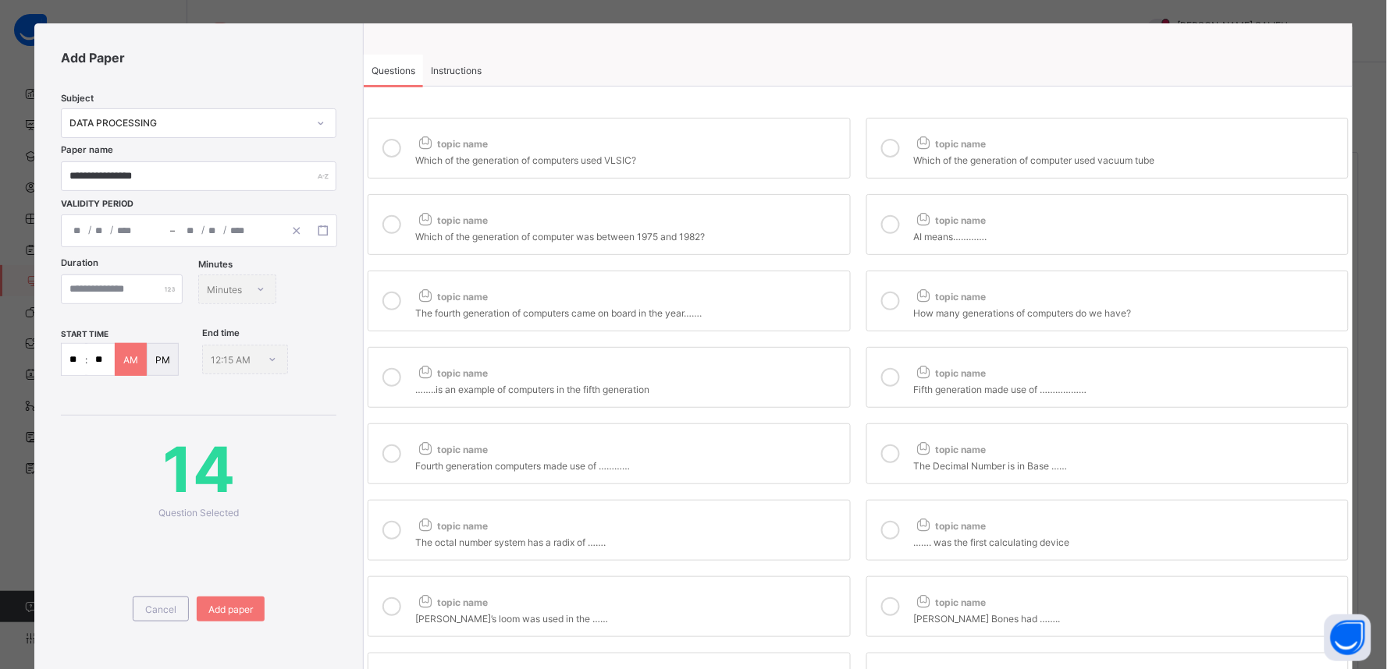
click at [958, 302] on span "topic name" at bounding box center [950, 297] width 73 height 12
click at [777, 300] on div "topic name" at bounding box center [628, 293] width 426 height 20
click at [882, 211] on div at bounding box center [890, 225] width 31 height 36
click at [742, 229] on div "Which of the generation of computer was between 1975 and 1982?" at bounding box center [628, 235] width 426 height 16
click at [898, 150] on div at bounding box center [890, 148] width 31 height 36
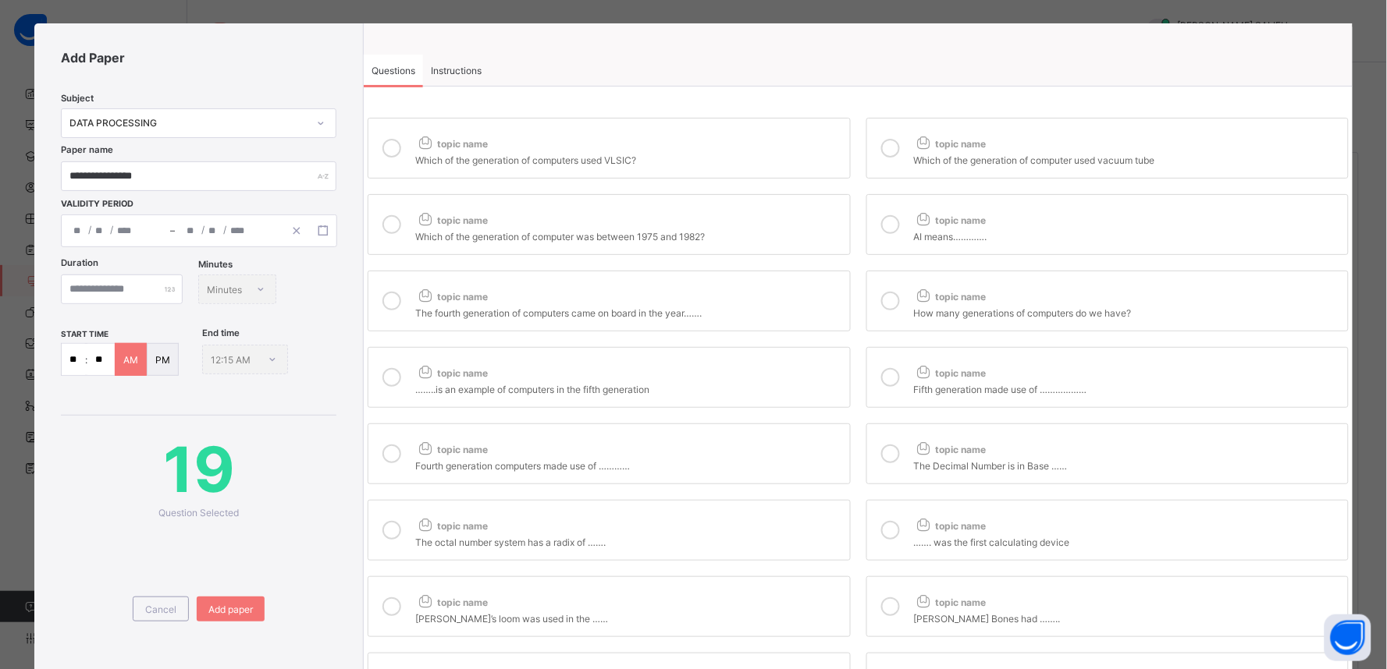
click at [789, 156] on div "Which of the generation of computers used VLSIC?" at bounding box center [628, 159] width 426 height 16
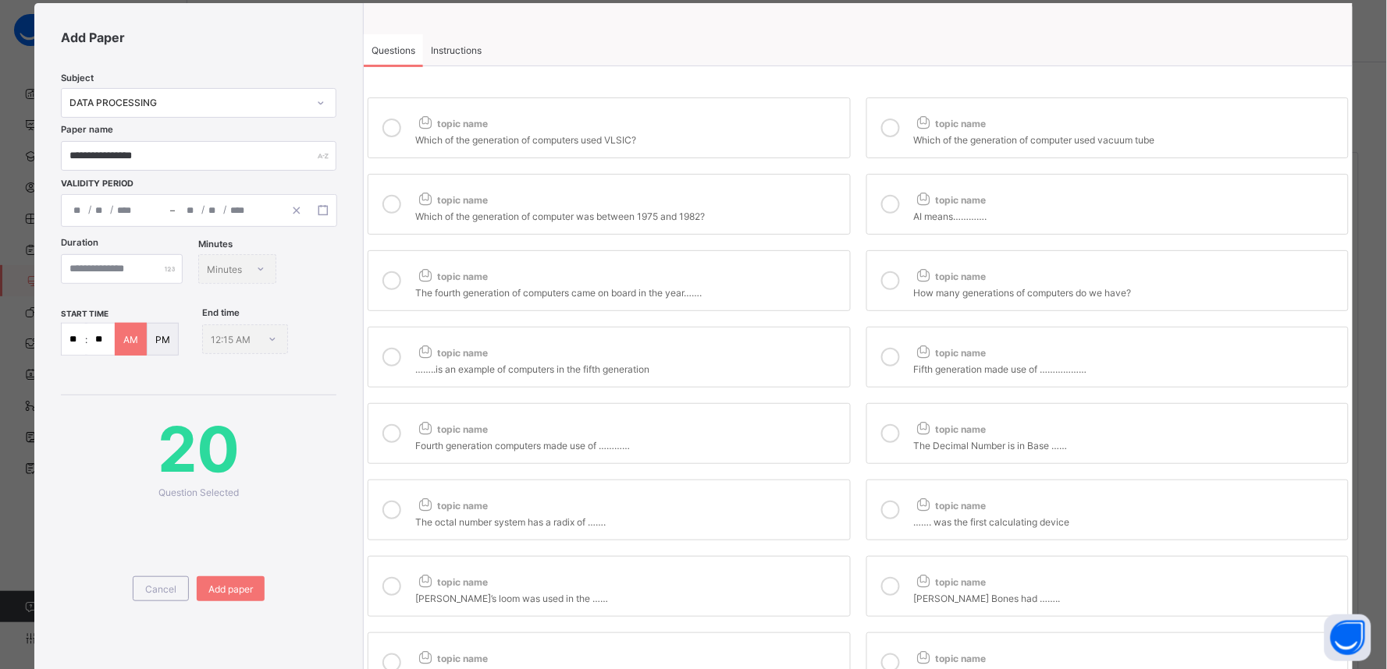
scroll to position [0, 0]
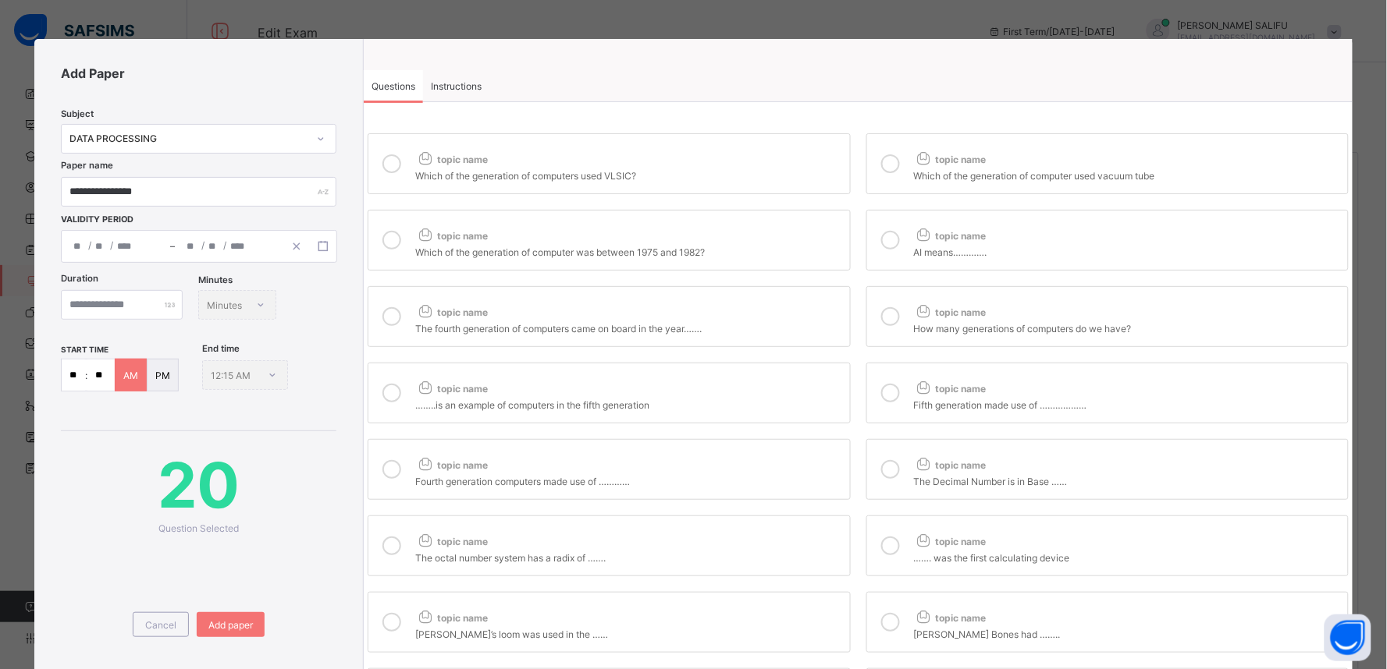
click at [447, 84] on span "Instructions" at bounding box center [456, 86] width 51 height 12
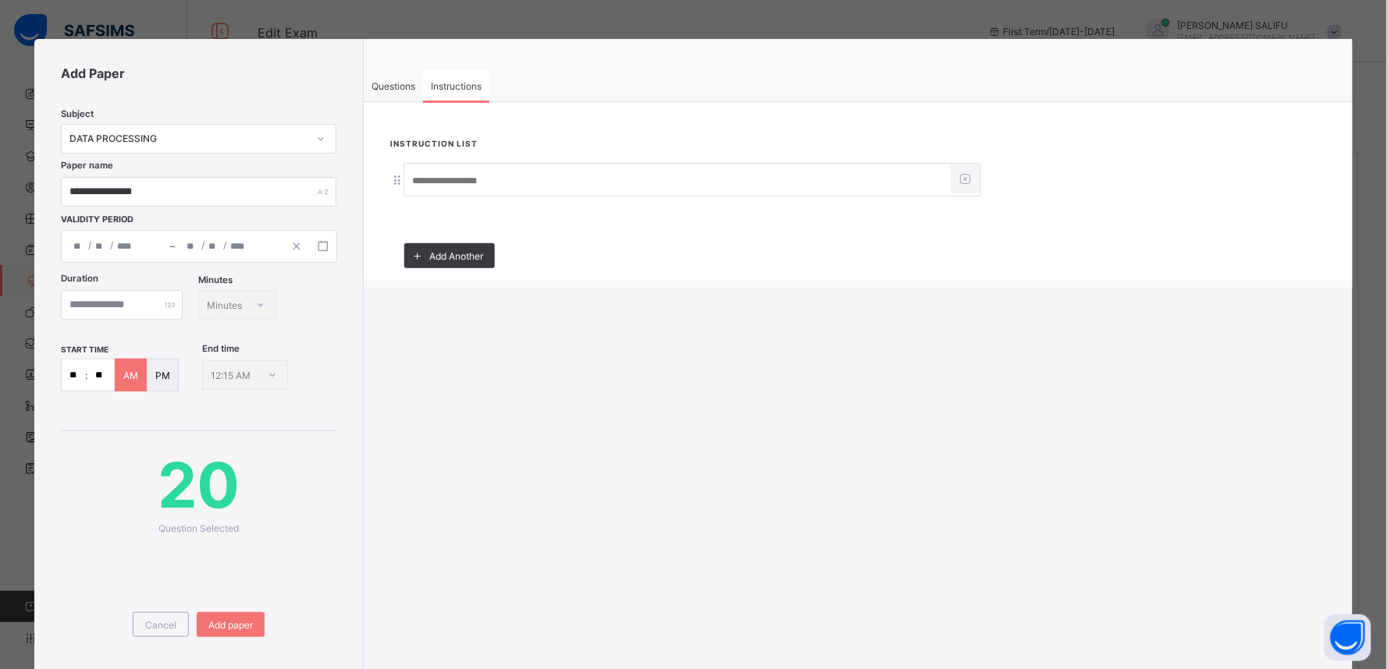
click at [462, 174] on input at bounding box center [677, 181] width 546 height 30
type input "**********"
click at [449, 260] on div "Add Another" at bounding box center [449, 255] width 91 height 25
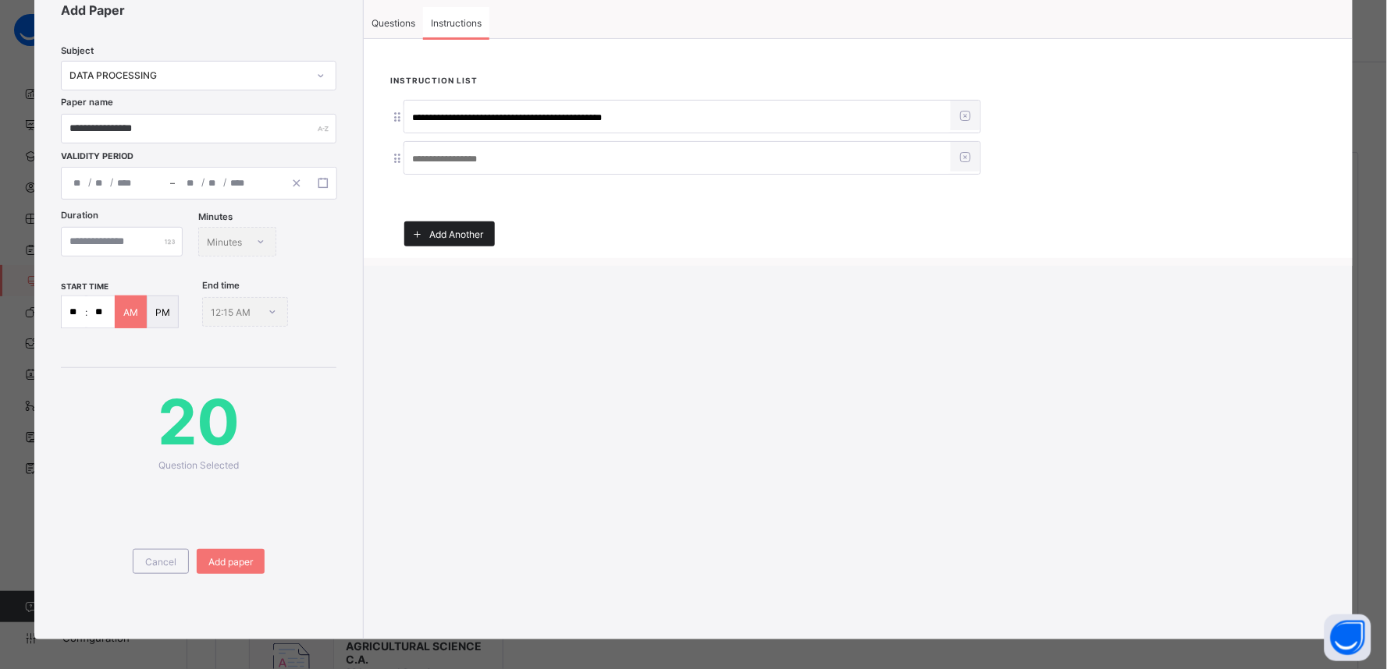
scroll to position [70, 0]
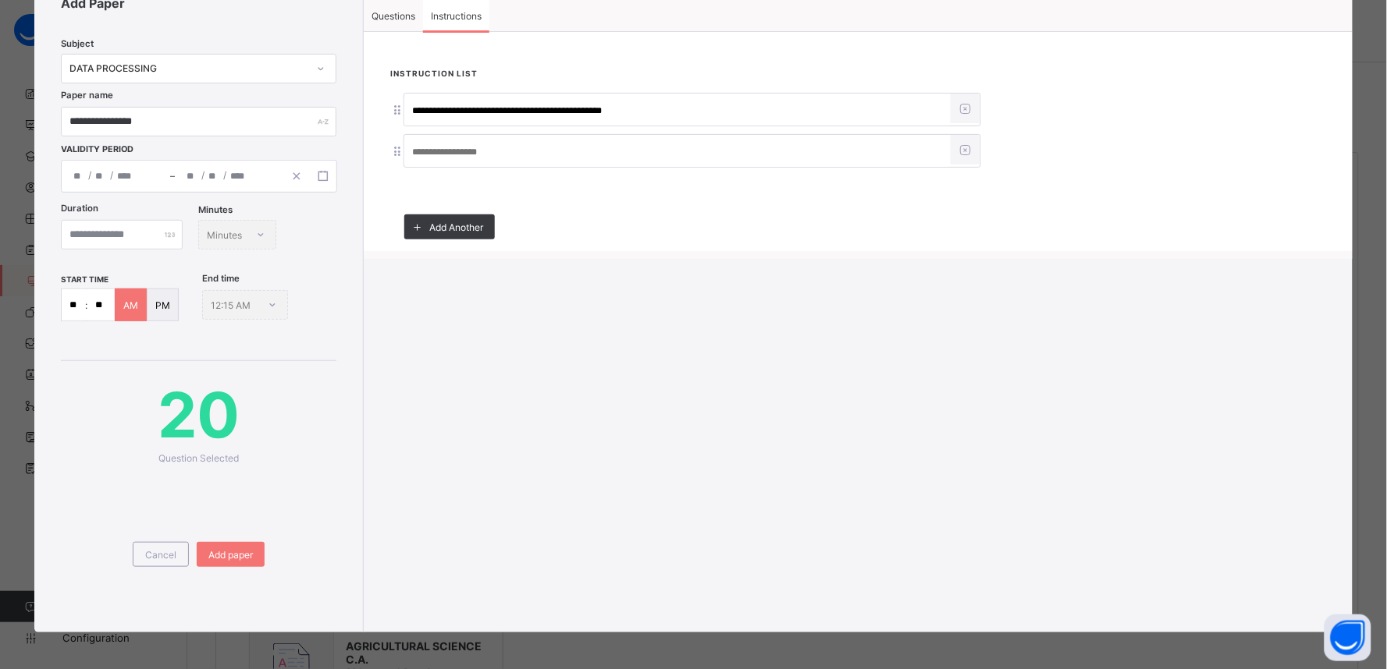
click at [465, 148] on input at bounding box center [677, 152] width 546 height 30
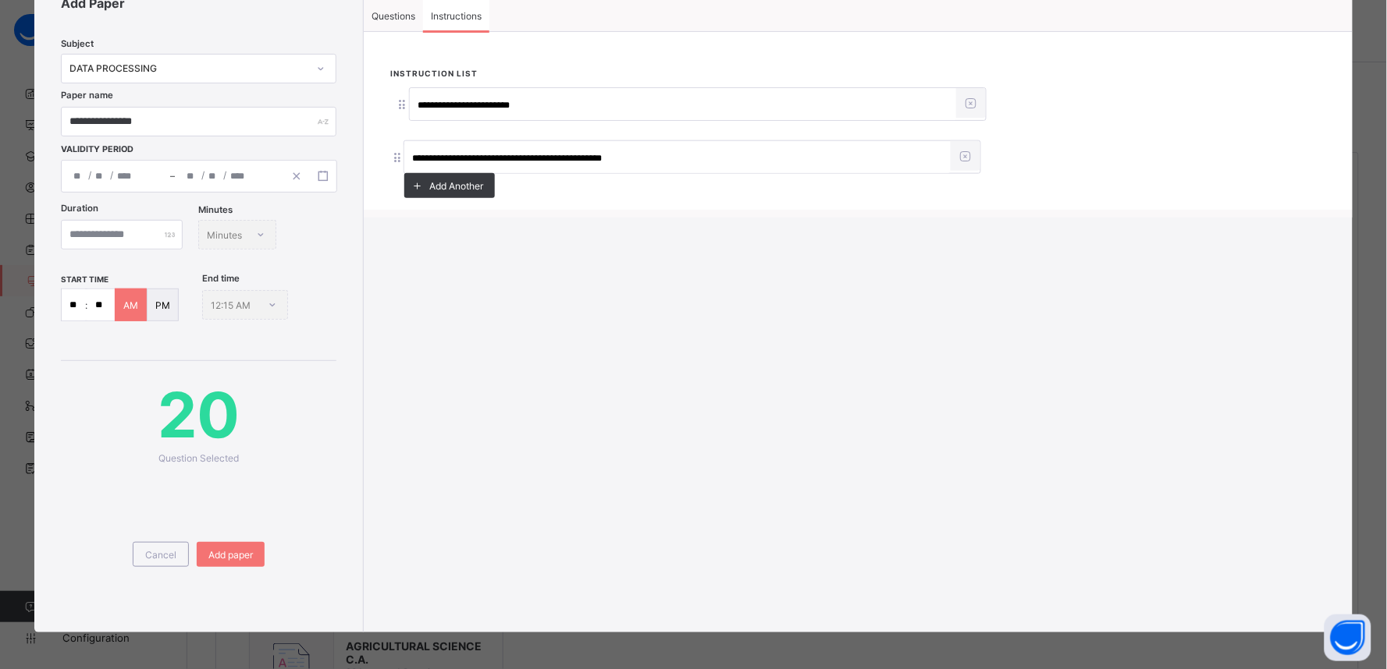
drag, startPoint x: 399, startPoint y: 152, endPoint x: 407, endPoint y: 99, distance: 53.5
click at [407, 99] on div "**********" at bounding box center [857, 110] width 935 height 34
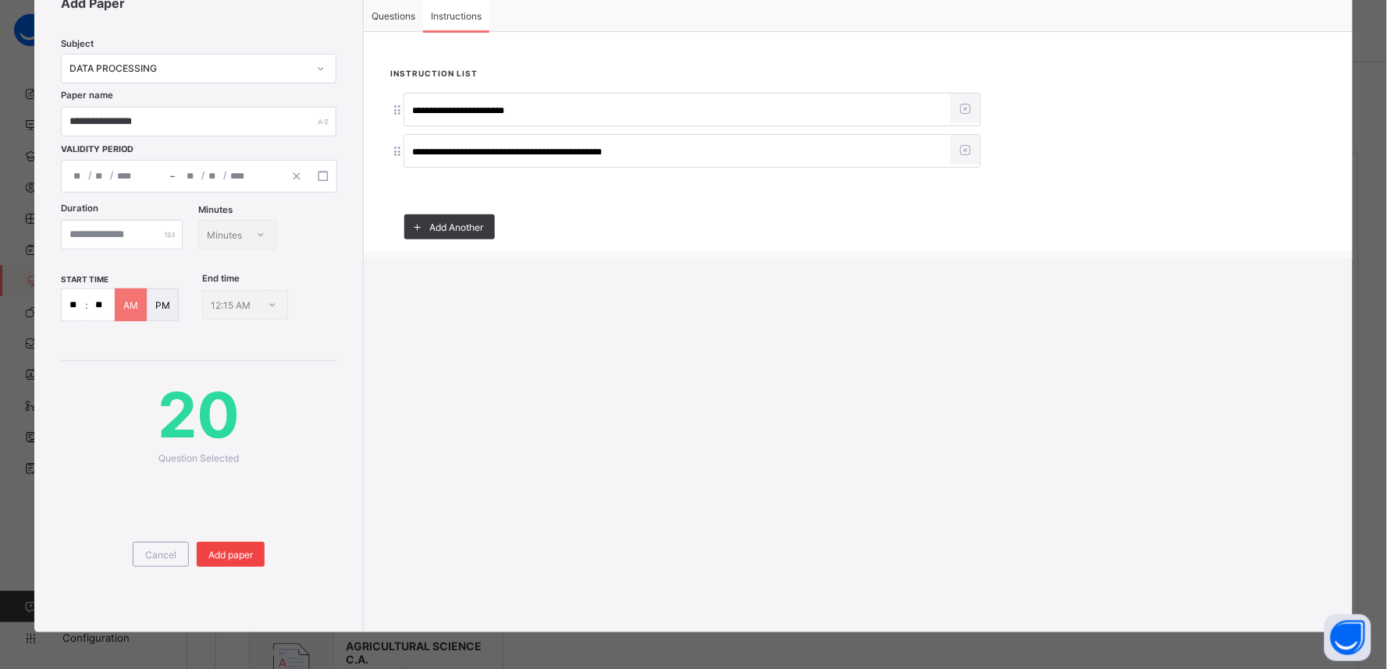
type input "**********"
click at [250, 556] on span "Add paper" at bounding box center [230, 555] width 44 height 12
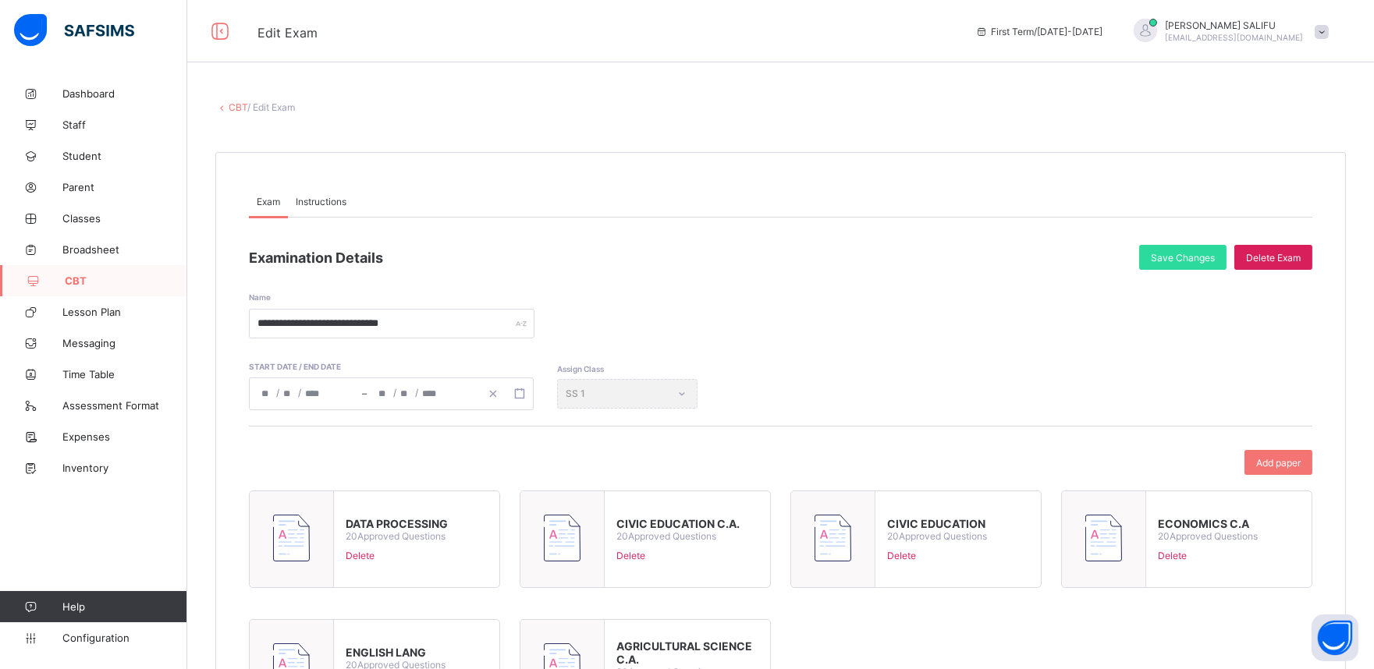
click at [237, 115] on div "**********" at bounding box center [780, 451] width 1187 height 747
click at [236, 102] on link "CBT" at bounding box center [238, 107] width 19 height 12
